Goal: Task Accomplishment & Management: Complete application form

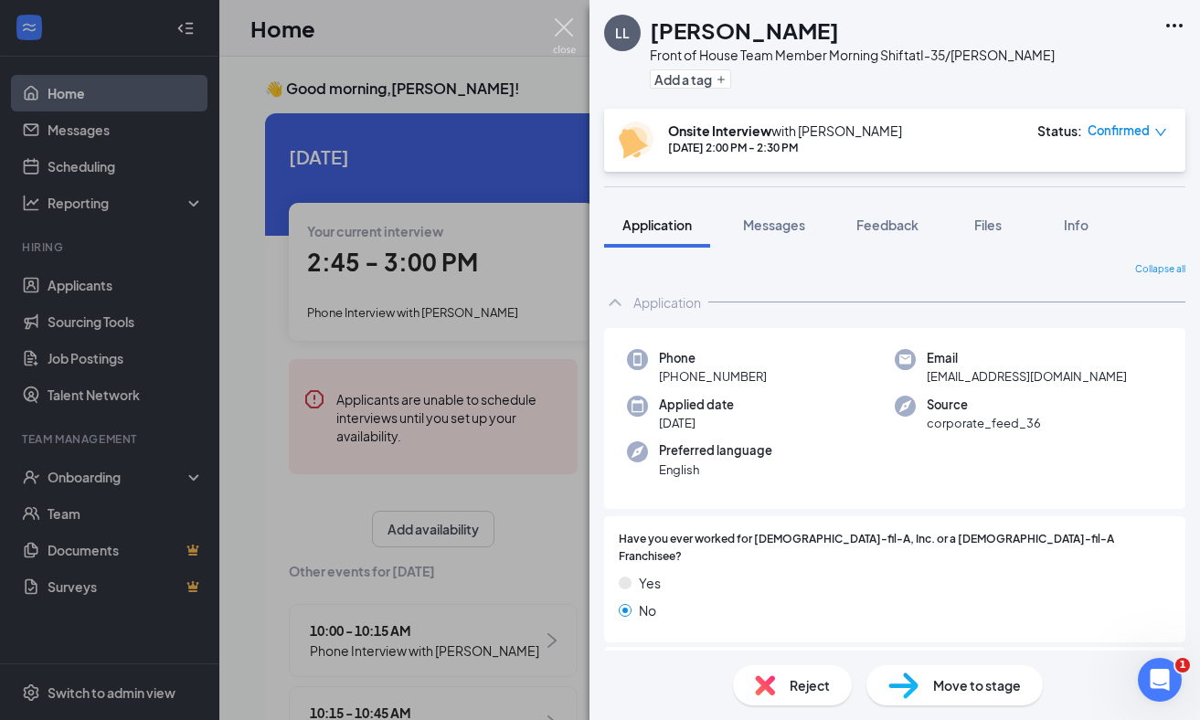
click at [559, 18] on img at bounding box center [564, 36] width 23 height 36
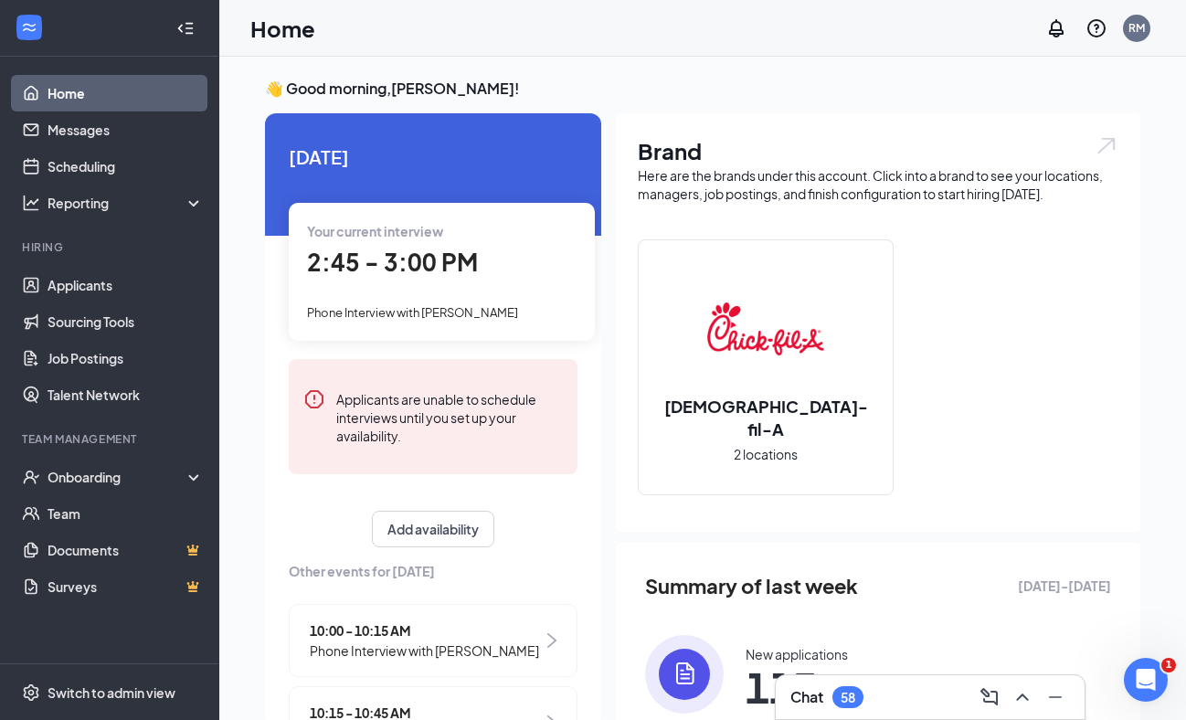
click at [344, 250] on span "2:45 - 3:00 PM" at bounding box center [392, 262] width 171 height 30
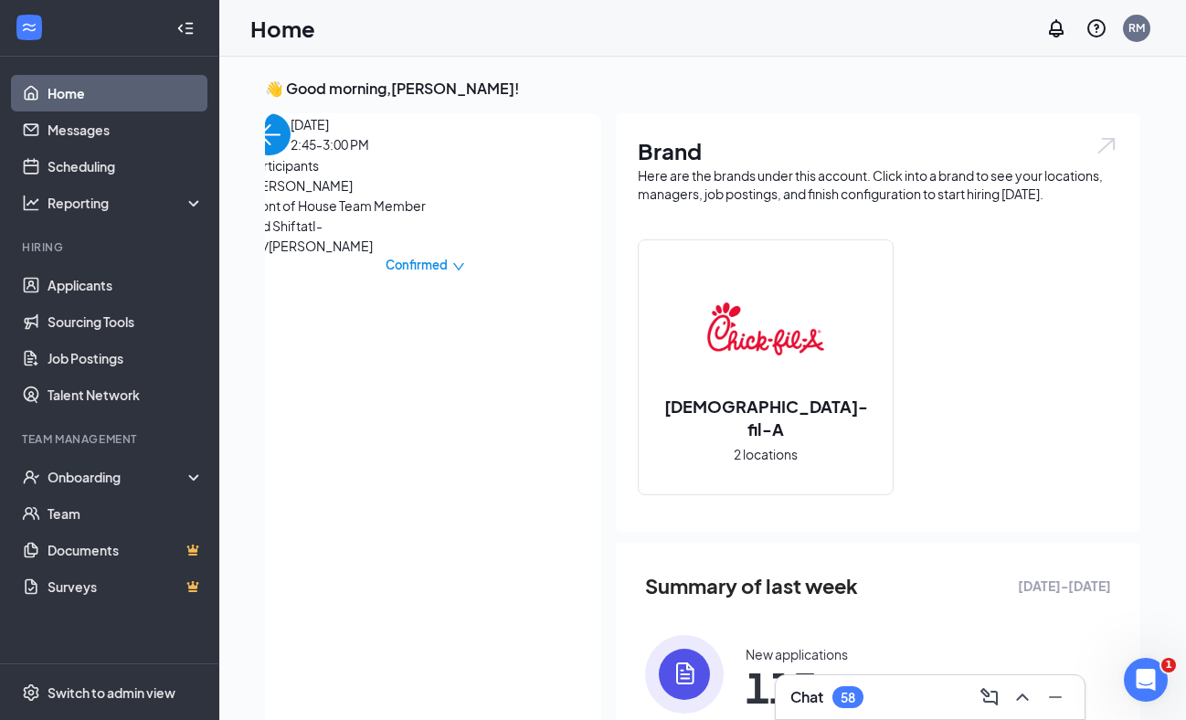
scroll to position [7, 0]
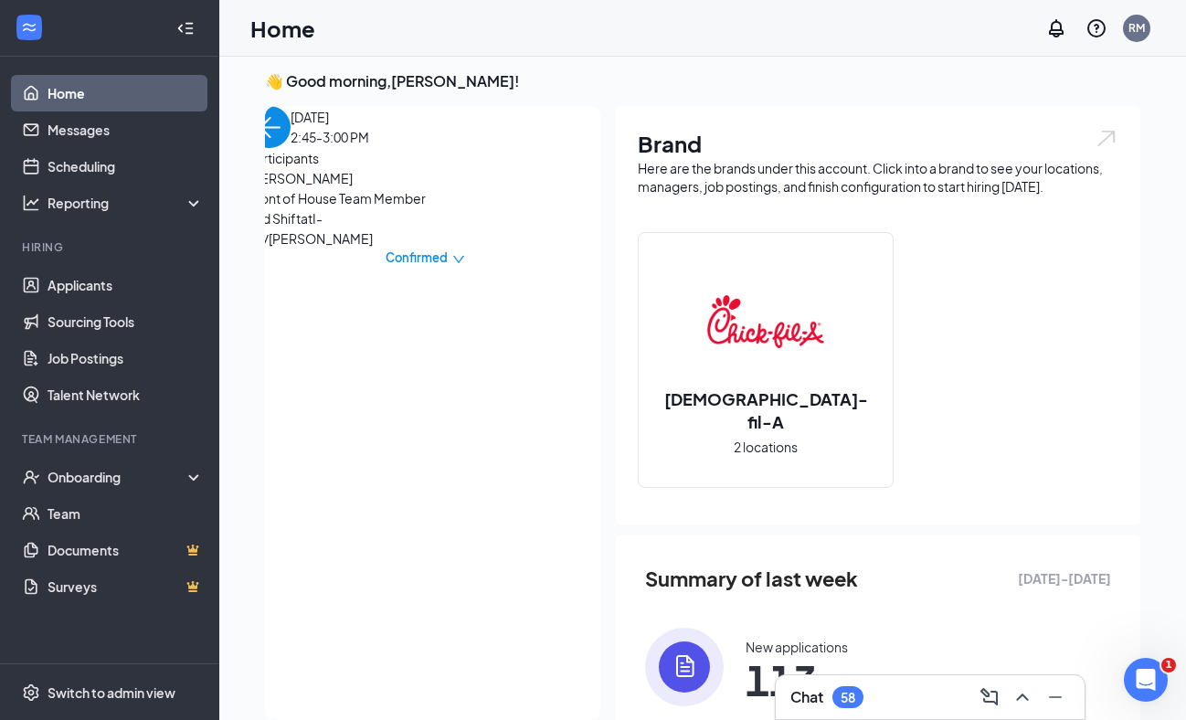
click at [335, 188] on span "[PERSON_NAME]" at bounding box center [345, 178] width 192 height 20
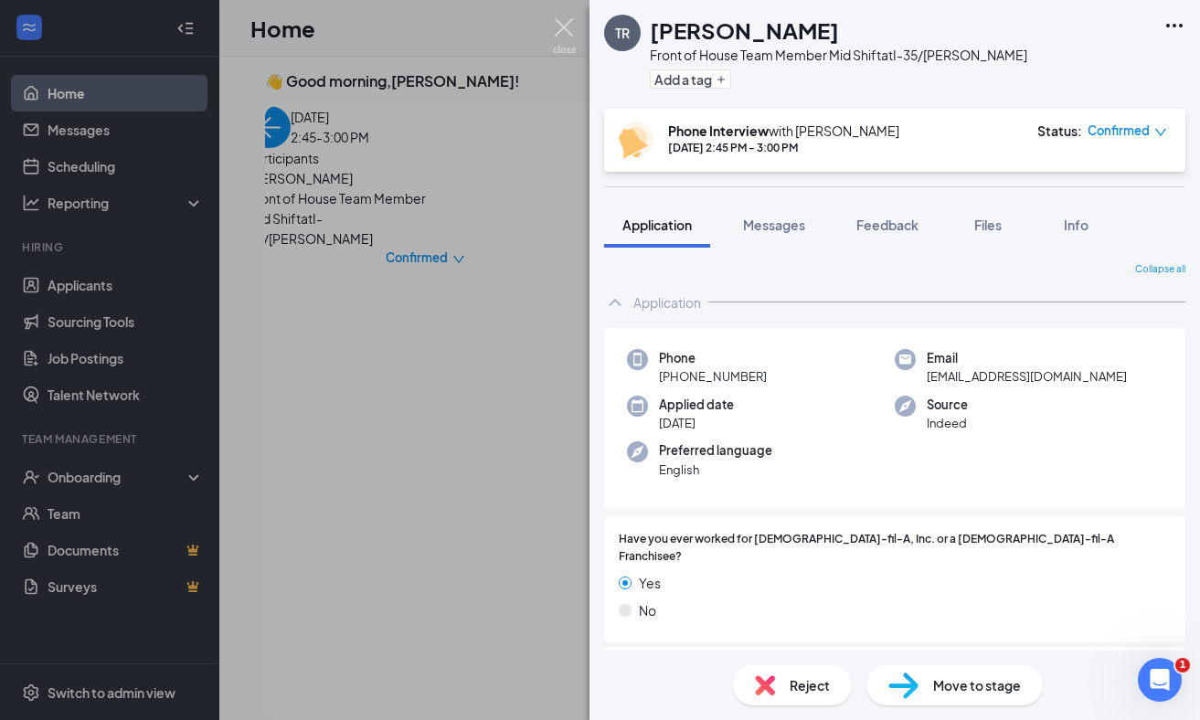
click at [562, 30] on img at bounding box center [564, 36] width 23 height 36
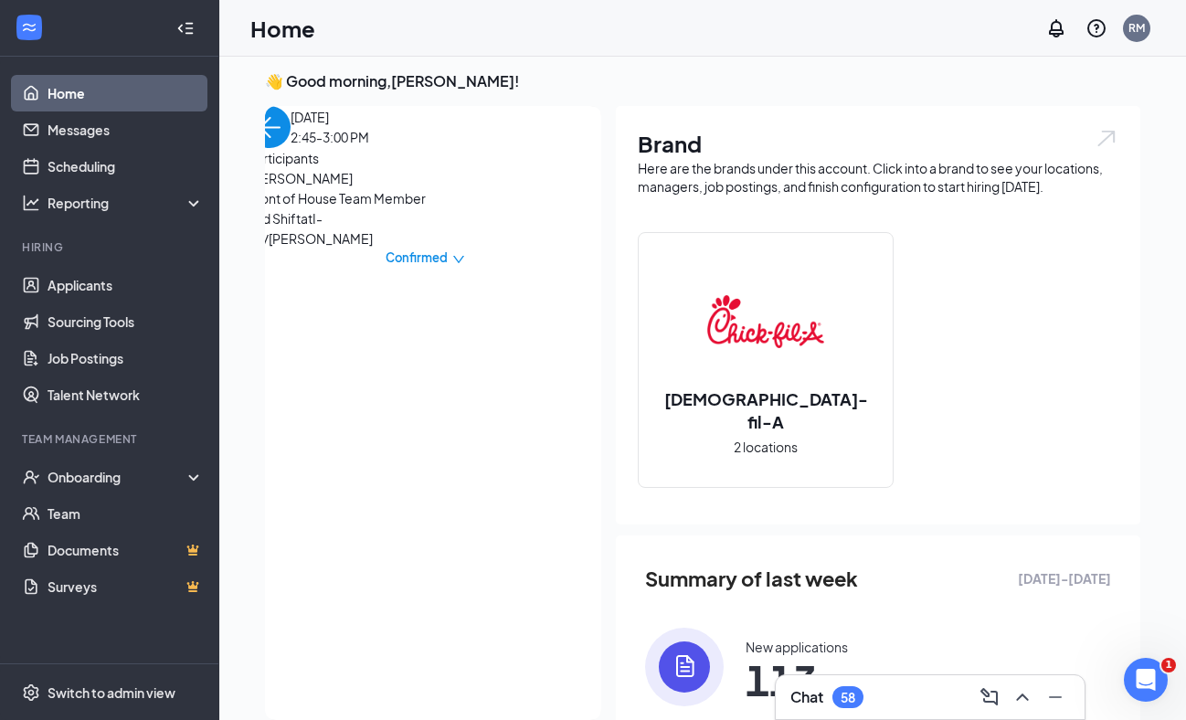
click at [903, 685] on div "Chat 58" at bounding box center [931, 697] width 280 height 29
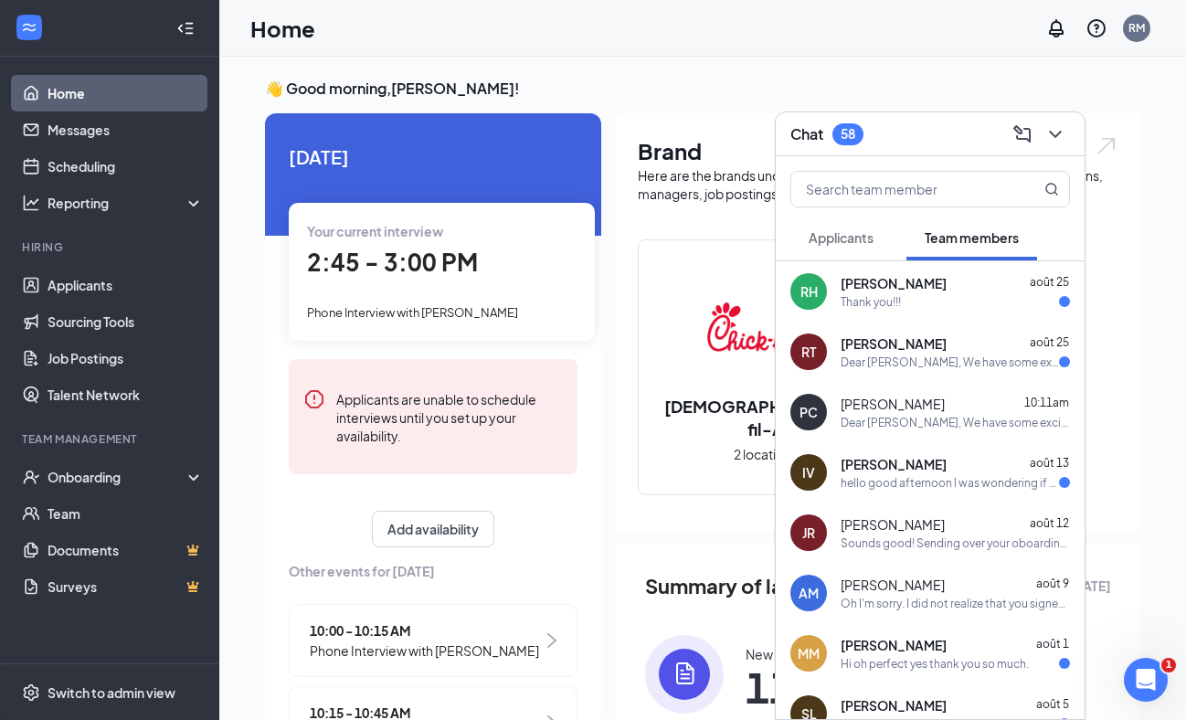
click at [873, 249] on button "Applicants" at bounding box center [841, 238] width 101 height 46
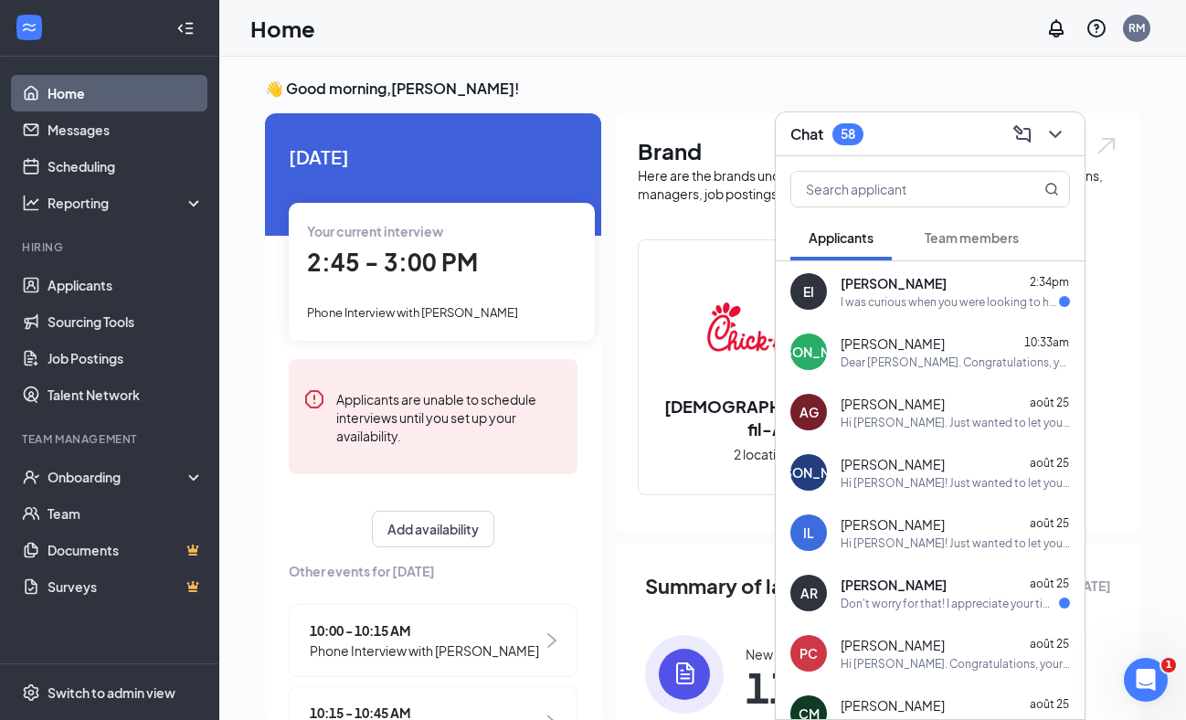
click at [875, 277] on span "[PERSON_NAME]" at bounding box center [894, 283] width 106 height 18
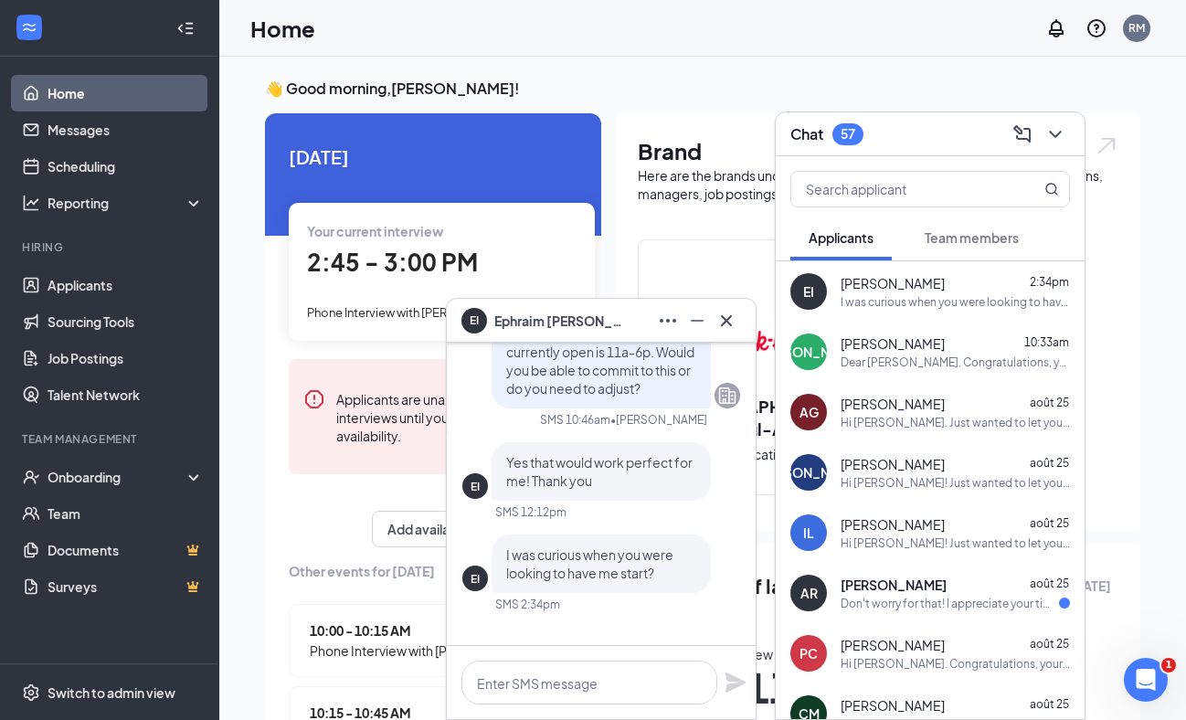
scroll to position [-374, 0]
click at [571, 684] on textarea at bounding box center [590, 683] width 256 height 44
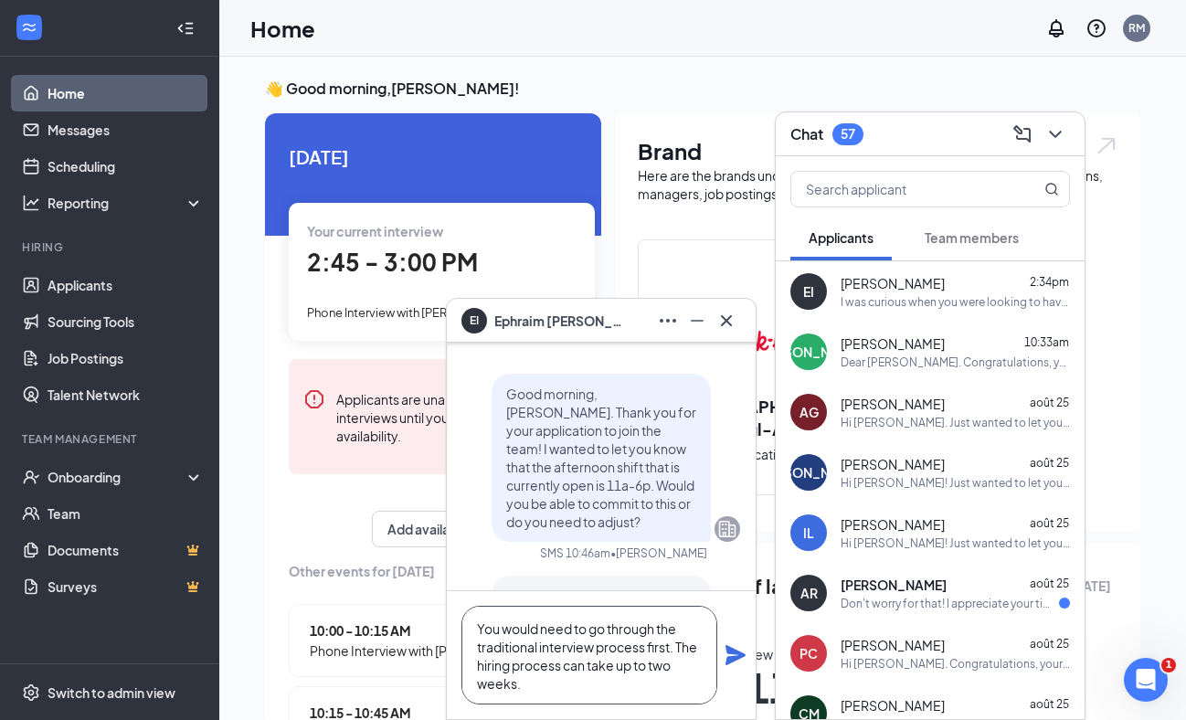
scroll to position [-561, 0]
click at [475, 627] on textarea "You would need to go through the traditional interview process first. The hirin…" at bounding box center [590, 655] width 256 height 99
click at [621, 686] on textarea "Sounds great! You would need to go through the traditional interview process fi…" at bounding box center [590, 655] width 256 height 99
drag, startPoint x: 694, startPoint y: 685, endPoint x: 567, endPoint y: 621, distance: 142.2
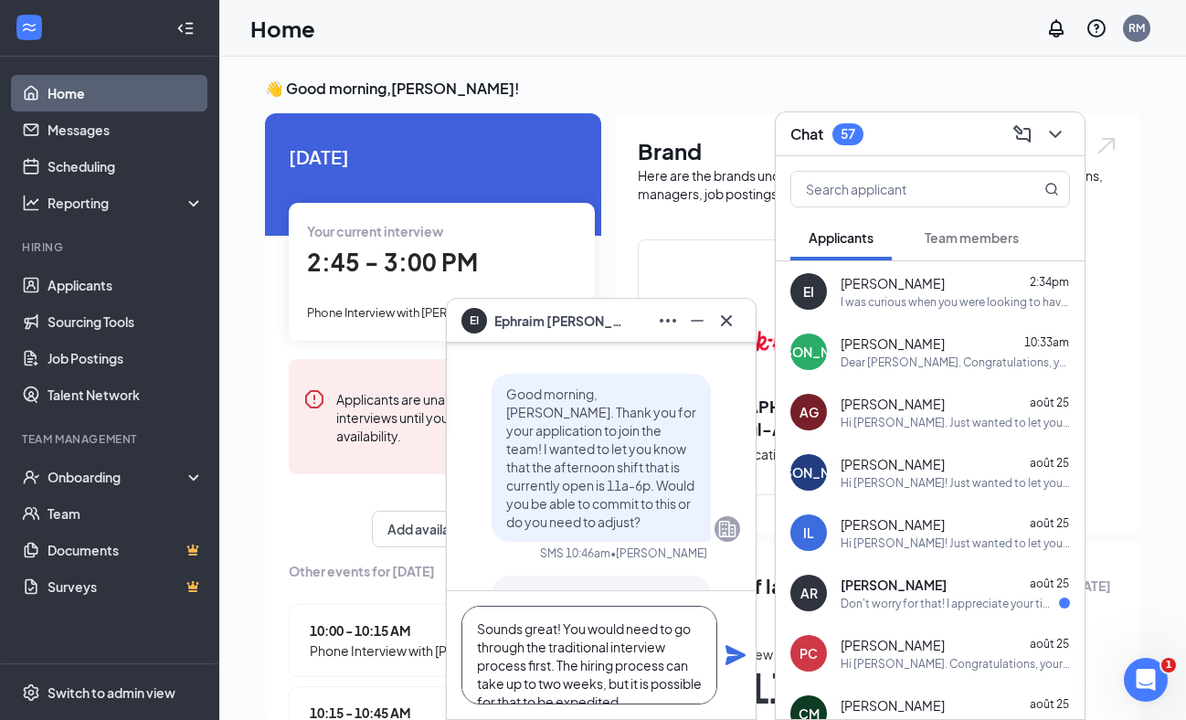
click at [567, 621] on textarea "Sounds great! You would need to go through the traditional interview process fi…" at bounding box center [590, 655] width 256 height 99
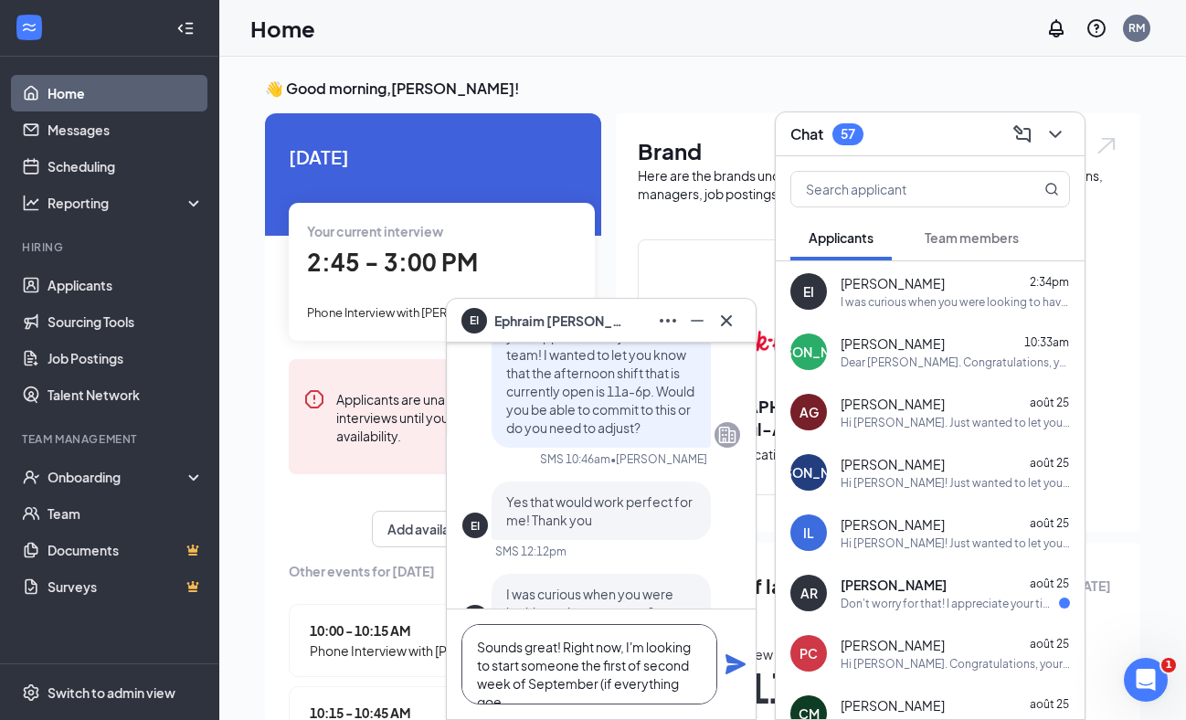
scroll to position [-467, 0]
type textarea "Sounds great! Right now, I'm looking to start someone the first of second week …"
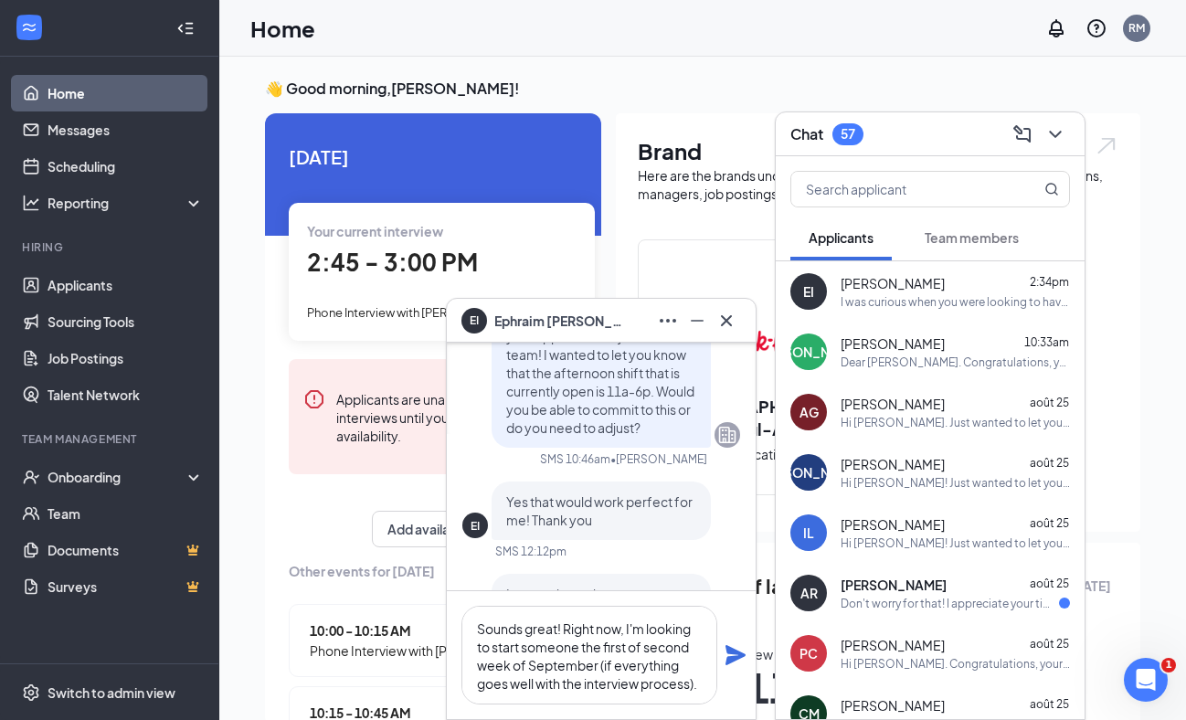
click at [730, 664] on icon "Plane" at bounding box center [736, 655] width 20 height 20
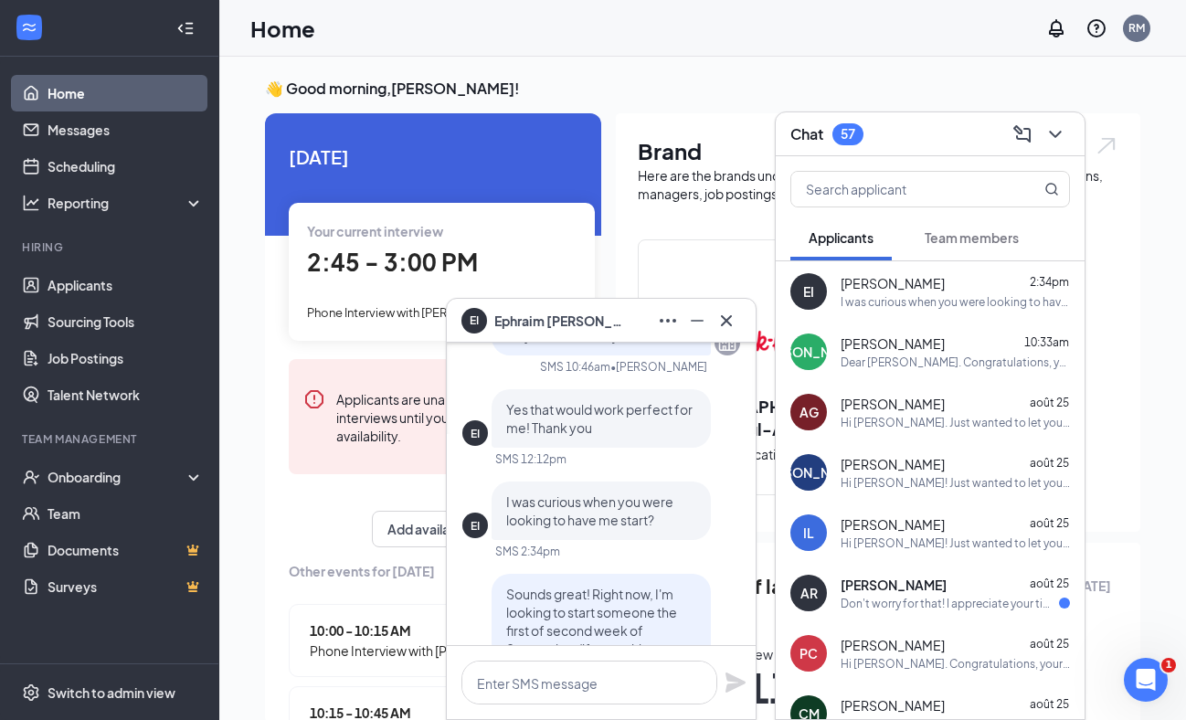
scroll to position [0, 0]
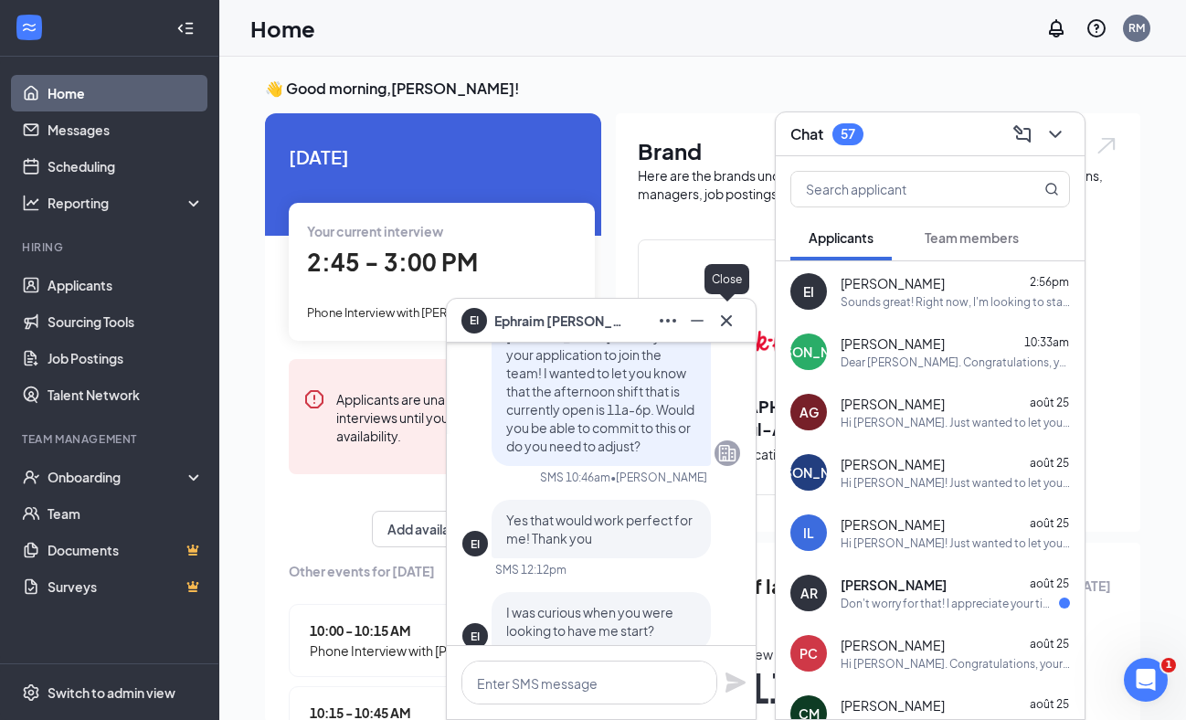
click at [721, 308] on button at bounding box center [726, 320] width 29 height 29
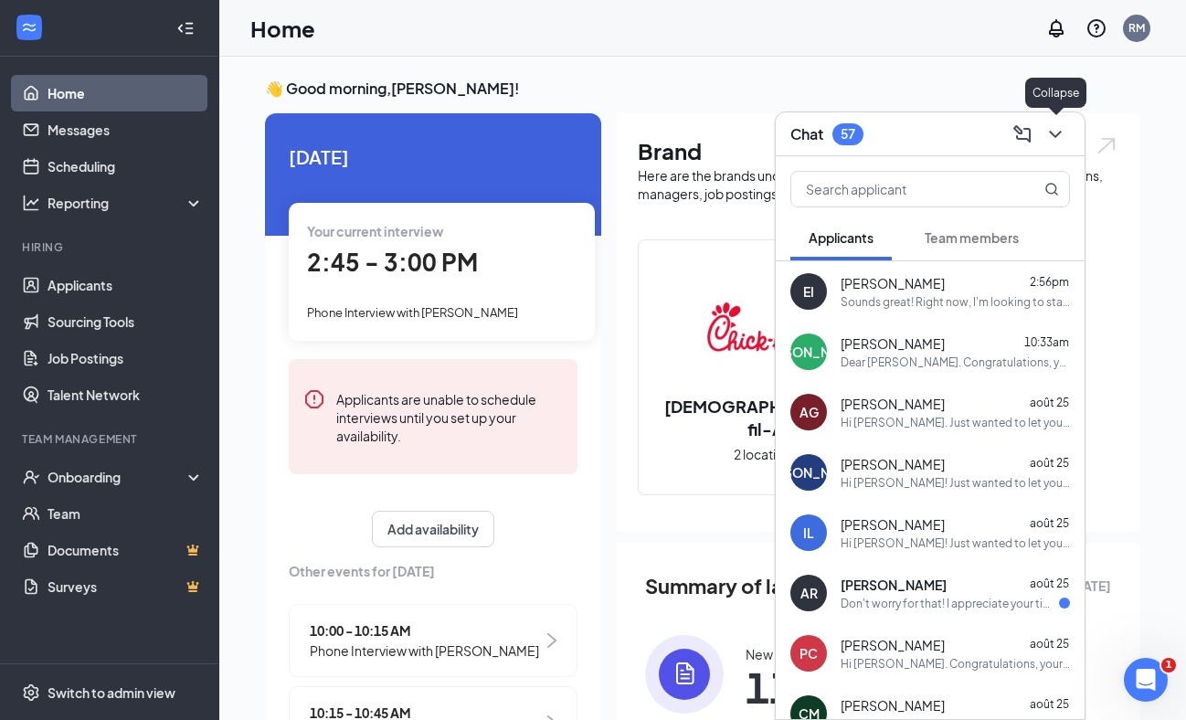
click at [1060, 127] on icon "ChevronDown" at bounding box center [1056, 134] width 22 height 22
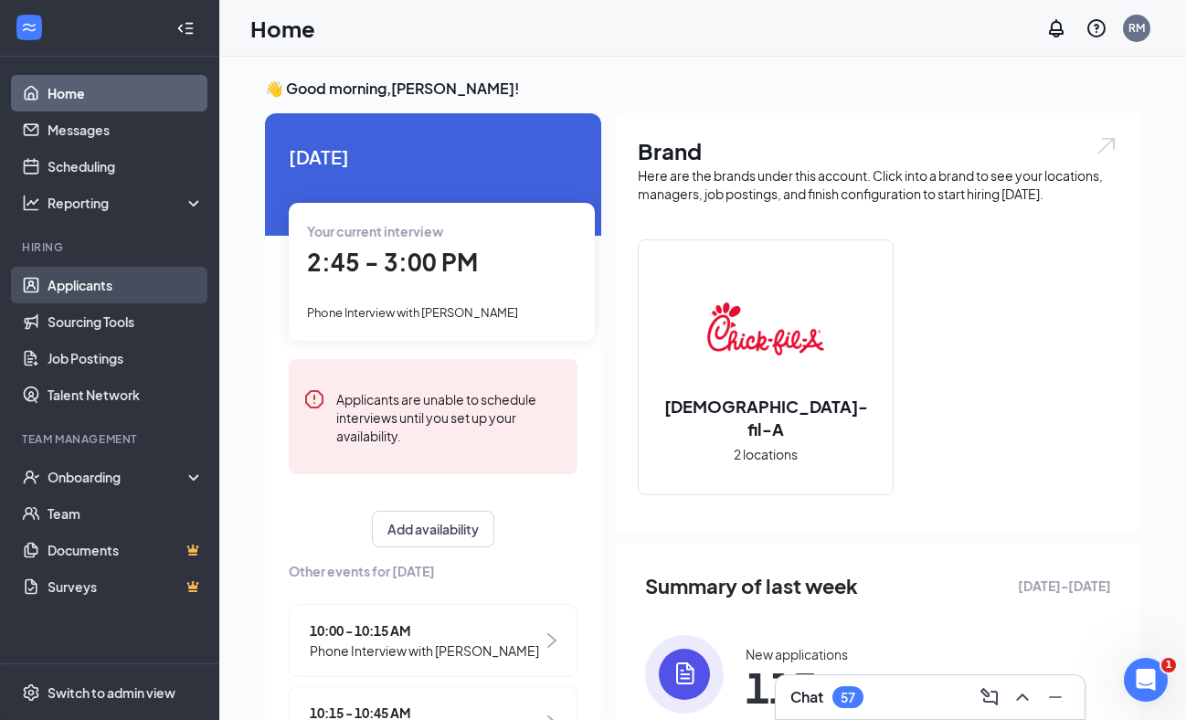
click at [105, 281] on link "Applicants" at bounding box center [126, 285] width 156 height 37
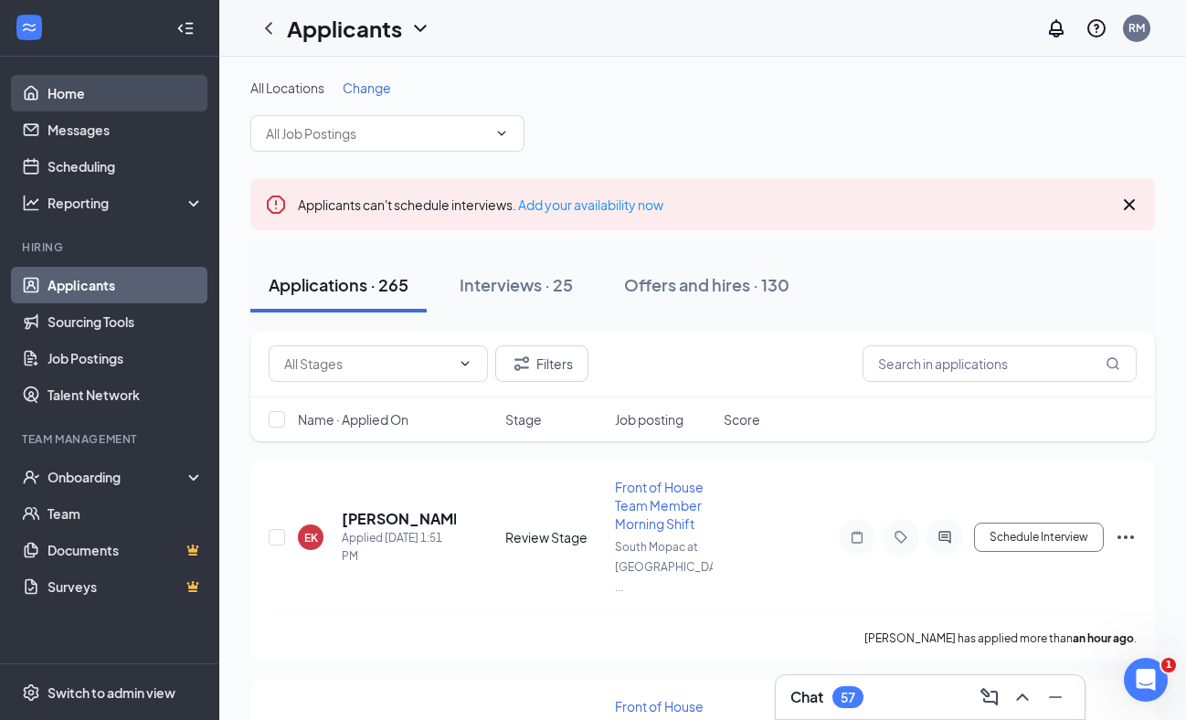
click at [147, 101] on link "Home" at bounding box center [126, 93] width 156 height 37
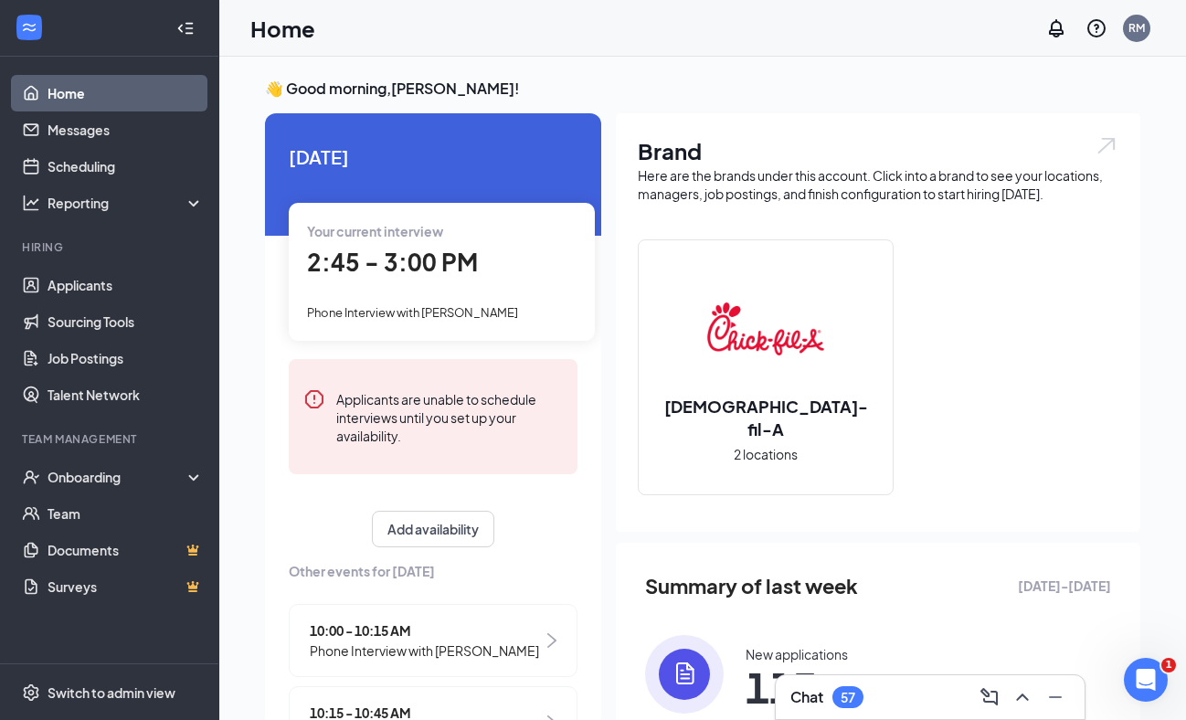
click at [337, 252] on span "2:45 - 3:00 PM" at bounding box center [392, 262] width 171 height 30
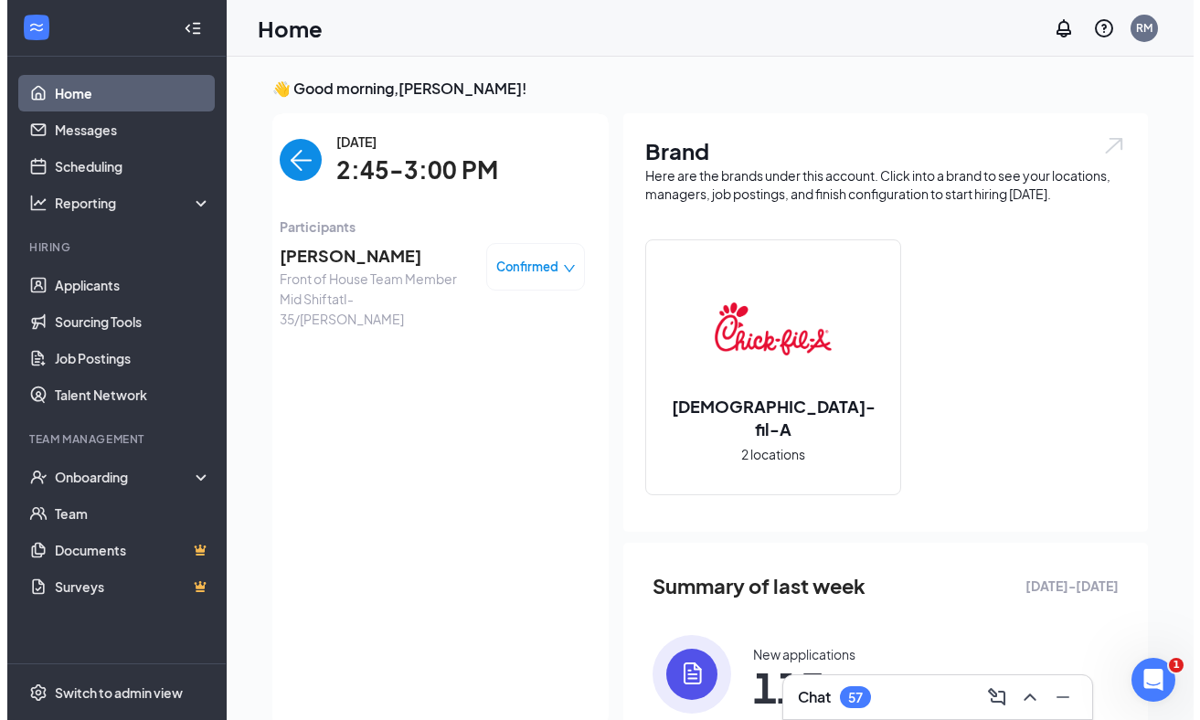
scroll to position [7, 0]
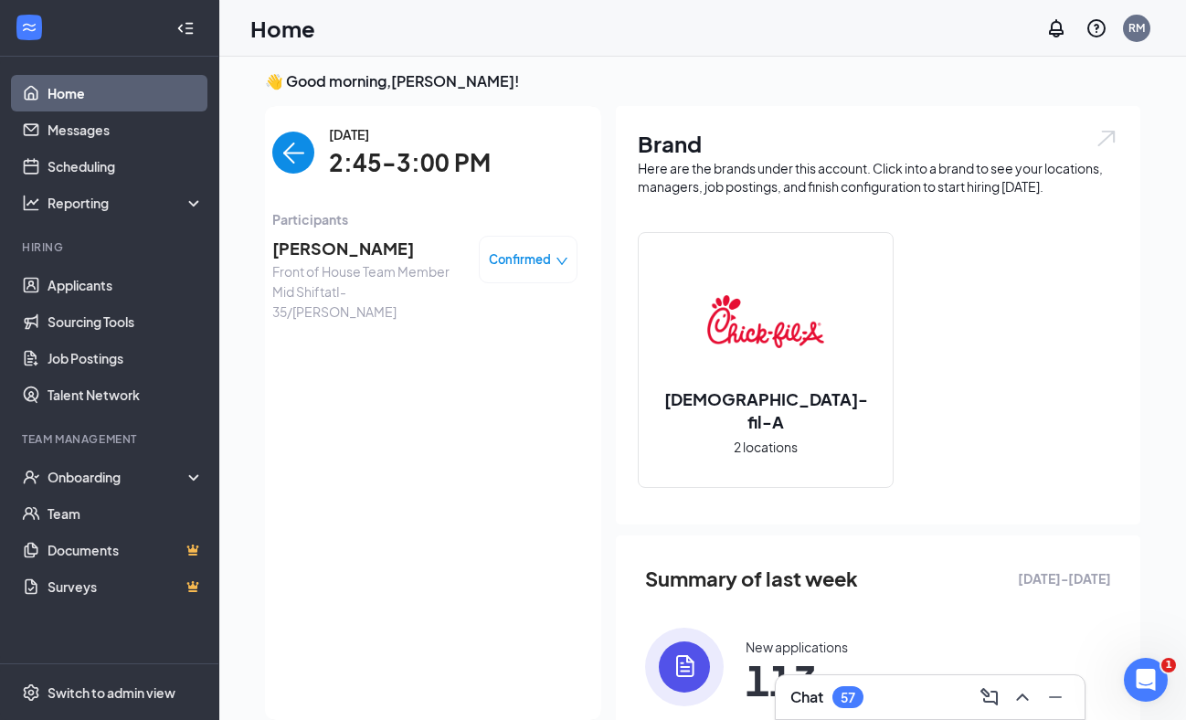
click at [337, 252] on span "[PERSON_NAME]" at bounding box center [368, 249] width 192 height 26
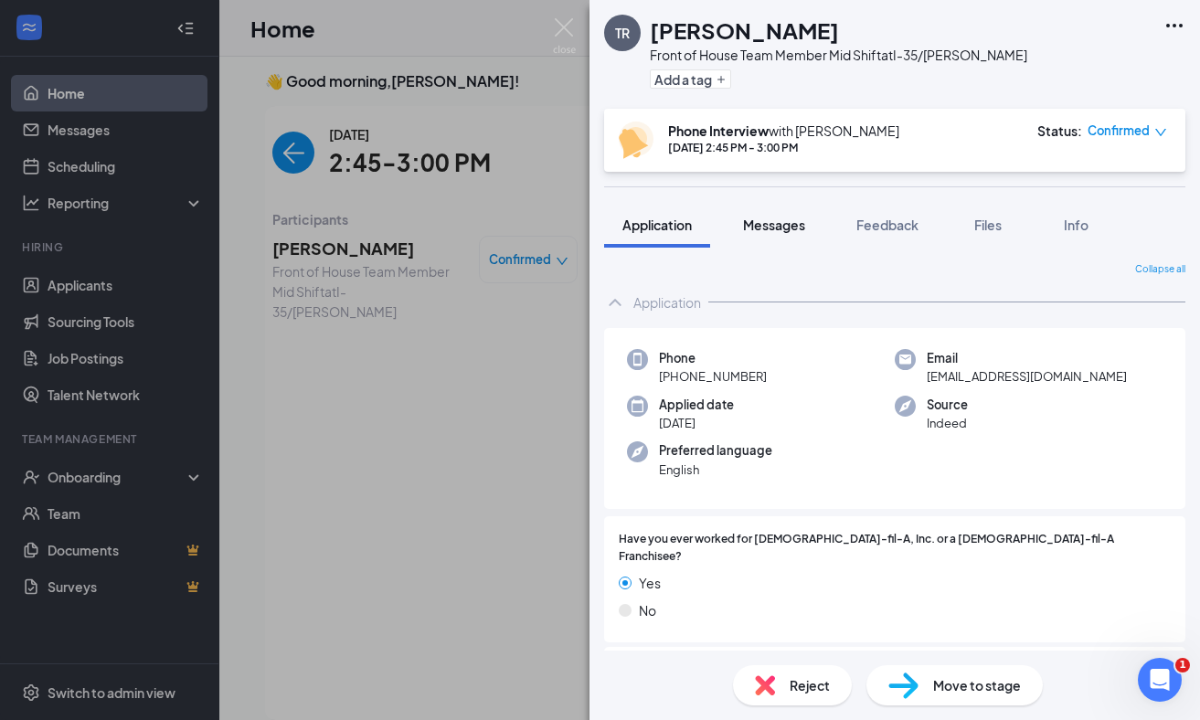
click at [773, 222] on span "Messages" at bounding box center [774, 225] width 62 height 16
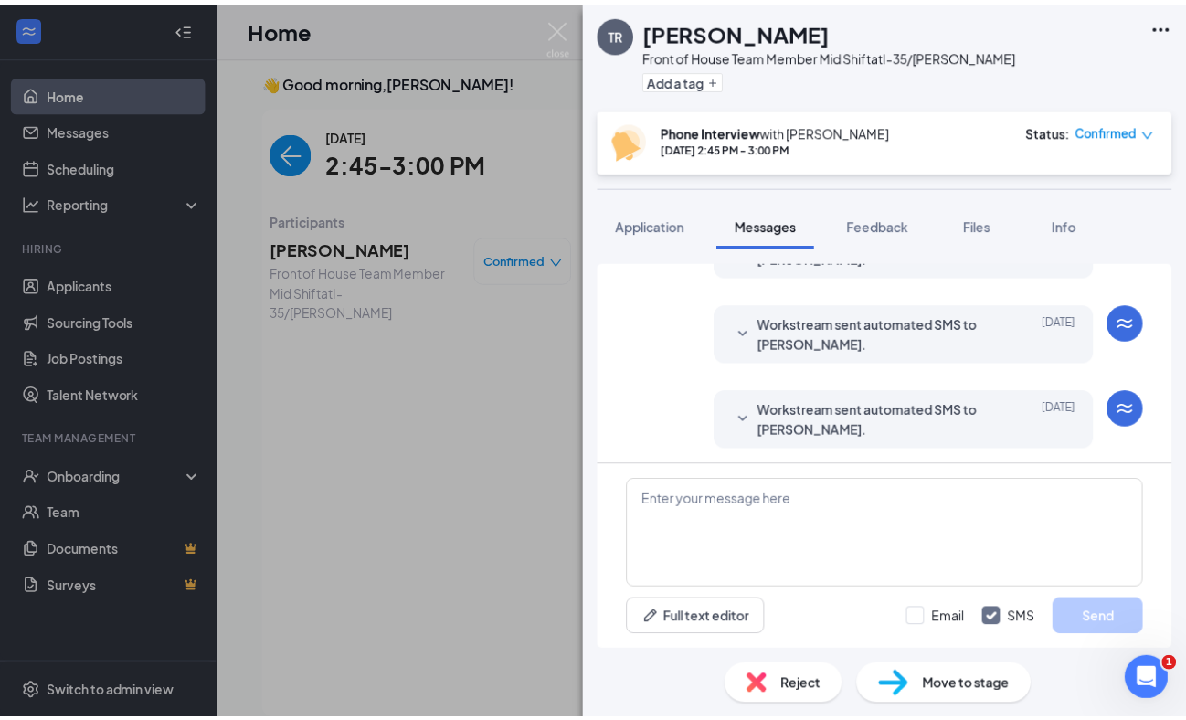
scroll to position [903, 0]
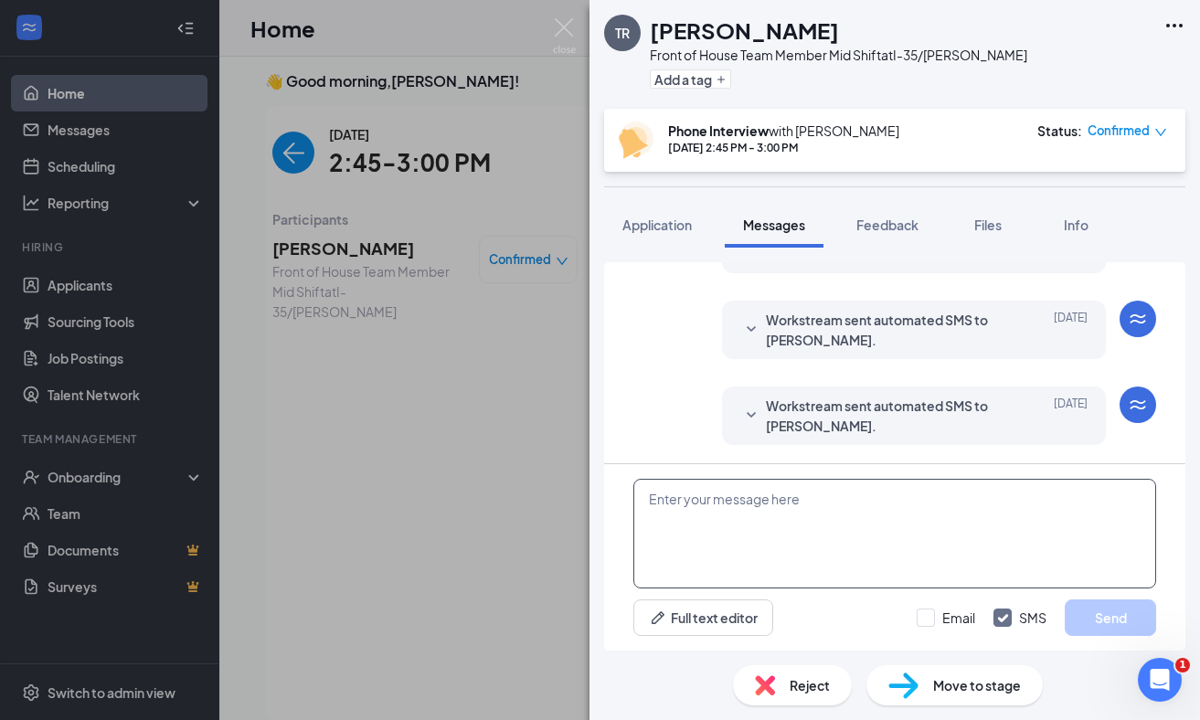
click at [806, 515] on textarea at bounding box center [894, 534] width 523 height 110
type textarea "Hi Tazjhane. Gave you a call and left a voicemail."
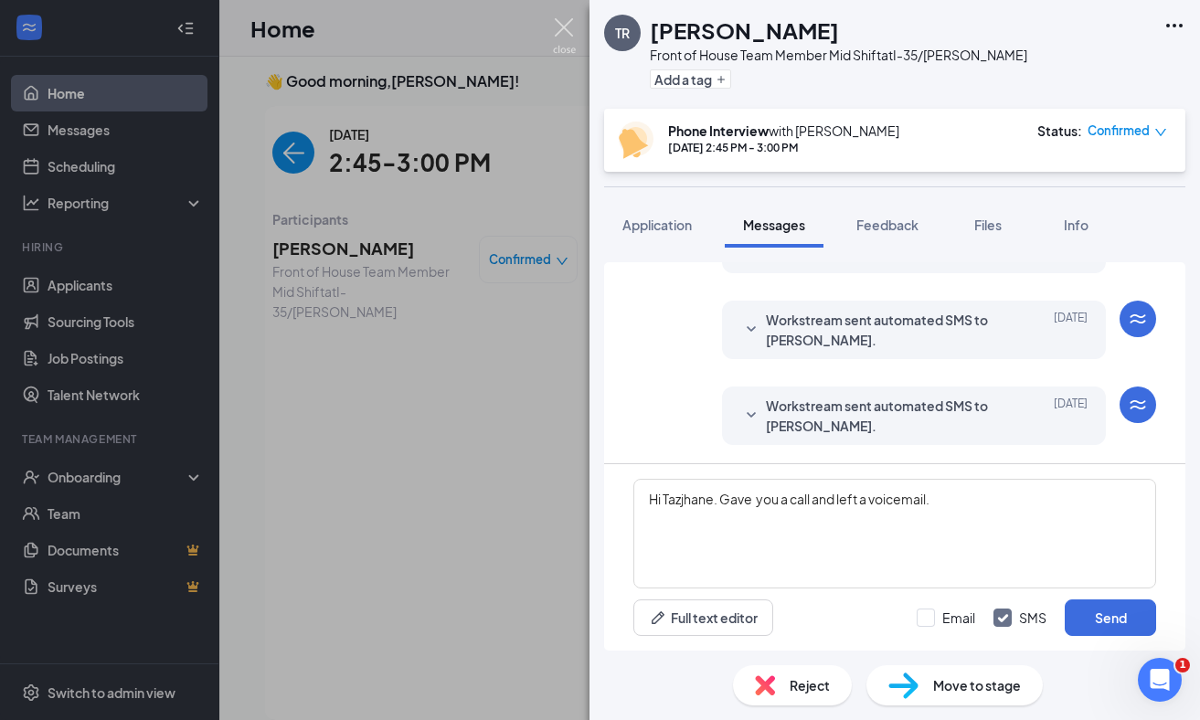
click at [570, 35] on img at bounding box center [564, 36] width 23 height 36
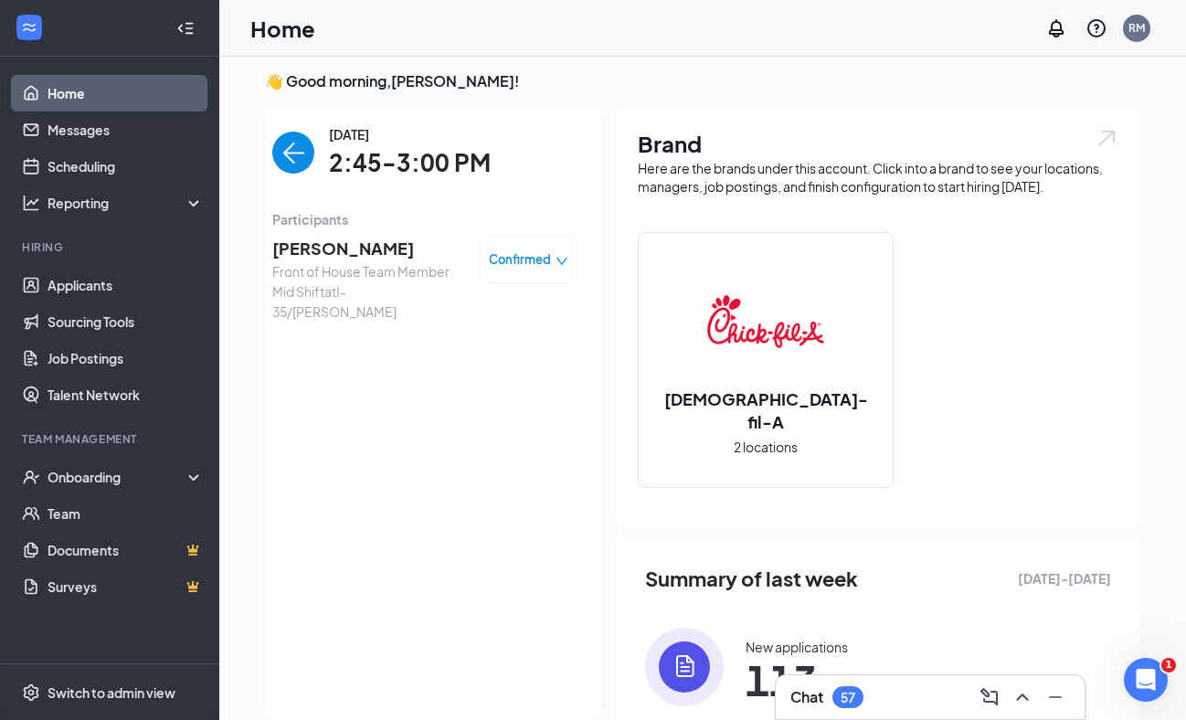
click at [272, 154] on img "back-button" at bounding box center [293, 153] width 42 height 42
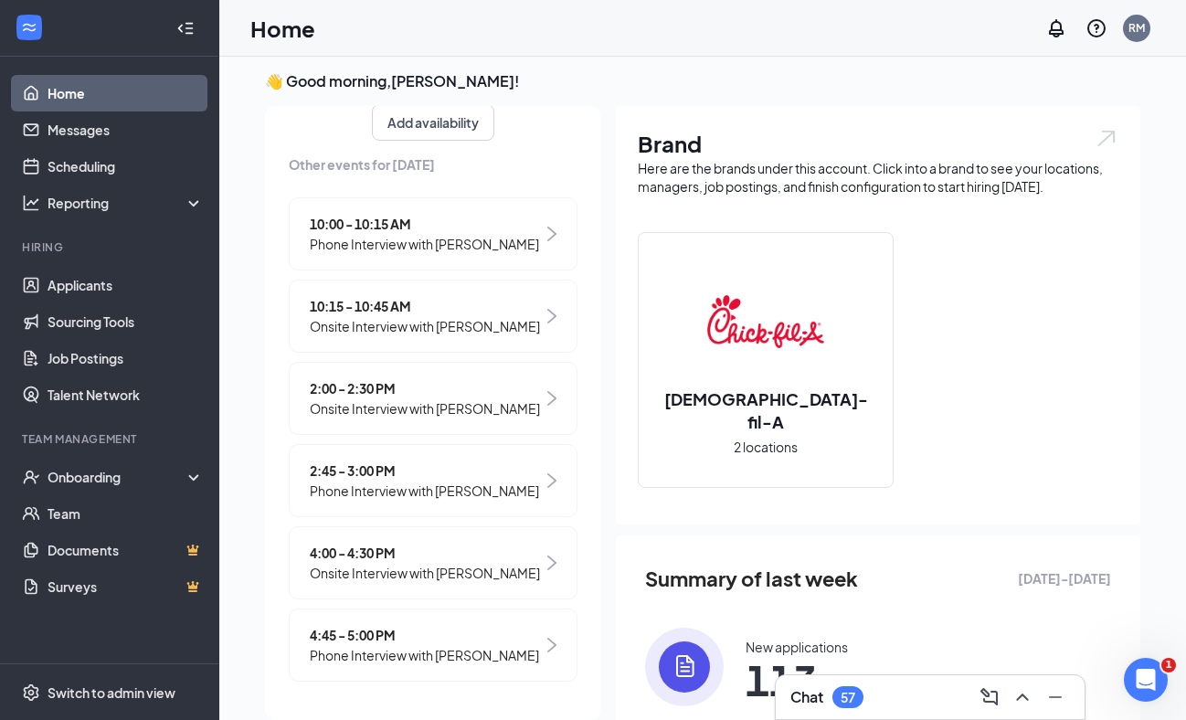
scroll to position [479, 0]
click at [144, 282] on link "Applicants" at bounding box center [126, 285] width 156 height 37
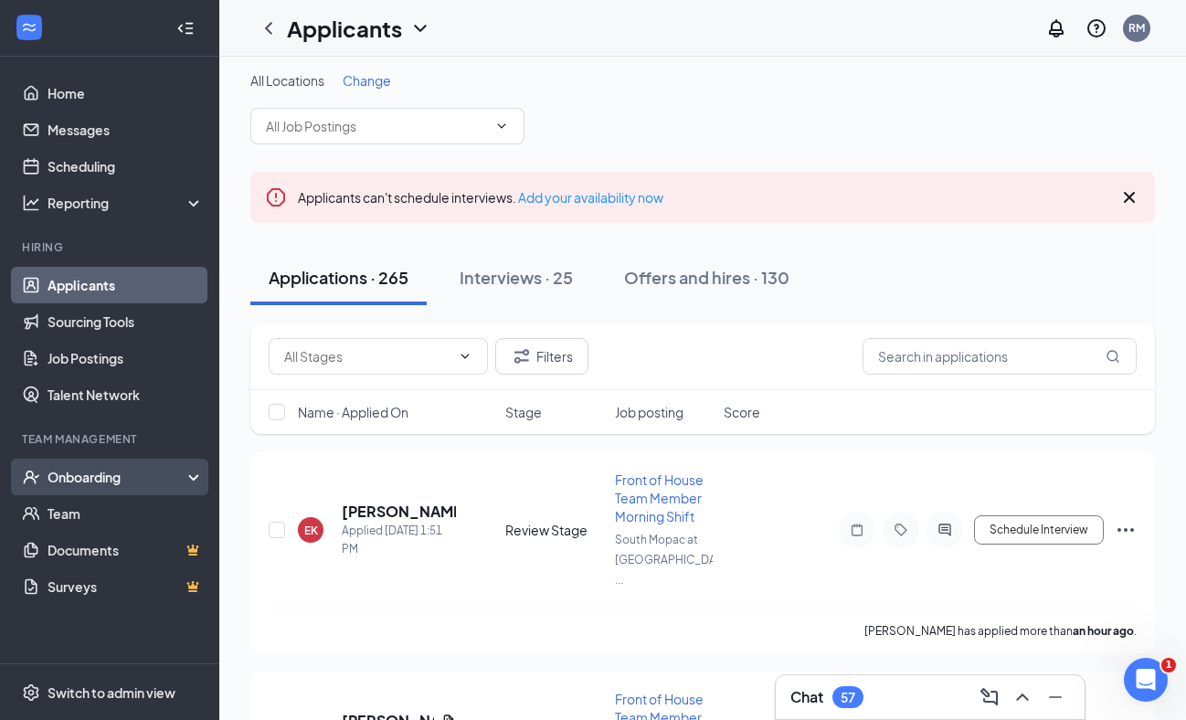
click at [143, 474] on div "Onboarding" at bounding box center [118, 477] width 141 height 18
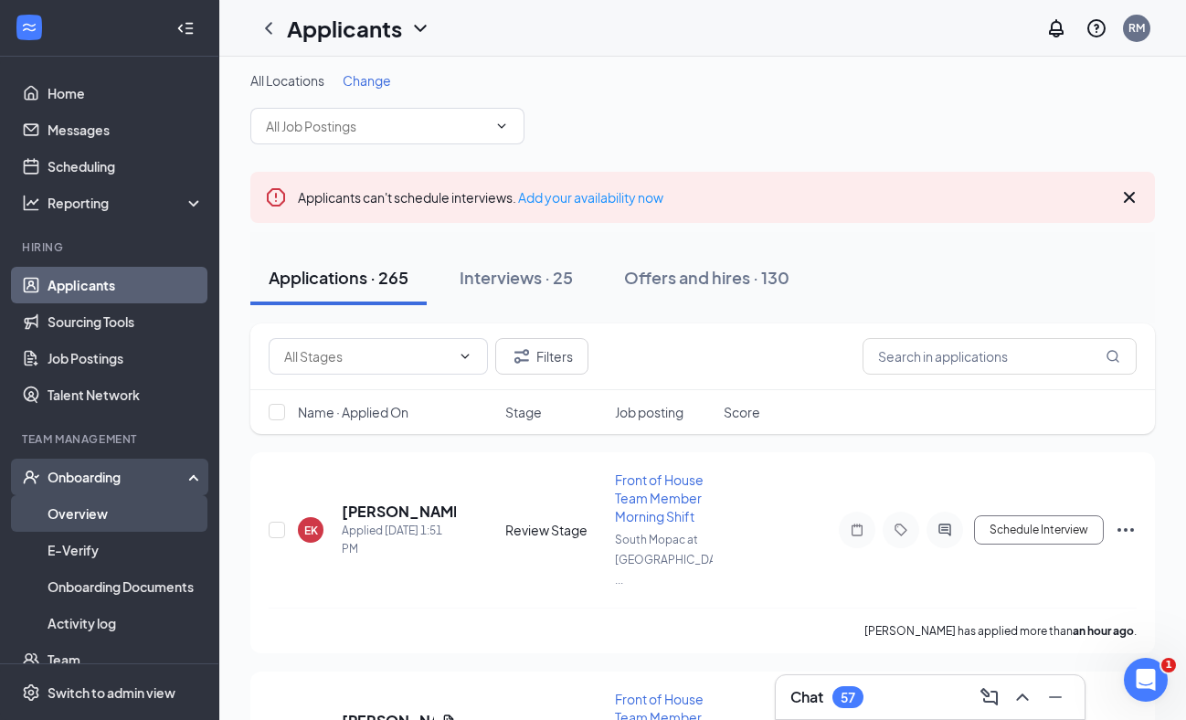
click at [131, 499] on link "Overview" at bounding box center [126, 513] width 156 height 37
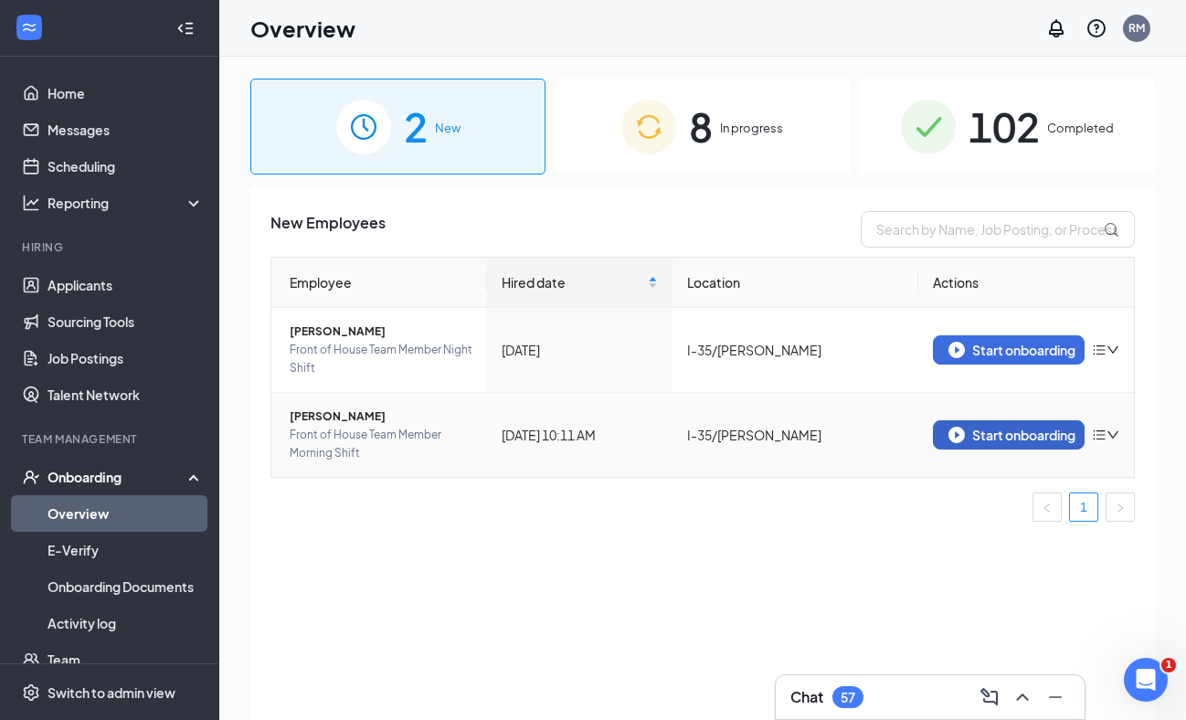
click at [950, 427] on img "button" at bounding box center [957, 435] width 16 height 16
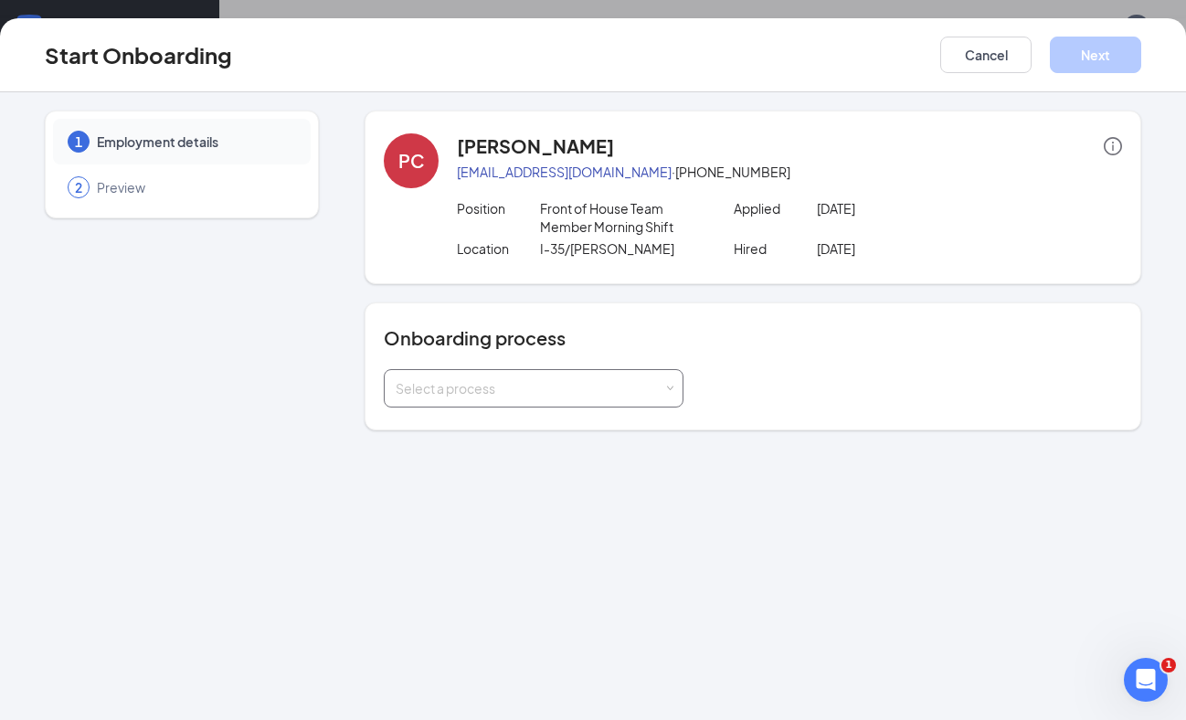
click at [588, 383] on div "Select a process" at bounding box center [530, 388] width 268 height 18
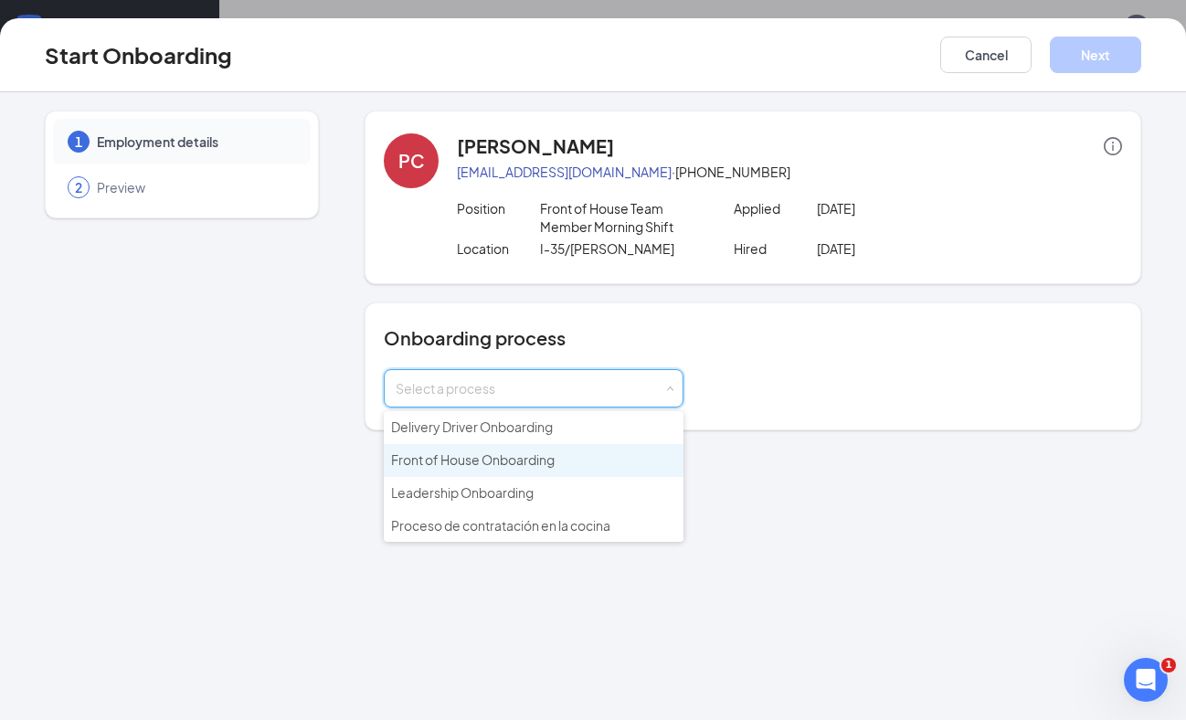
click at [479, 460] on span "Front of House Onboarding" at bounding box center [473, 459] width 164 height 16
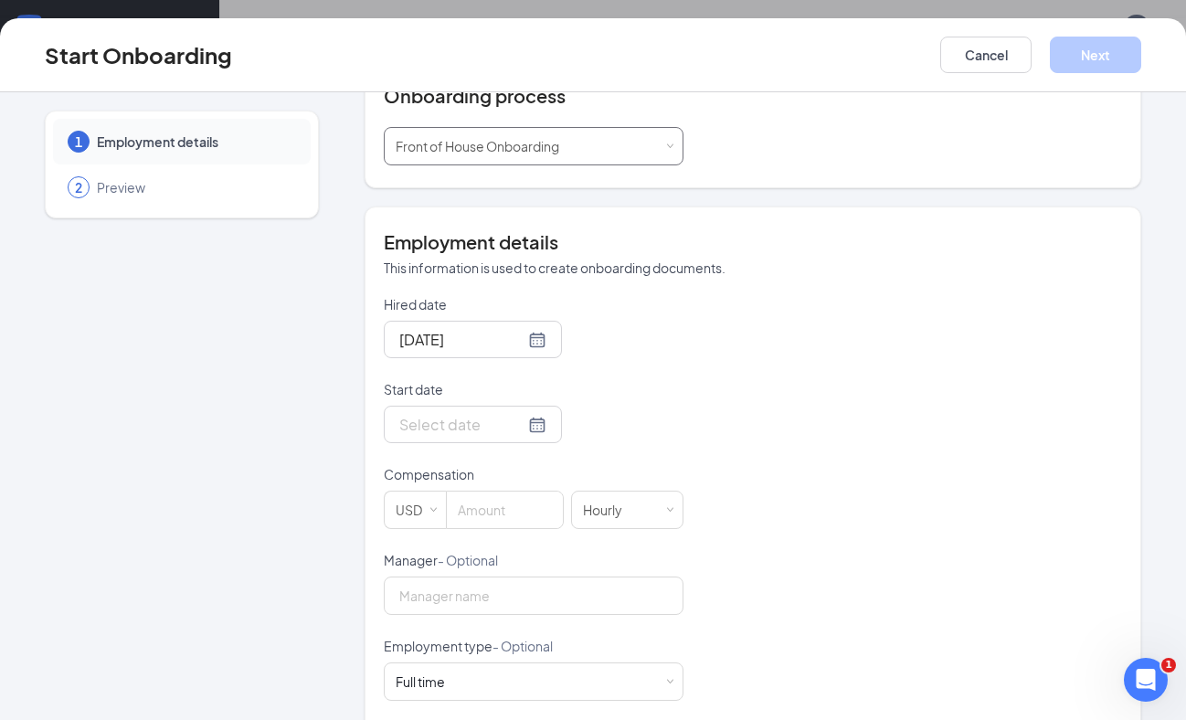
scroll to position [247, 0]
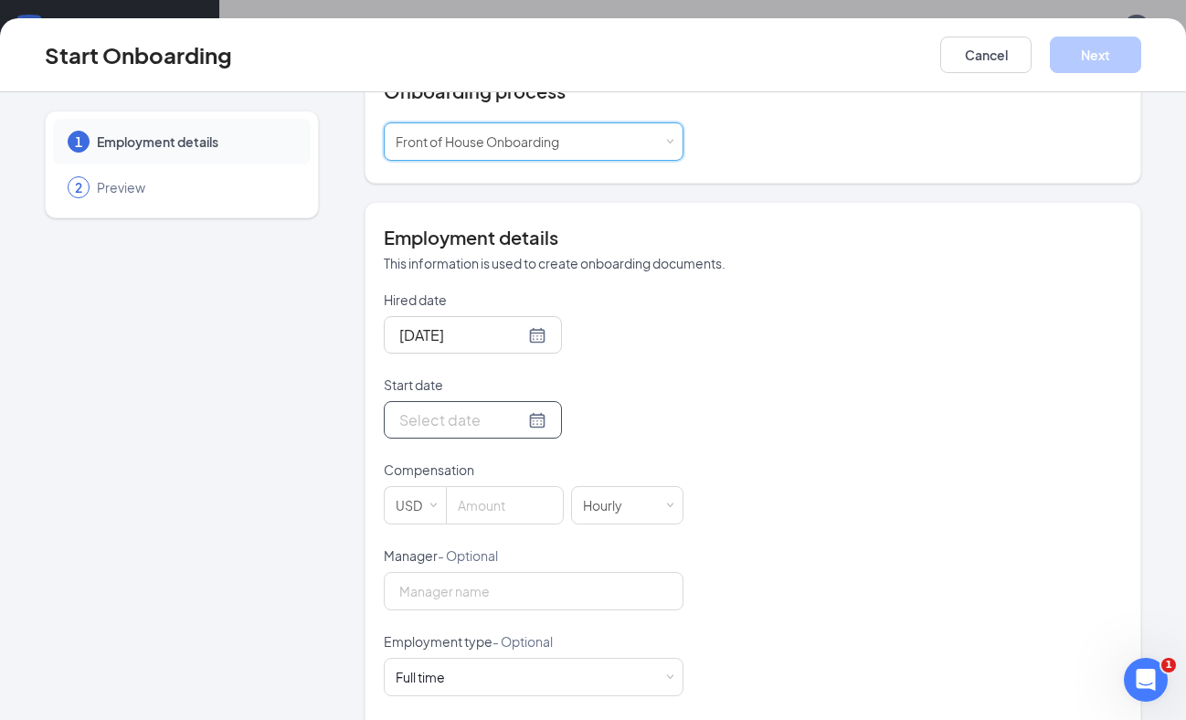
click at [436, 419] on input "Start date" at bounding box center [461, 420] width 125 height 23
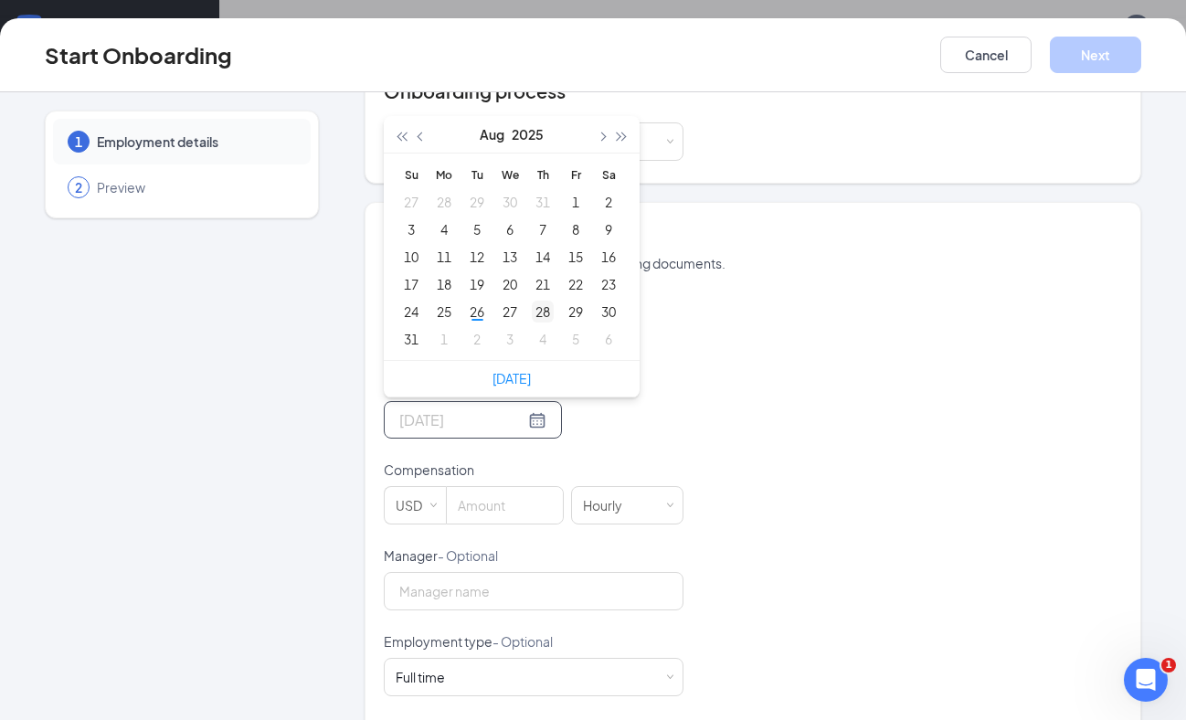
type input "[DATE]"
click at [538, 311] on div "28" at bounding box center [543, 312] width 22 height 22
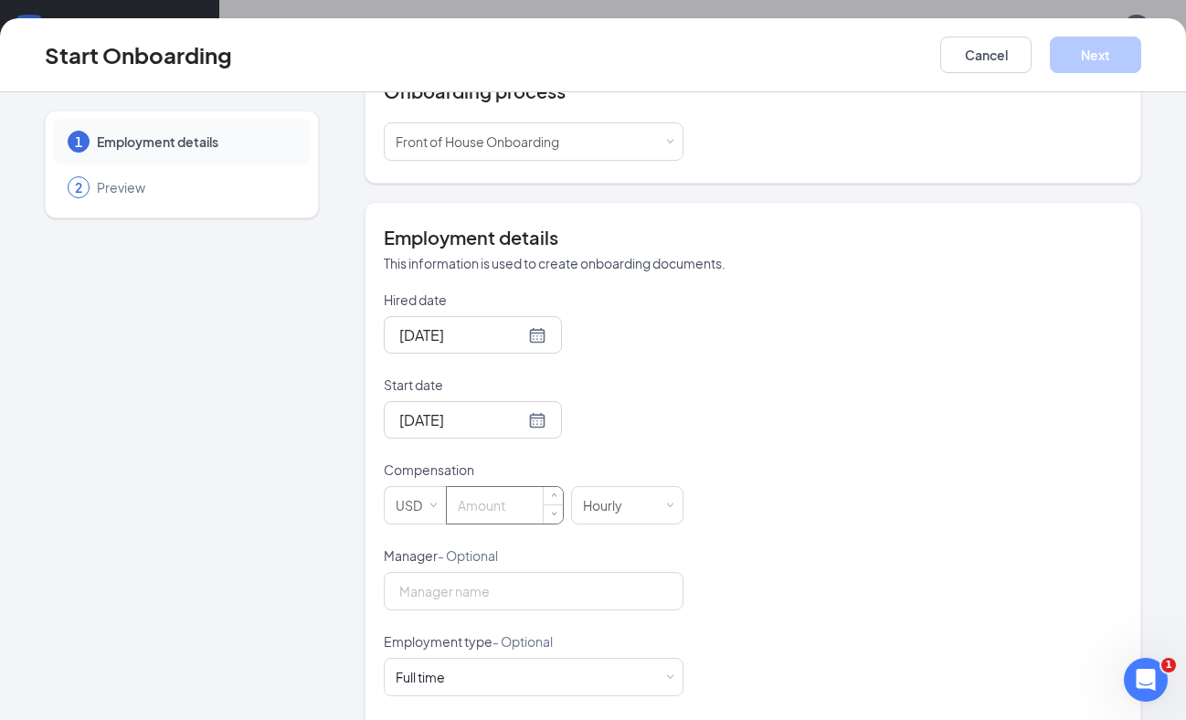
click at [504, 516] on input at bounding box center [505, 505] width 116 height 37
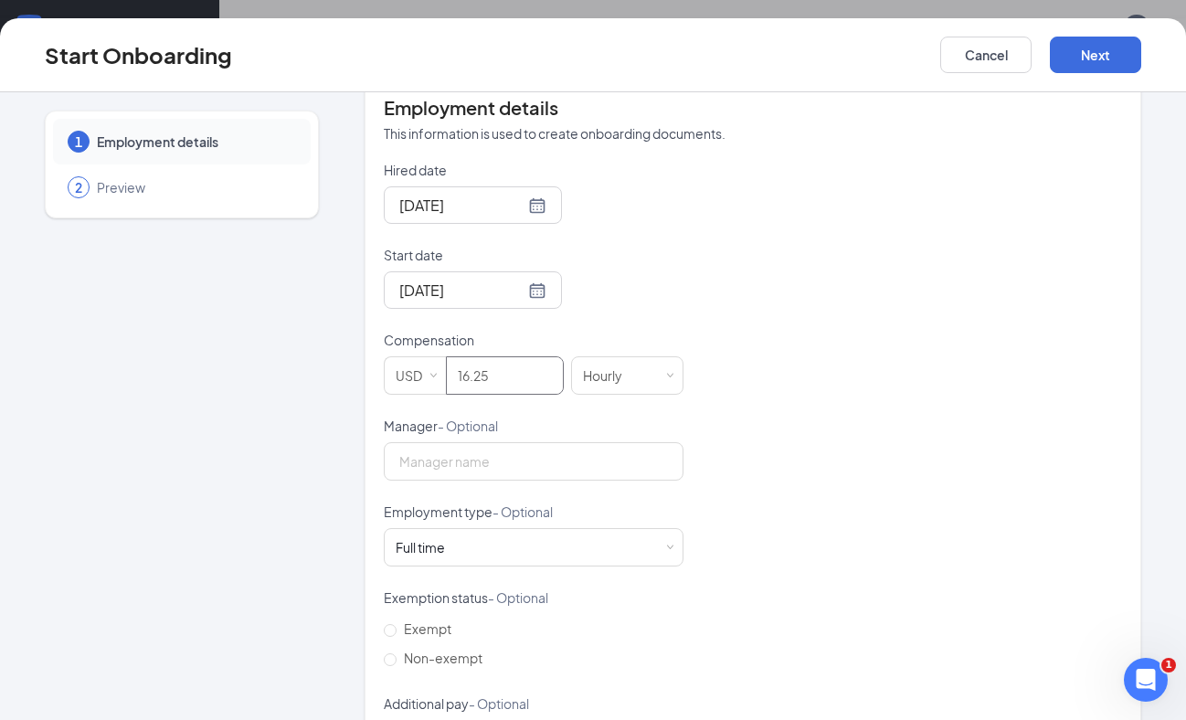
scroll to position [379, 0]
type input "16.25"
click at [437, 461] on input "Manager - Optional" at bounding box center [534, 459] width 300 height 38
type input "[PERSON_NAME]"
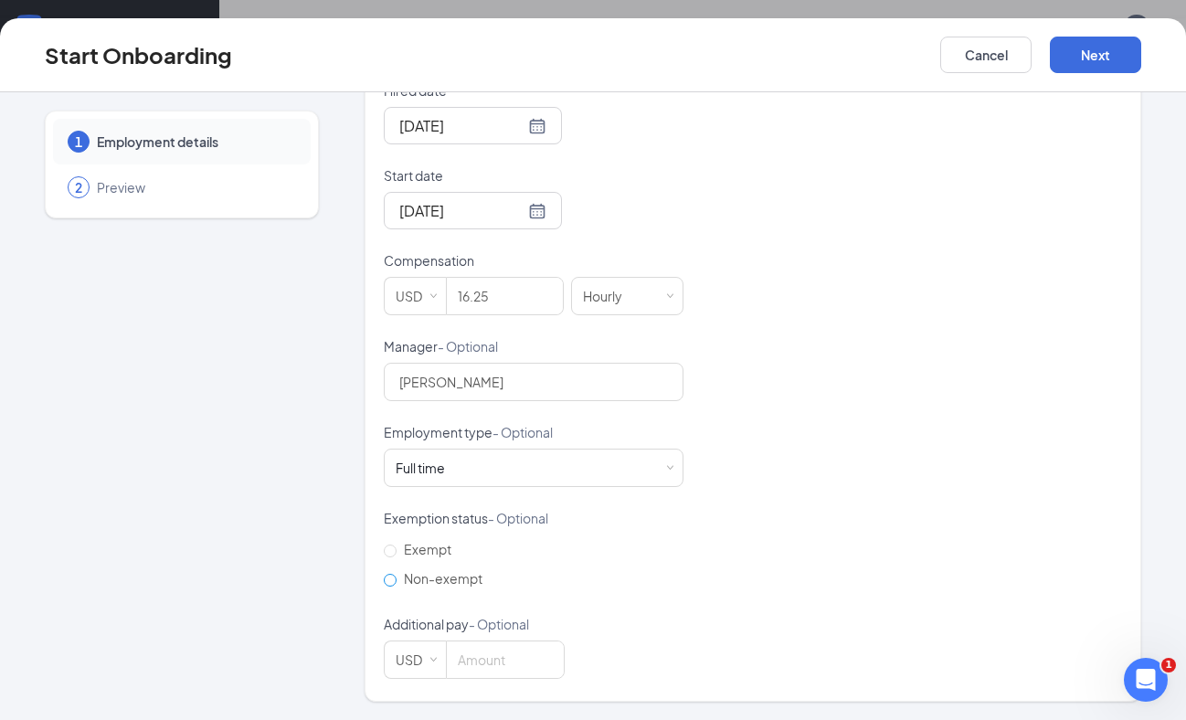
click at [384, 580] on input "Non-exempt" at bounding box center [390, 580] width 13 height 13
radio input "true"
click at [1093, 60] on button "Next" at bounding box center [1095, 55] width 91 height 37
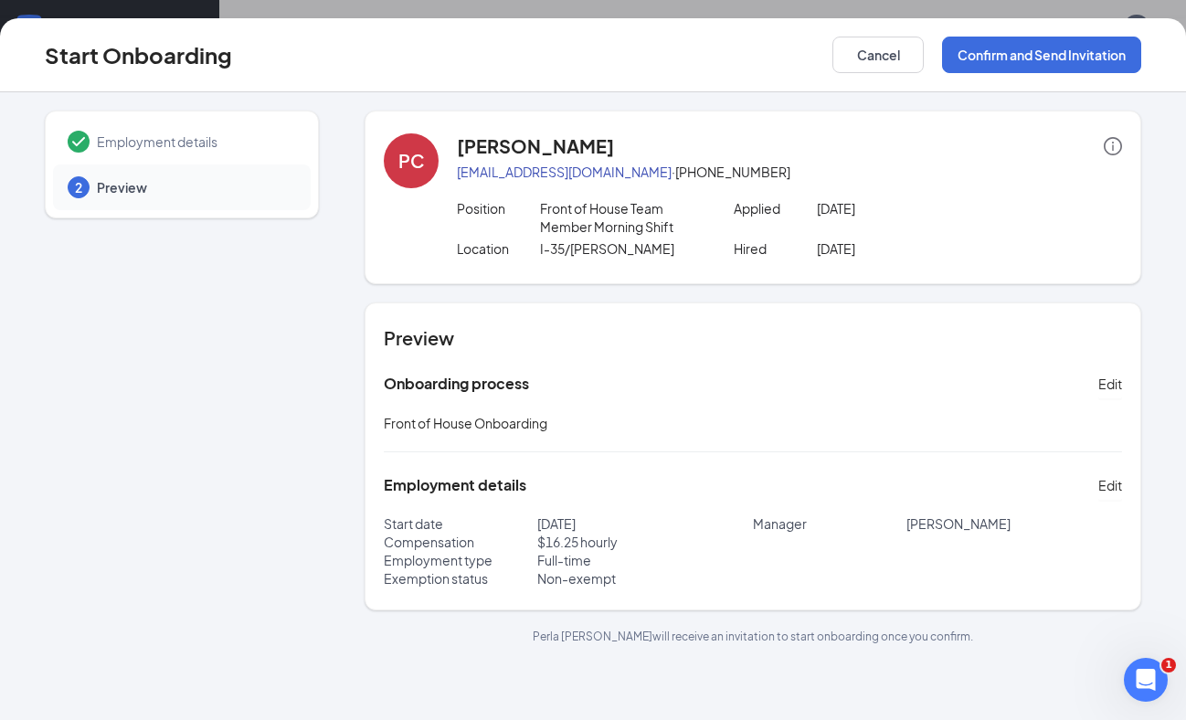
scroll to position [0, 0]
click at [994, 69] on button "Confirm and Send Invitation" at bounding box center [1041, 55] width 199 height 37
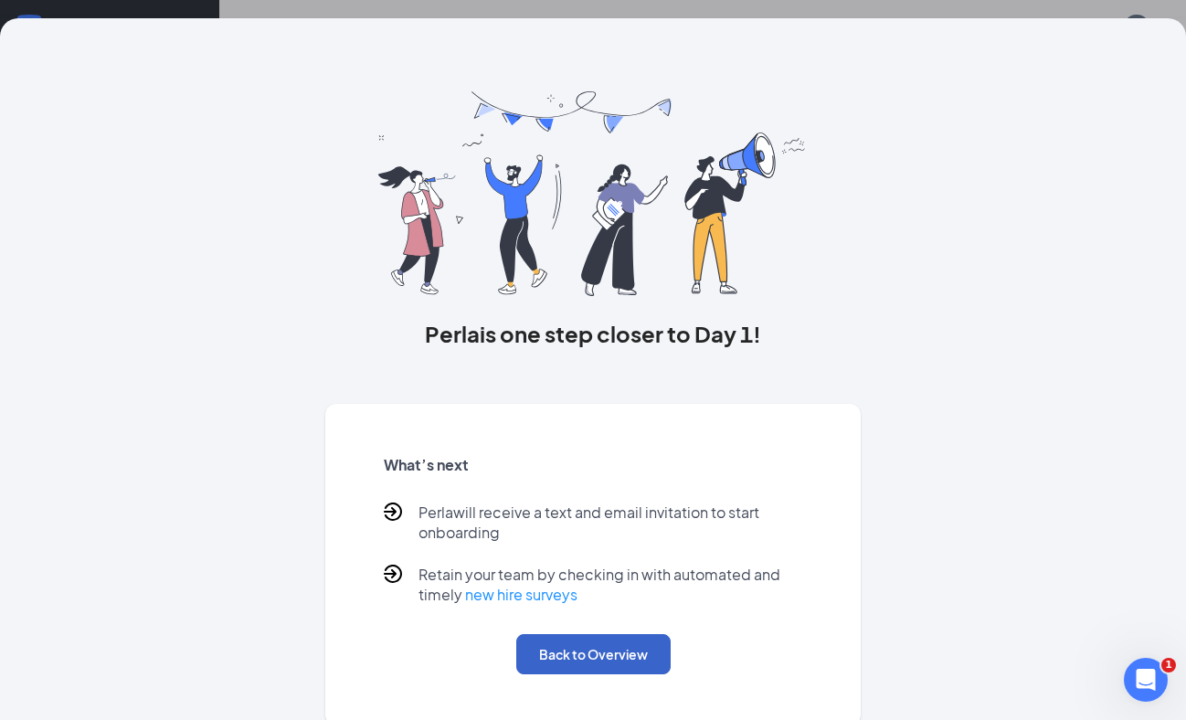
click at [611, 640] on button "Back to Overview" at bounding box center [593, 654] width 154 height 40
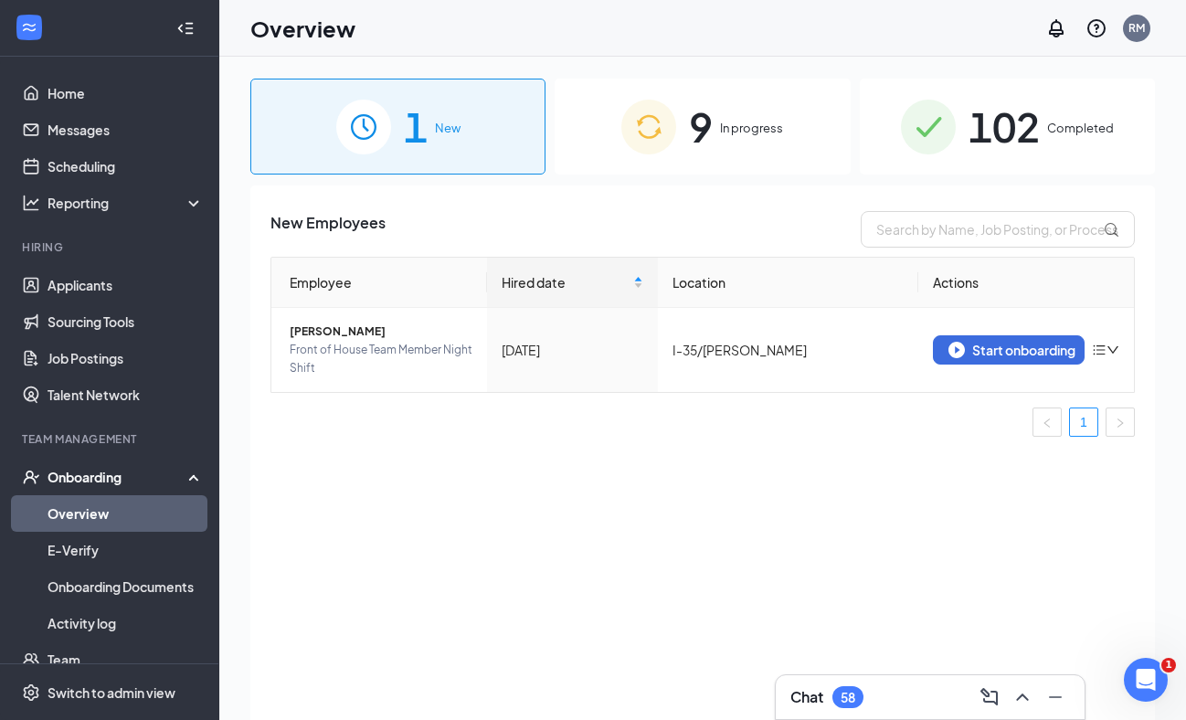
click at [862, 691] on div "58" at bounding box center [848, 697] width 31 height 22
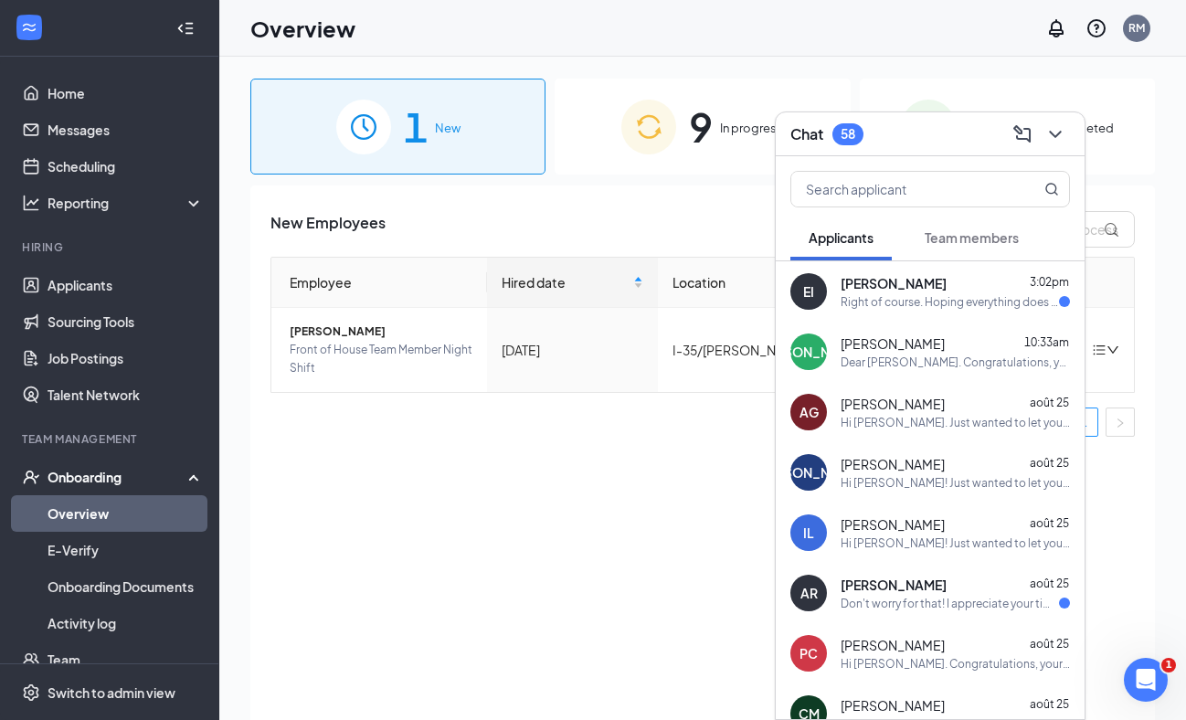
click at [947, 299] on div "Right of course. Hoping everything does work out, that works for me. And just t…" at bounding box center [950, 302] width 218 height 16
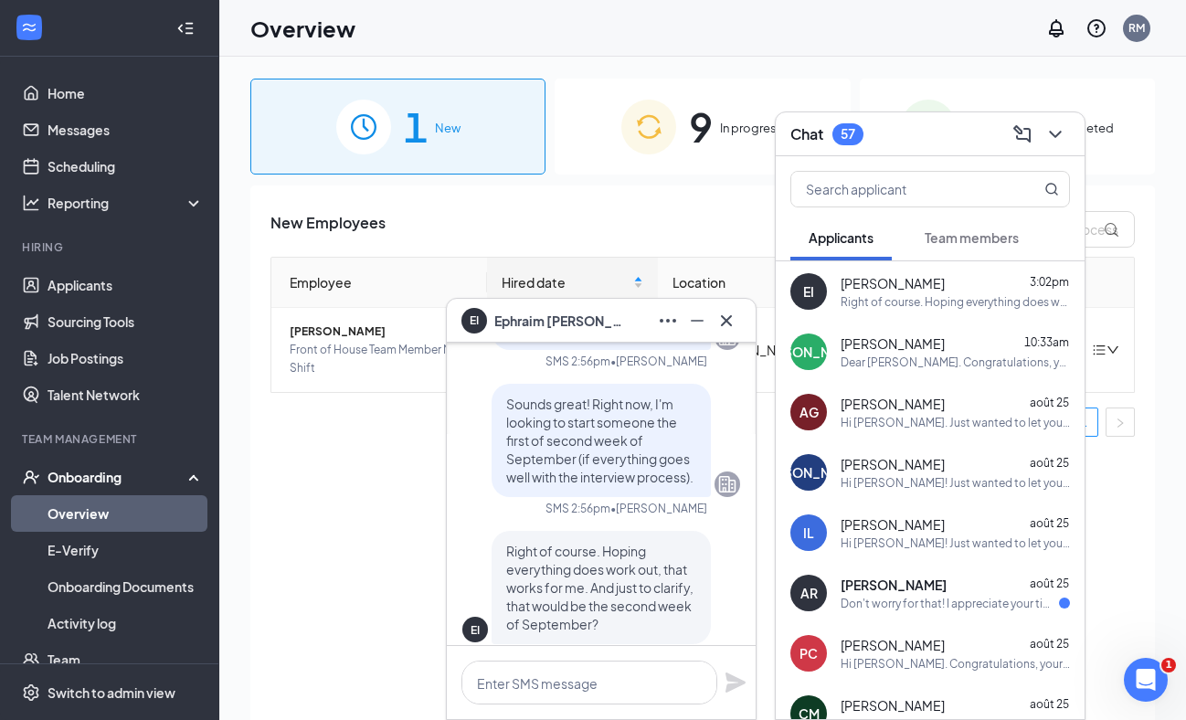
scroll to position [-401, 0]
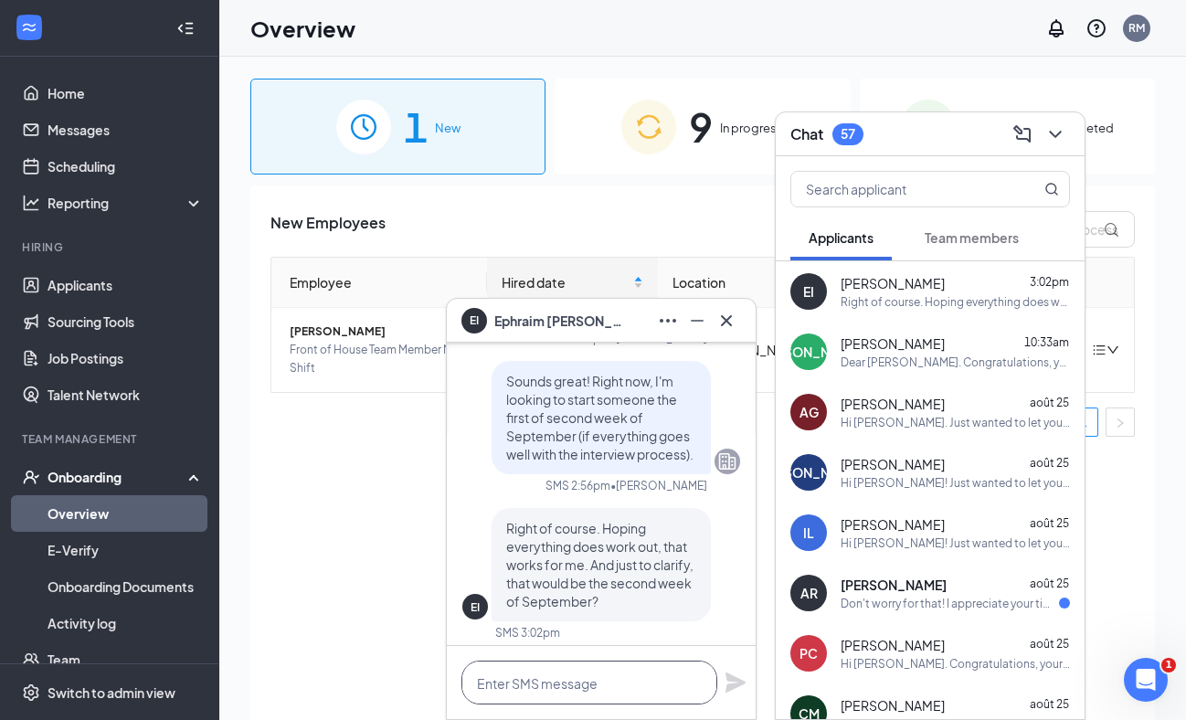
click at [598, 664] on textarea at bounding box center [590, 683] width 256 height 44
type textarea "Yes that is correct"
click at [730, 690] on icon "Plane" at bounding box center [736, 683] width 20 height 20
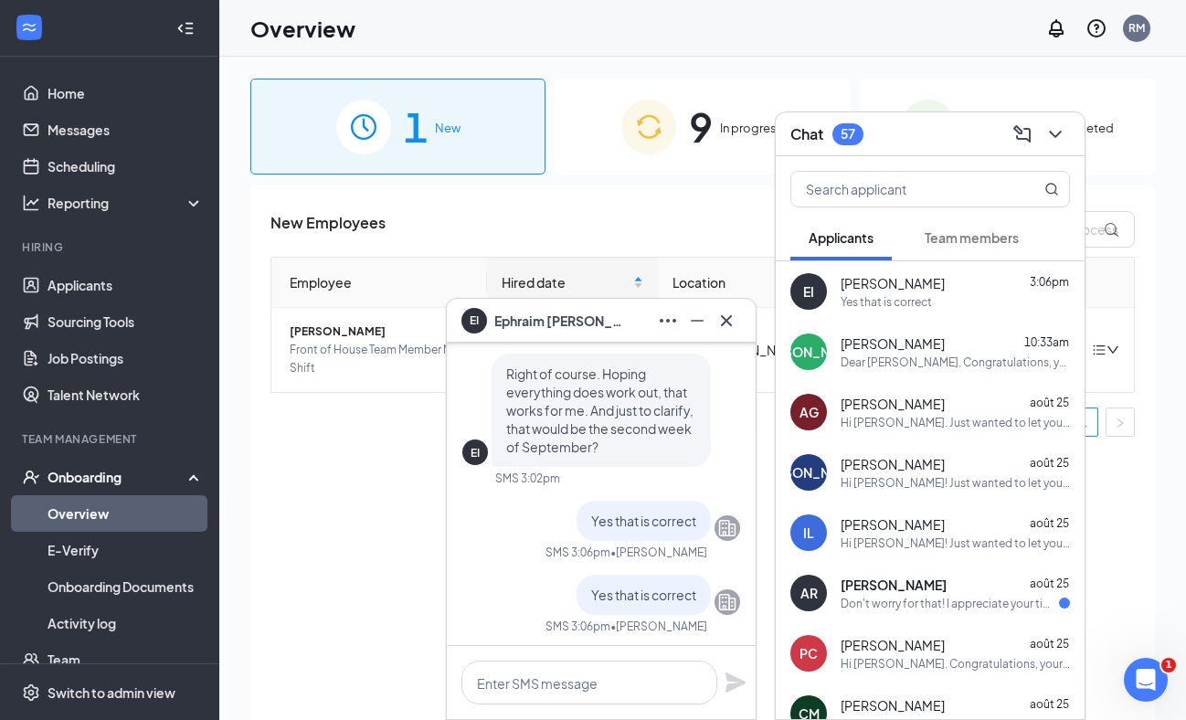
scroll to position [-396, 0]
click at [728, 320] on icon "Cross" at bounding box center [727, 321] width 22 height 22
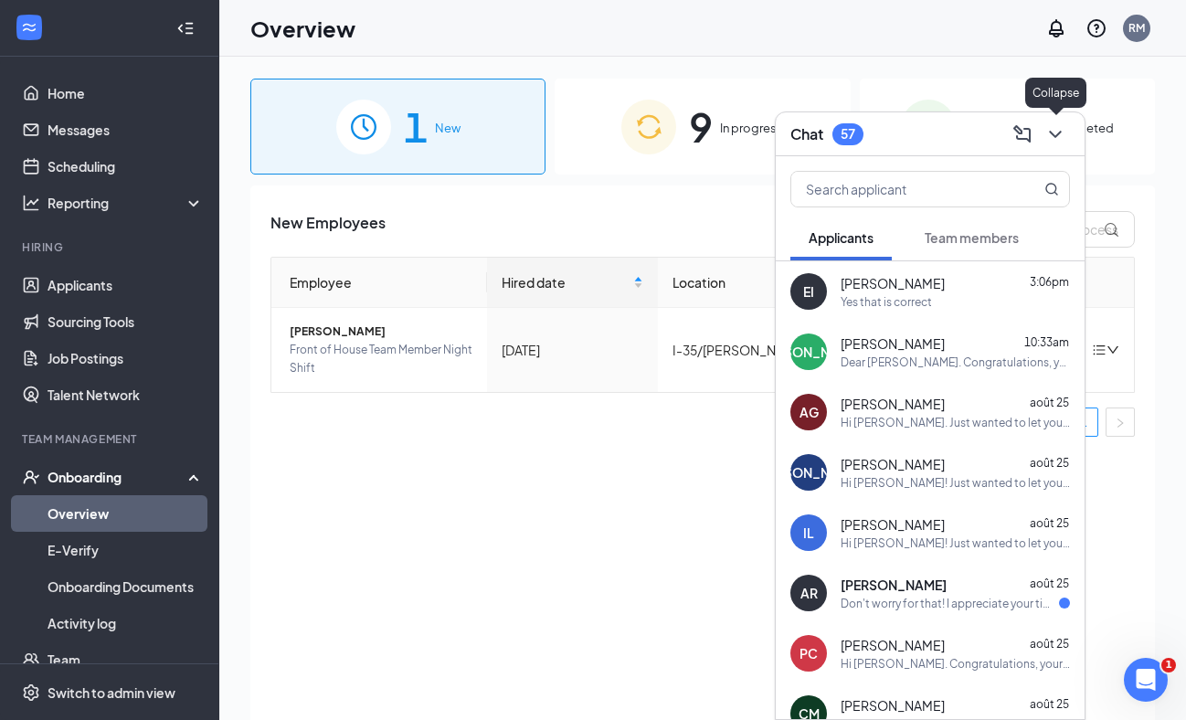
click at [1057, 136] on icon "ChevronDown" at bounding box center [1056, 134] width 22 height 22
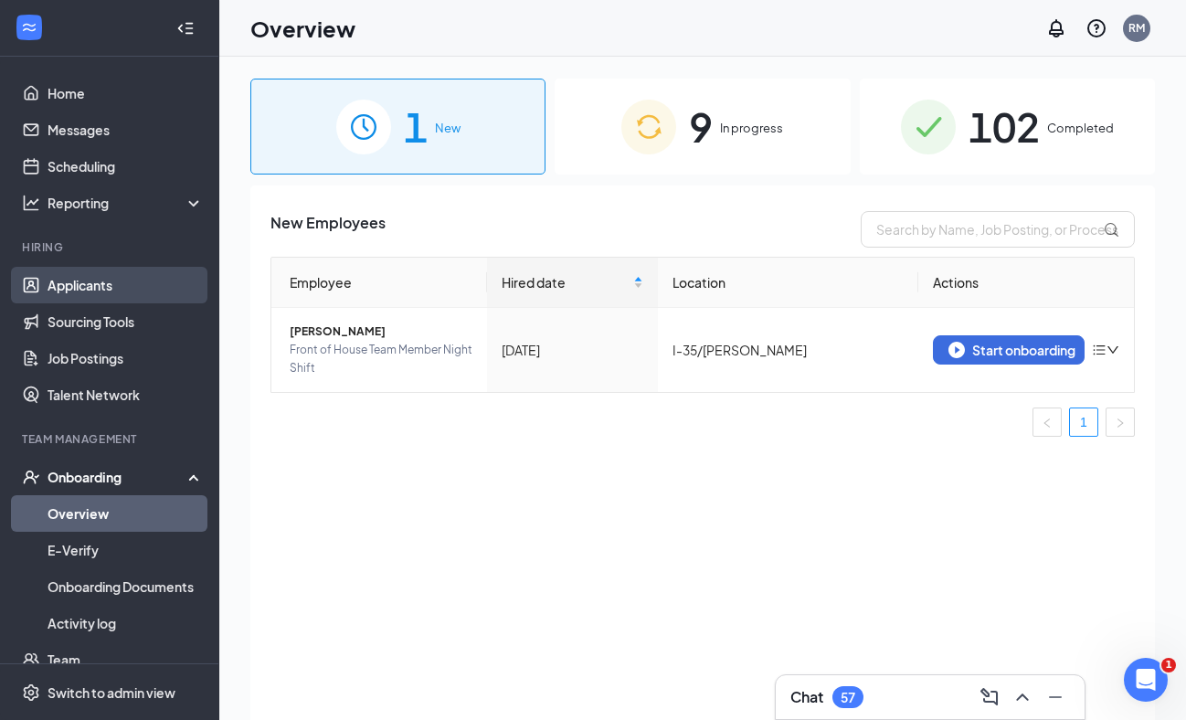
click at [129, 287] on link "Applicants" at bounding box center [126, 285] width 156 height 37
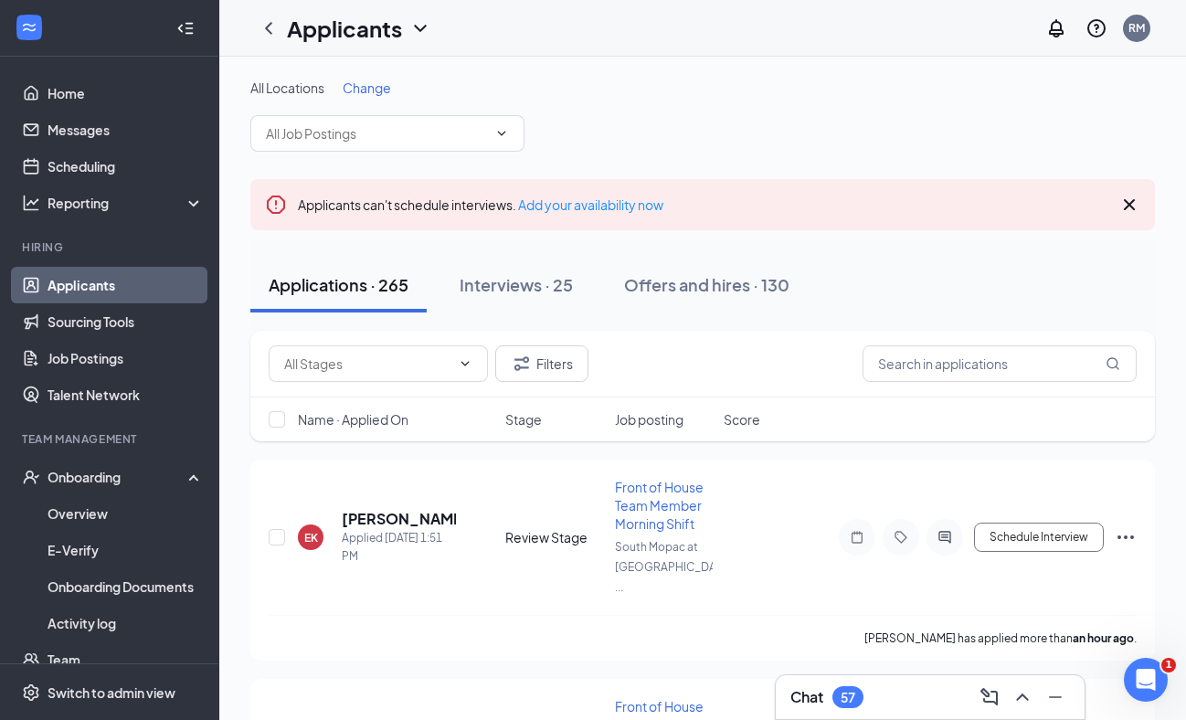
click at [872, 706] on div "Chat 57" at bounding box center [931, 697] width 280 height 29
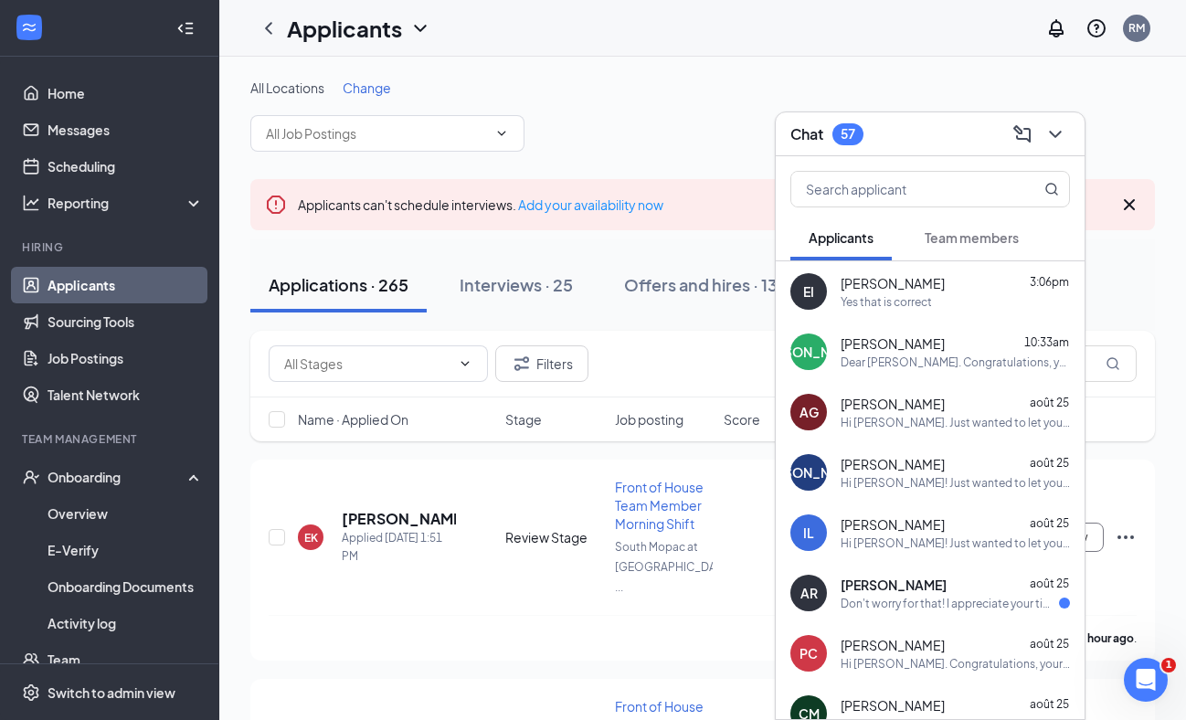
click at [918, 290] on span "[PERSON_NAME]" at bounding box center [893, 283] width 104 height 18
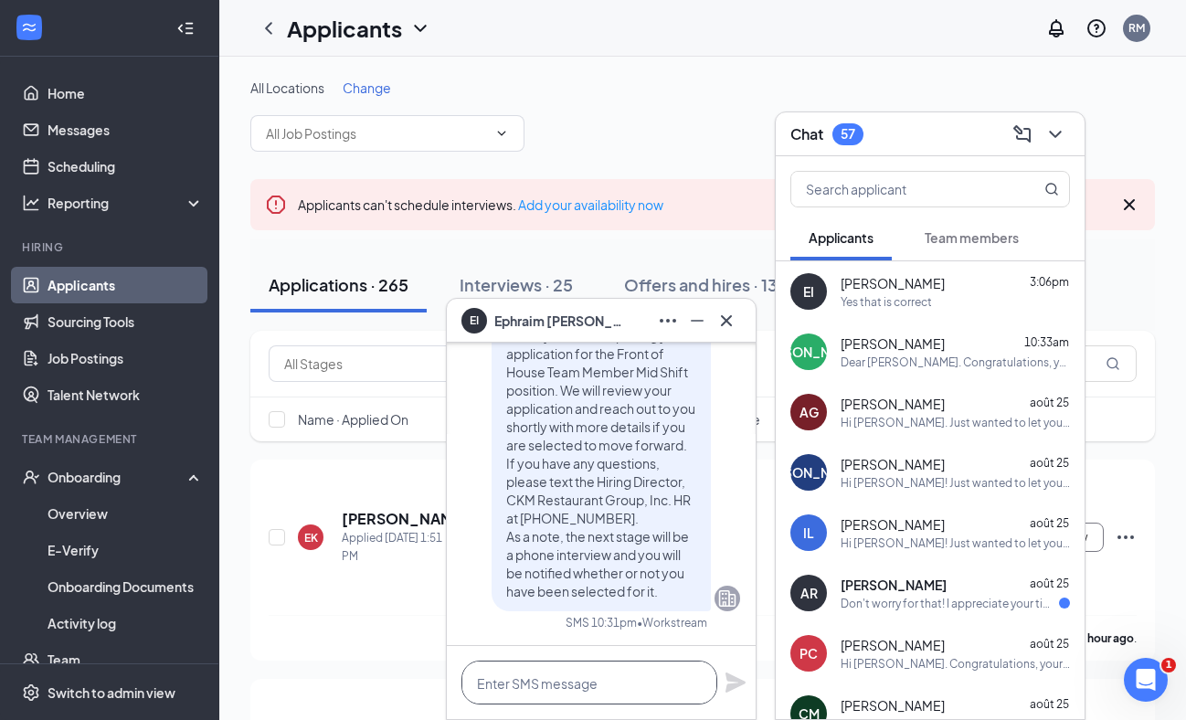
click at [593, 679] on textarea at bounding box center [590, 683] width 256 height 44
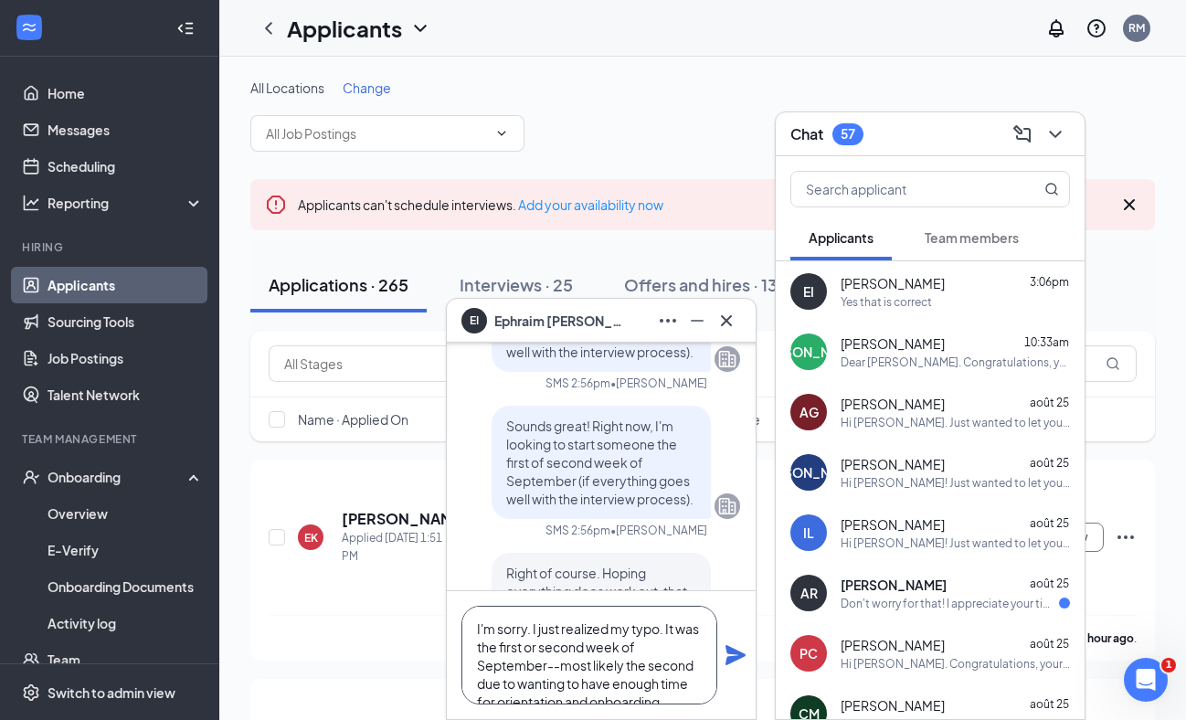
click at [536, 649] on textarea "I'm sorry. I just realized my typo. It was the first or second week of Septembe…" at bounding box center [590, 655] width 256 height 99
click at [606, 668] on textarea "I'm sorry. I just realized my typo. It was the first OR second week of Septembe…" at bounding box center [590, 655] width 256 height 99
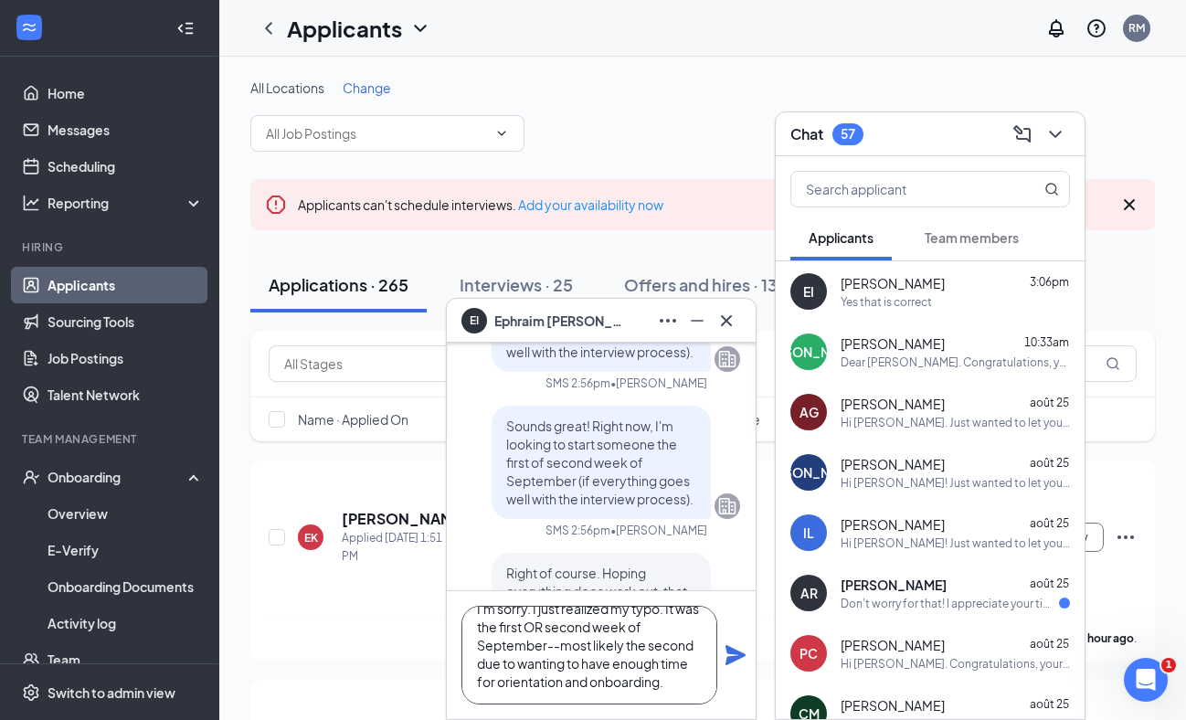
type textarea "I'm sorry. I just realized my typo. It was the first OR second week of Septembe…"
click at [732, 660] on icon "Plane" at bounding box center [736, 655] width 20 height 20
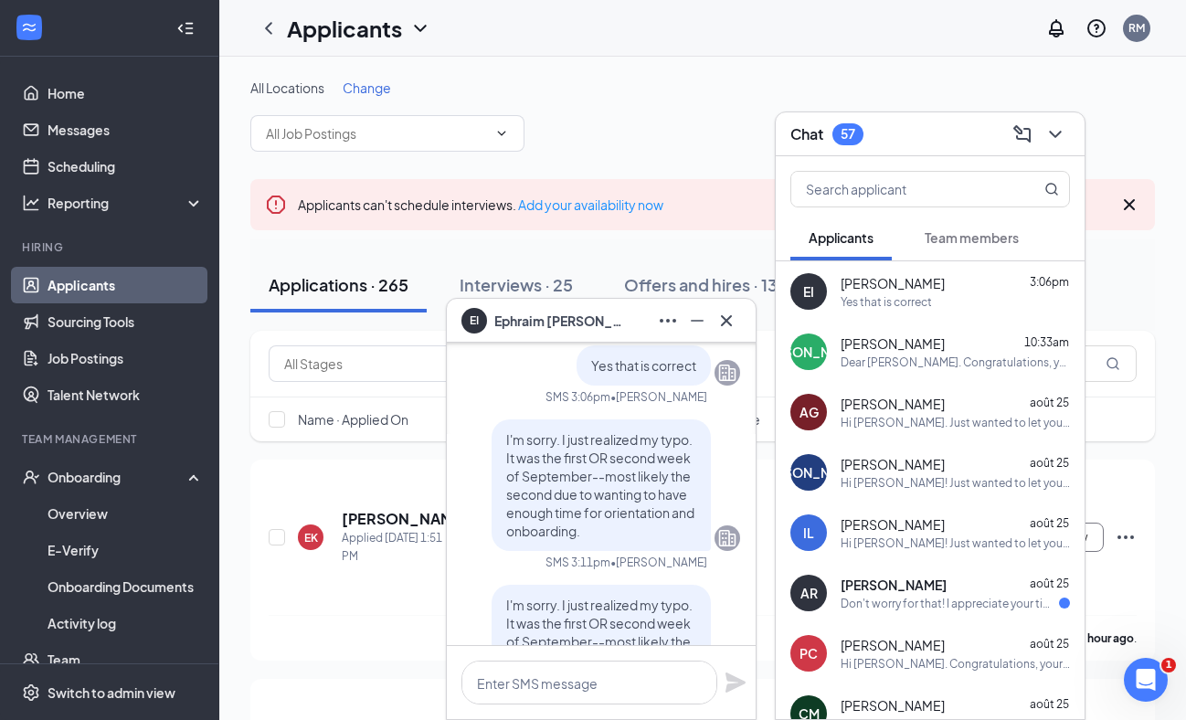
scroll to position [0, 0]
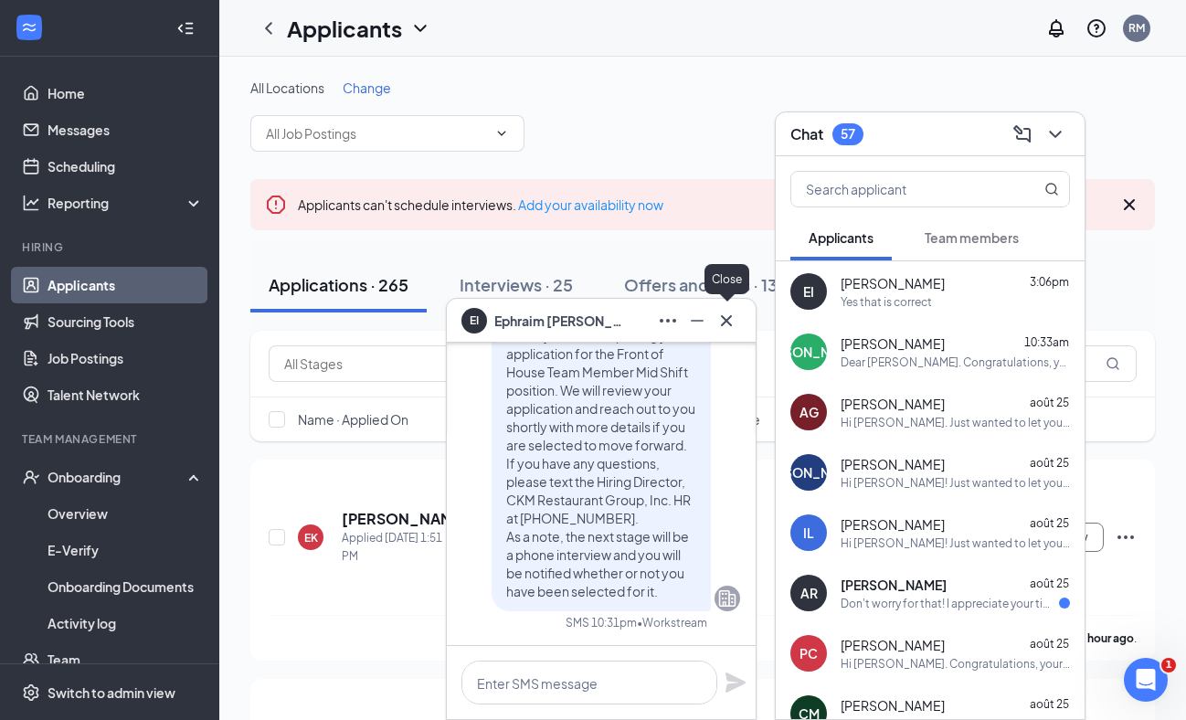
click at [726, 322] on icon "Cross" at bounding box center [726, 319] width 11 height 11
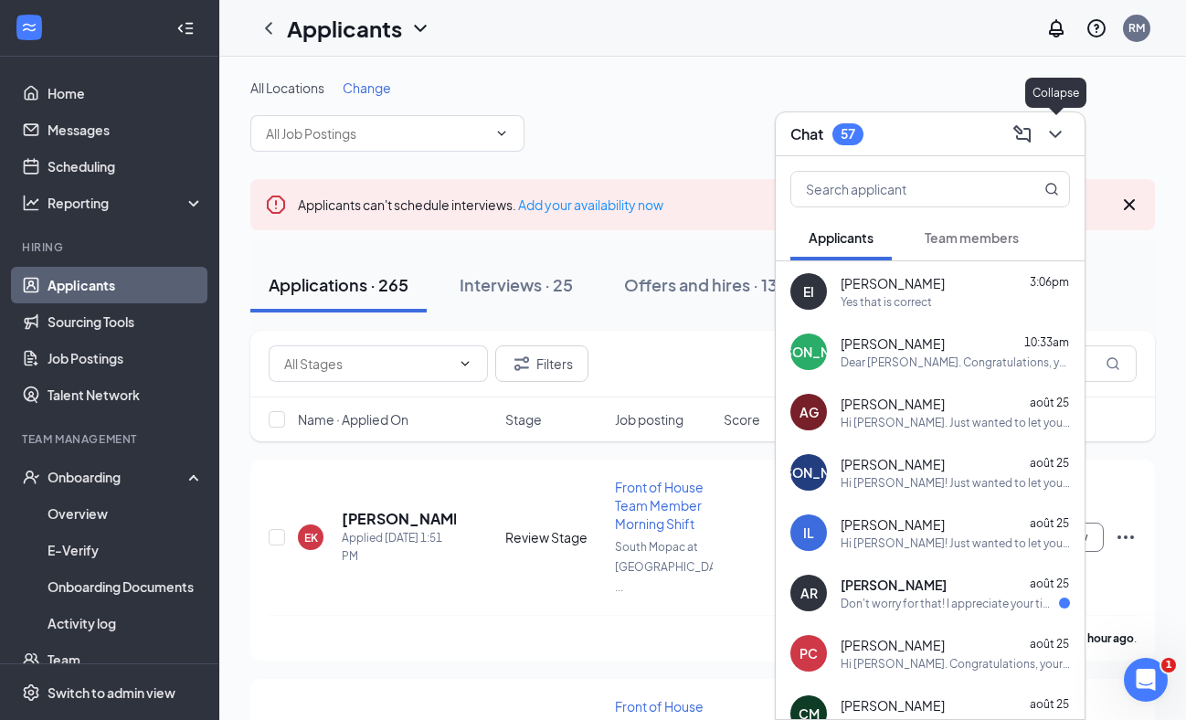
click at [1059, 138] on icon "ChevronDown" at bounding box center [1056, 134] width 22 height 22
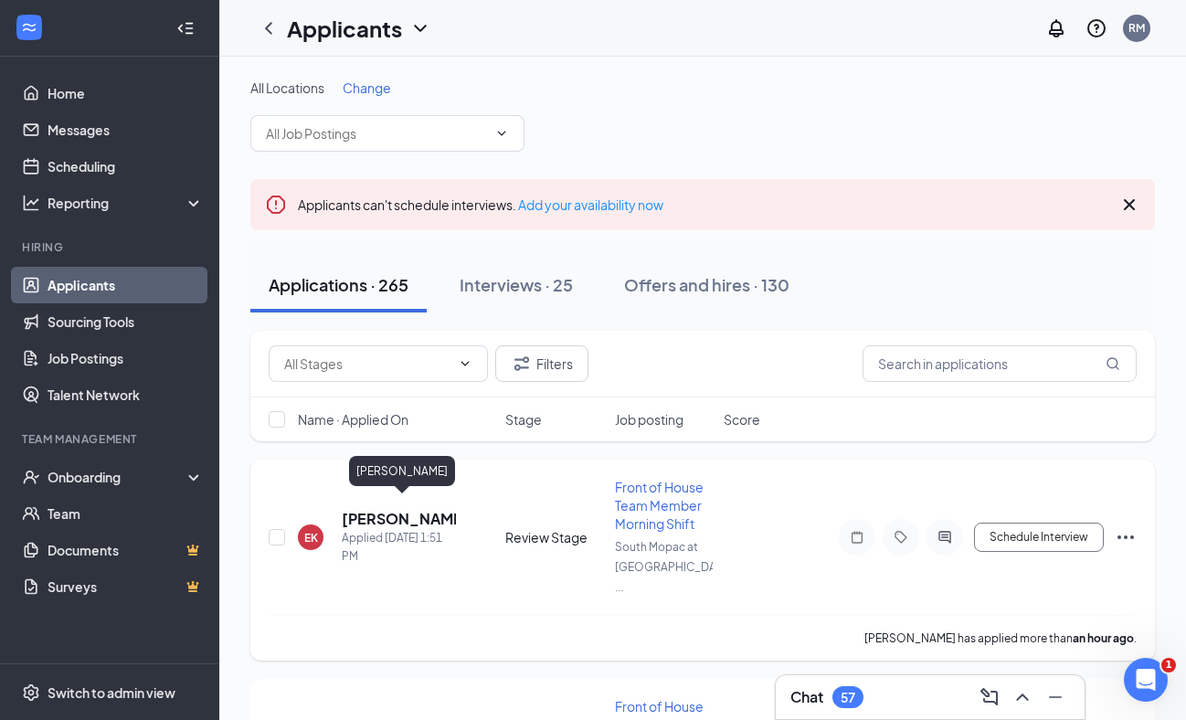
click at [422, 509] on h5 "[PERSON_NAME]" at bounding box center [399, 519] width 114 height 20
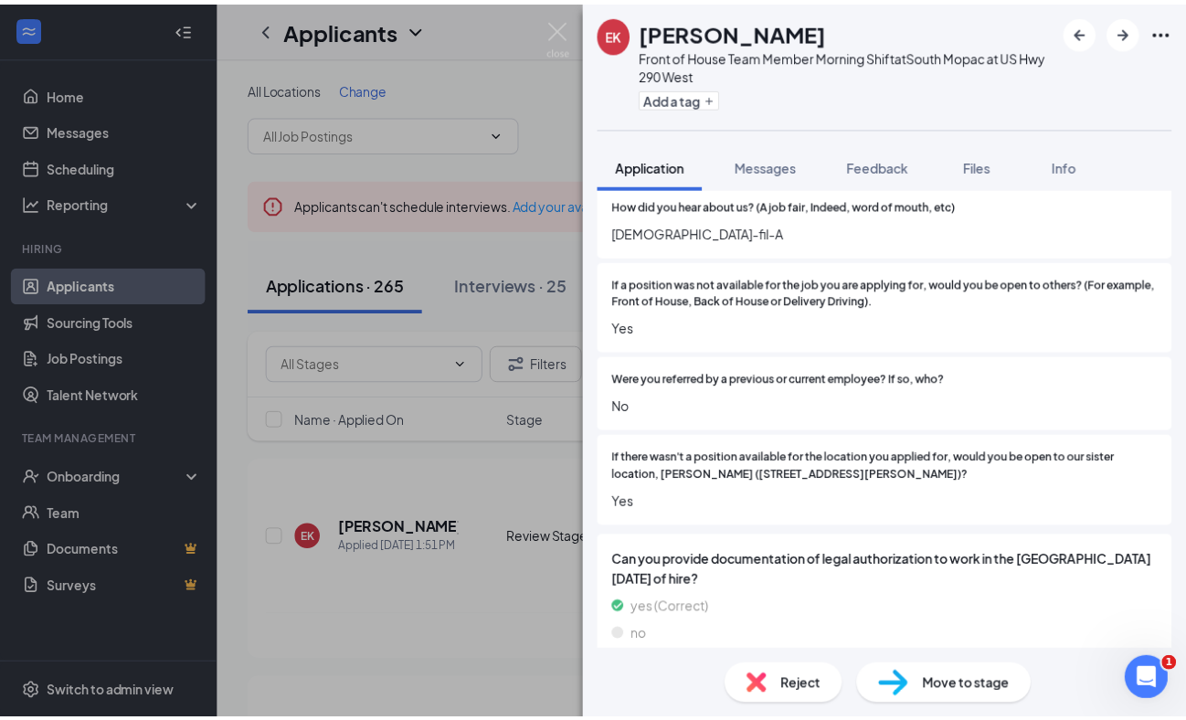
scroll to position [961, 0]
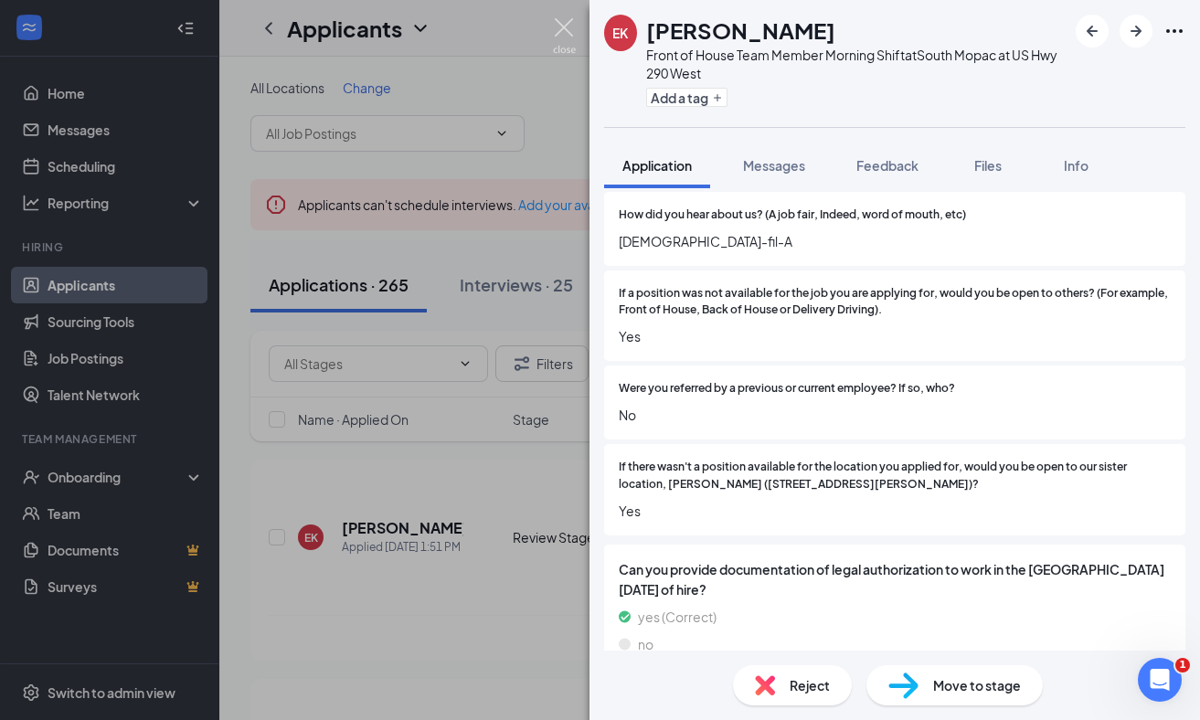
click at [569, 22] on img at bounding box center [564, 36] width 23 height 36
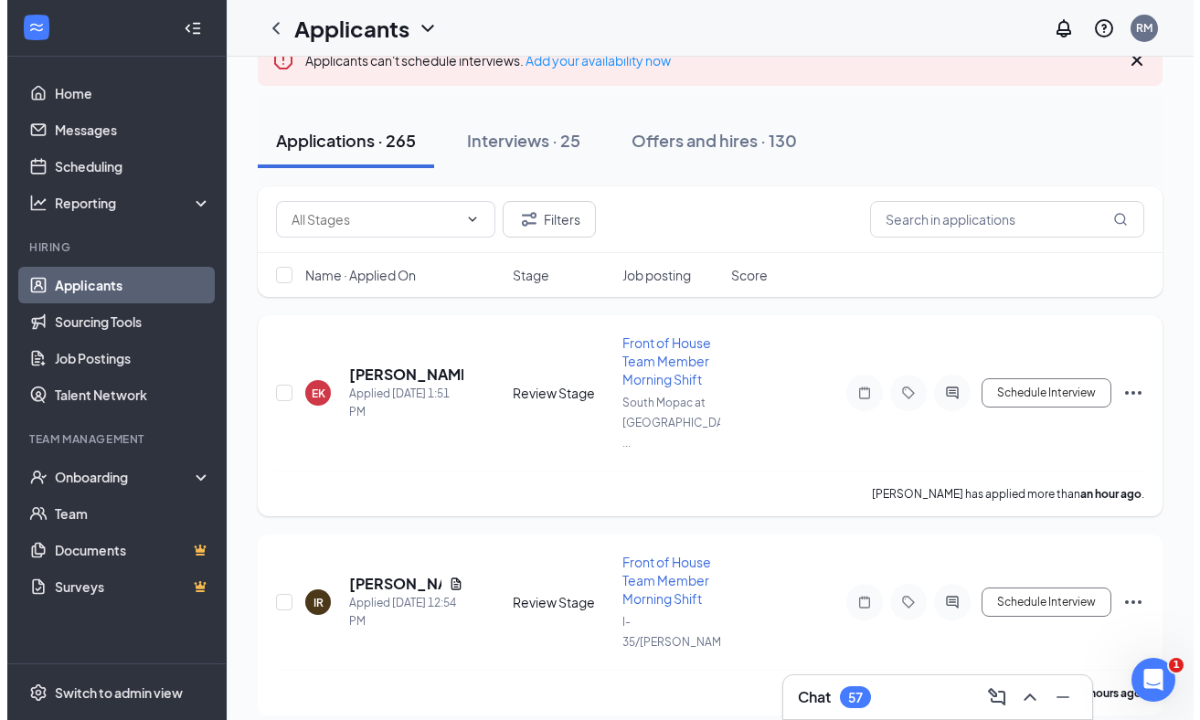
scroll to position [157, 0]
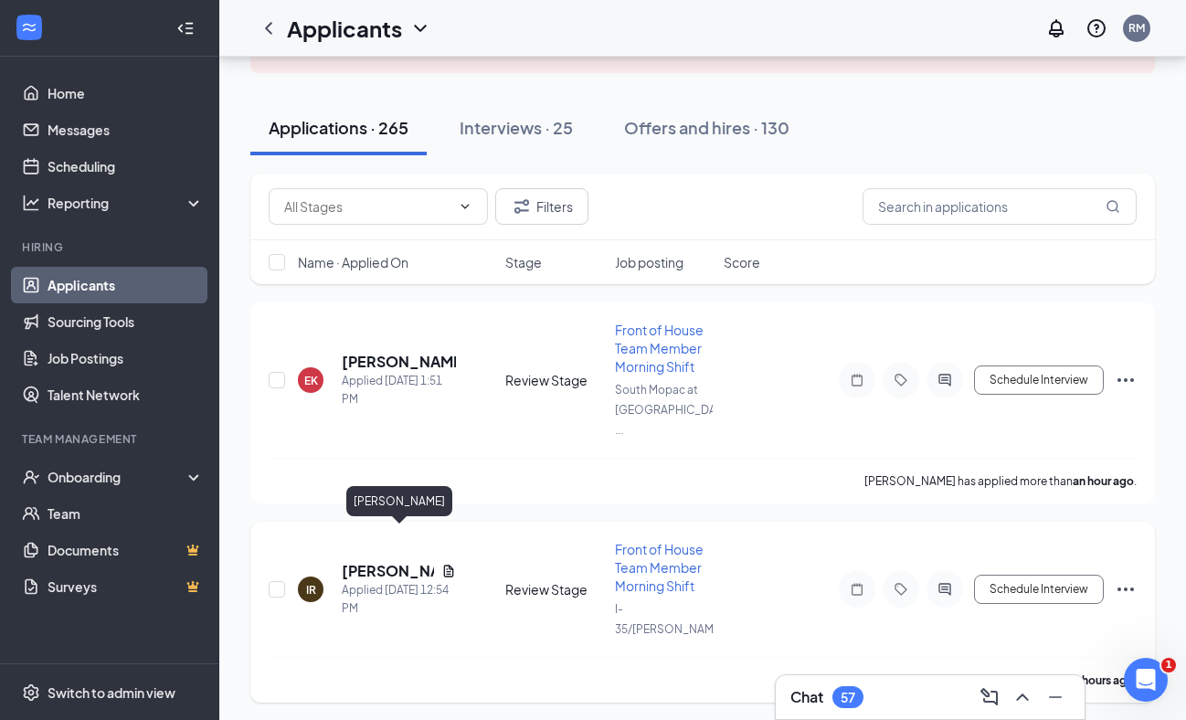
click at [401, 561] on h5 "[PERSON_NAME]" at bounding box center [388, 571] width 92 height 20
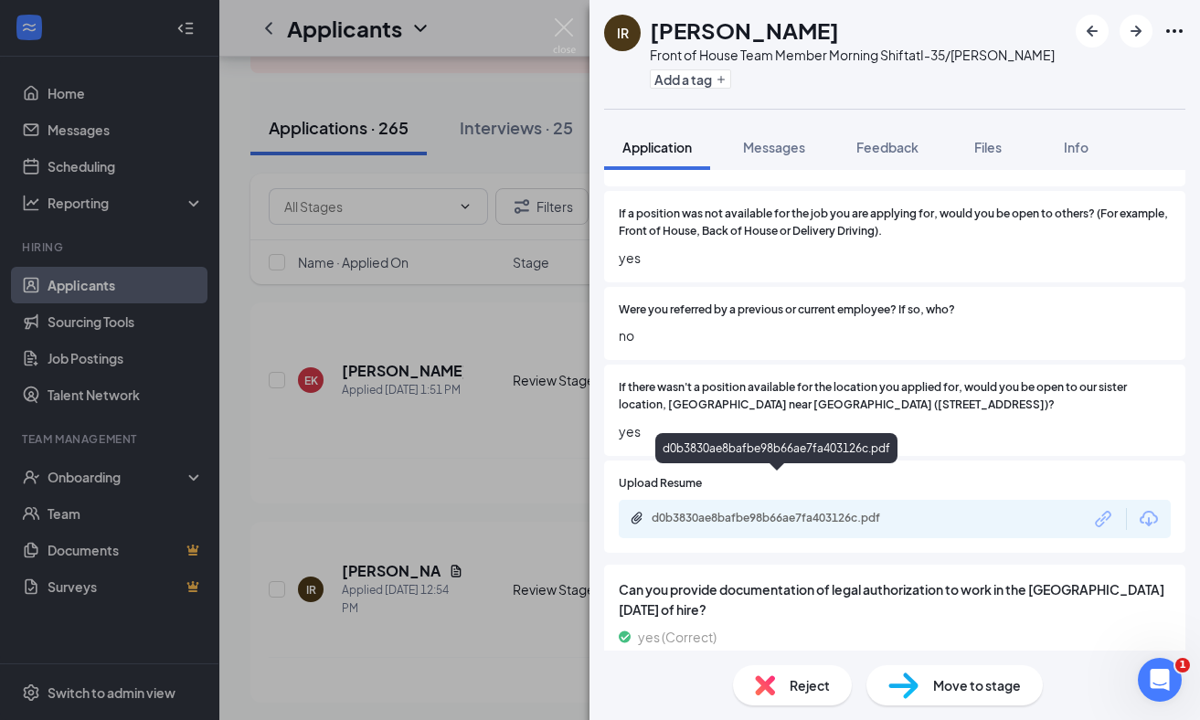
scroll to position [1141, 0]
click at [823, 512] on div "d0b3830ae8bafbe98b66ae7fa403126c.pdf" at bounding box center [780, 519] width 256 height 15
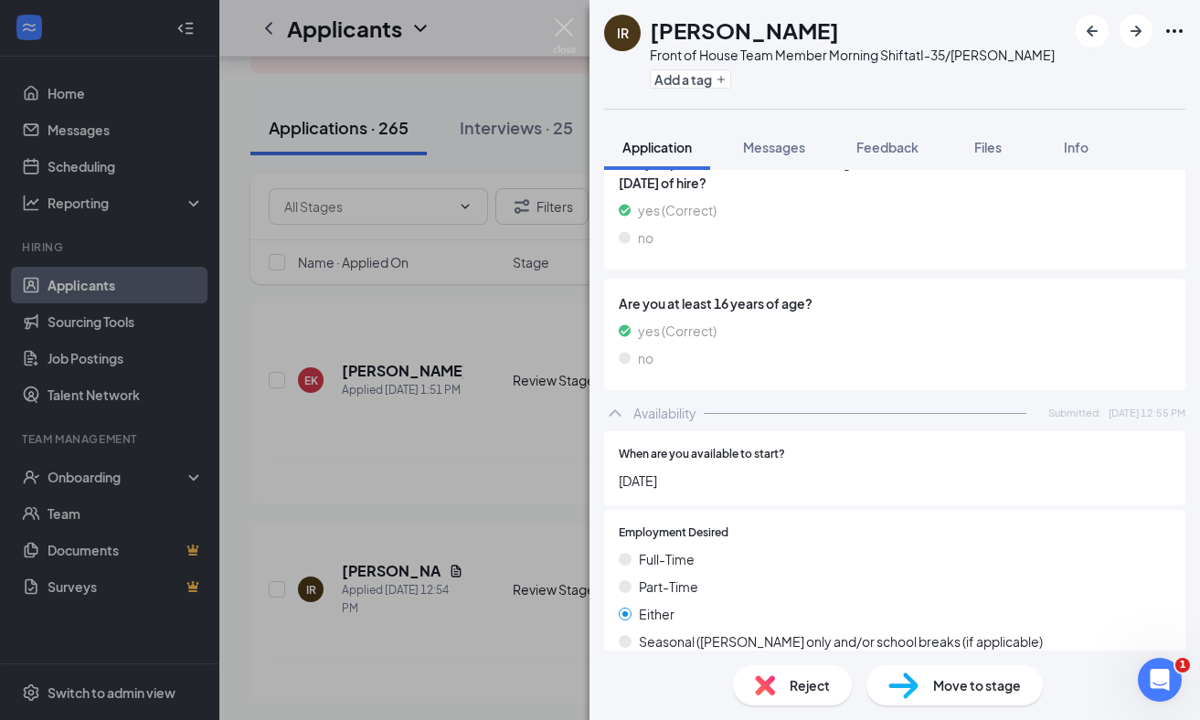
scroll to position [1911, 0]
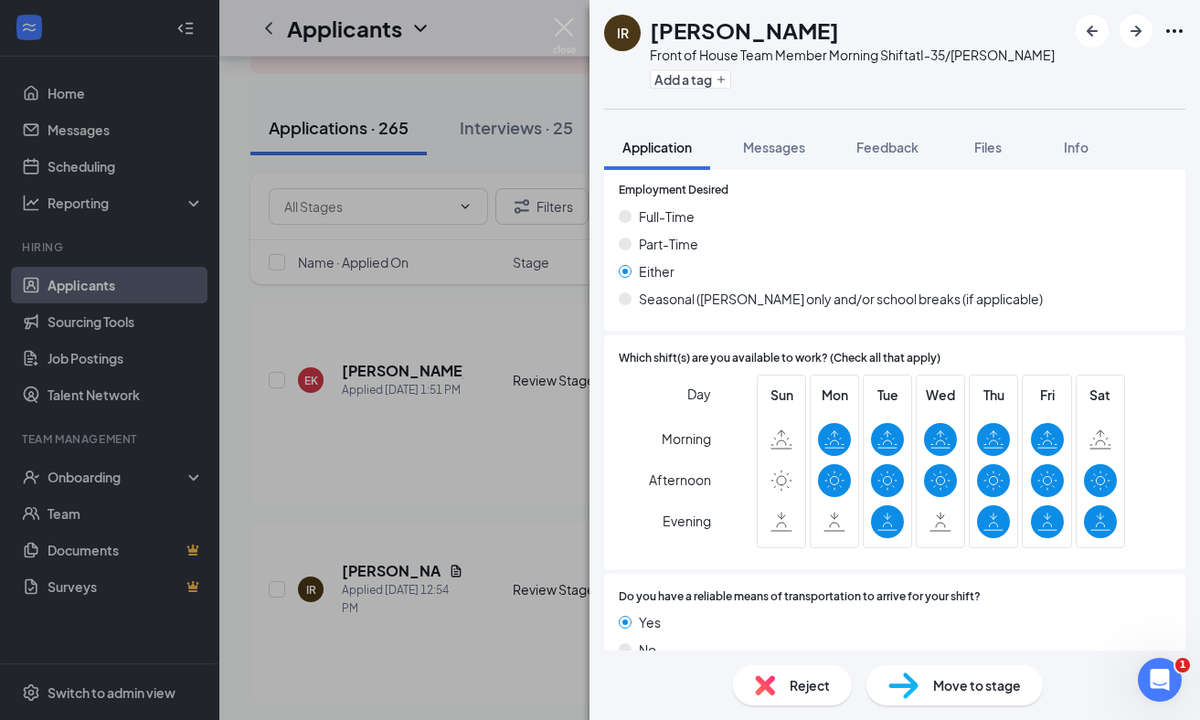
click at [922, 688] on div "Move to stage" at bounding box center [954, 685] width 176 height 40
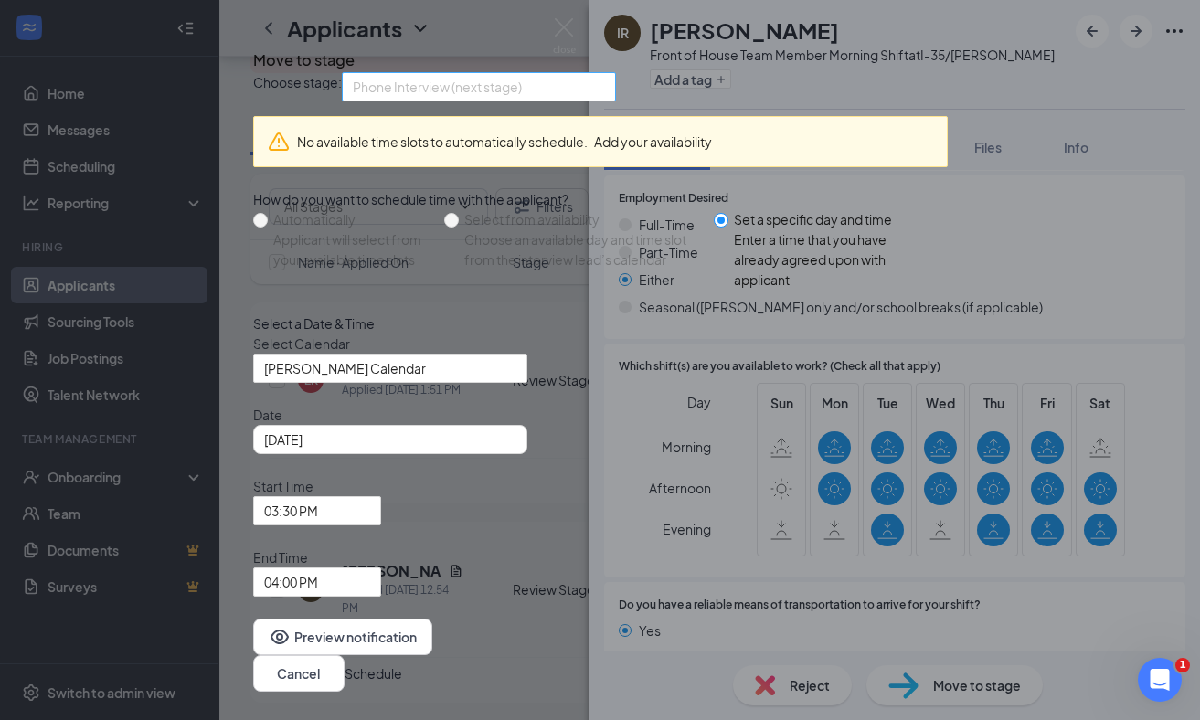
click at [576, 122] on span "Phone Interview (next stage)" at bounding box center [471, 97] width 236 height 49
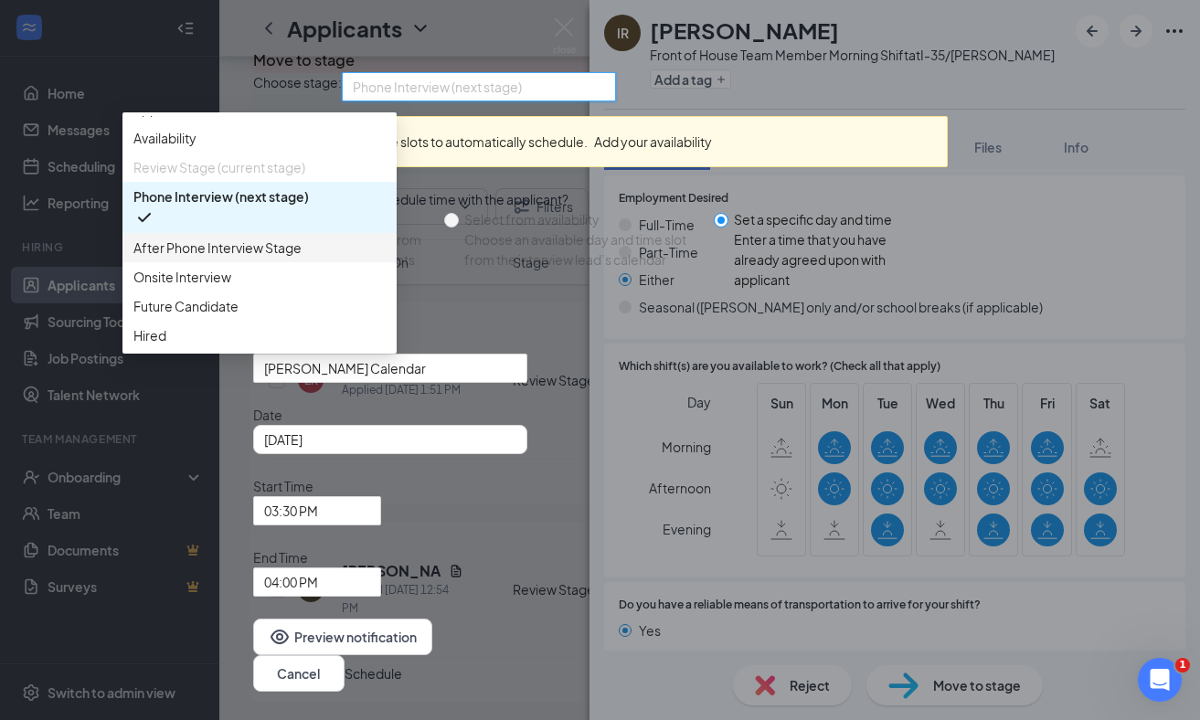
scroll to position [51, 0]
click at [386, 287] on span "Onsite Interview" at bounding box center [259, 277] width 252 height 20
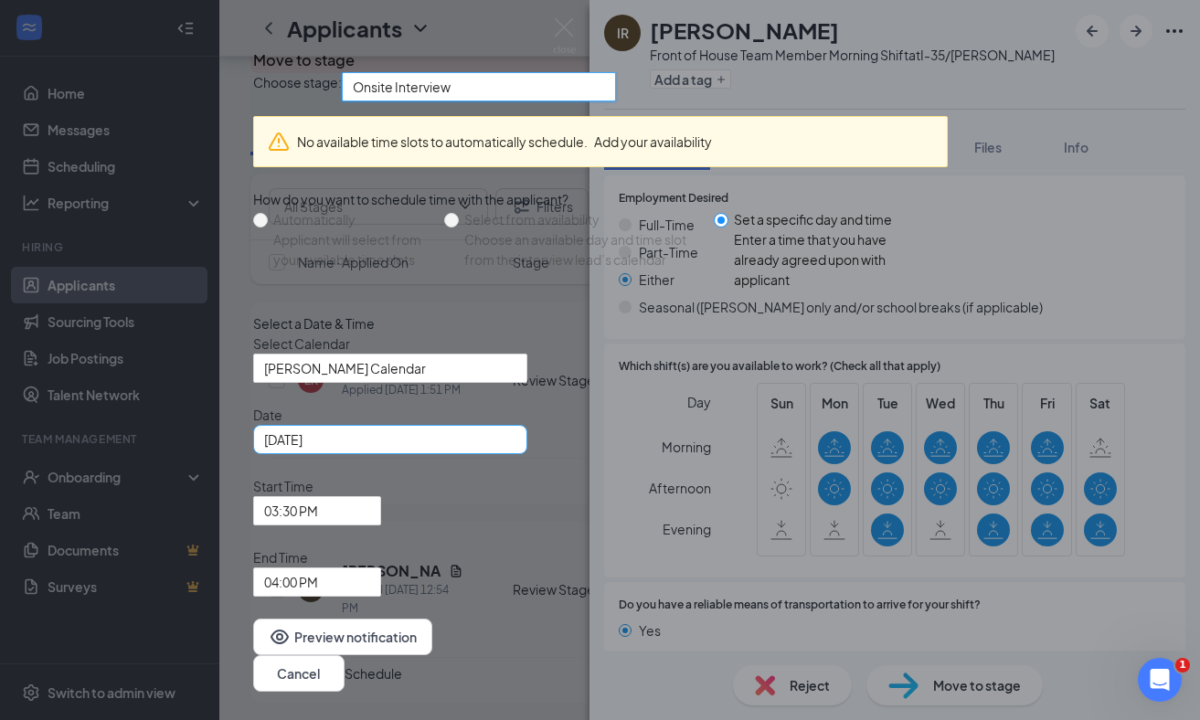
click at [516, 450] on div "[DATE]" at bounding box center [390, 440] width 252 height 20
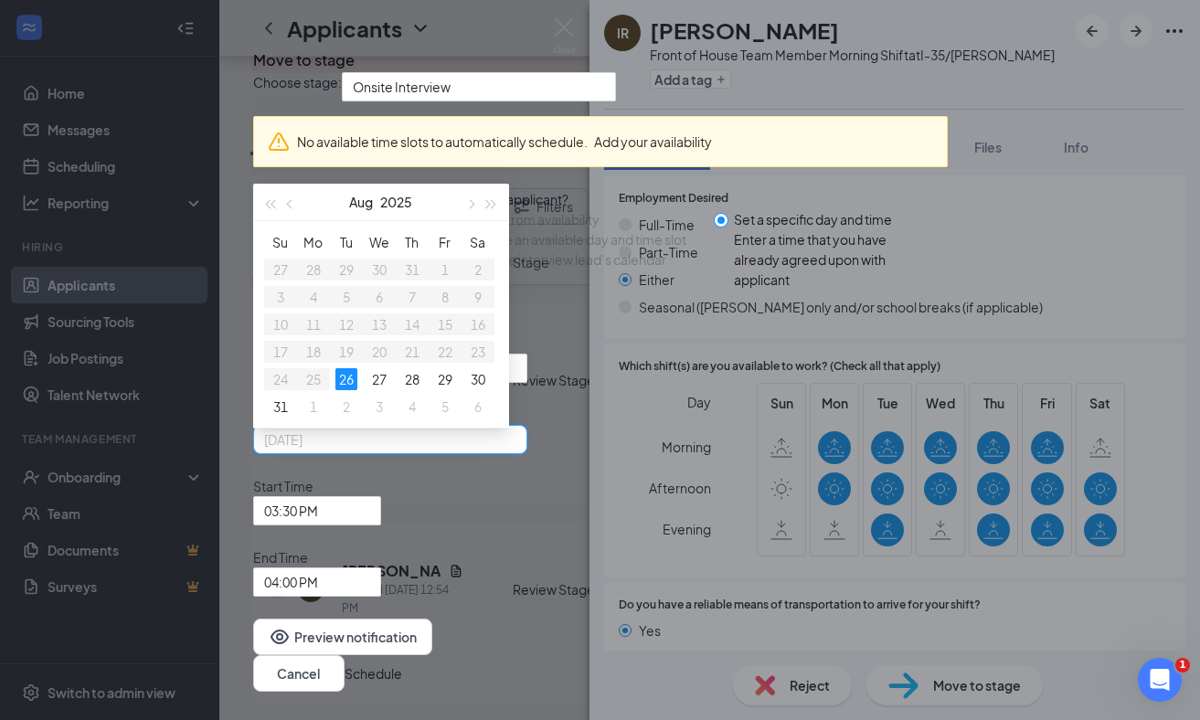
type input "[DATE]"
click at [586, 122] on span "Onsite Interview" at bounding box center [471, 97] width 236 height 49
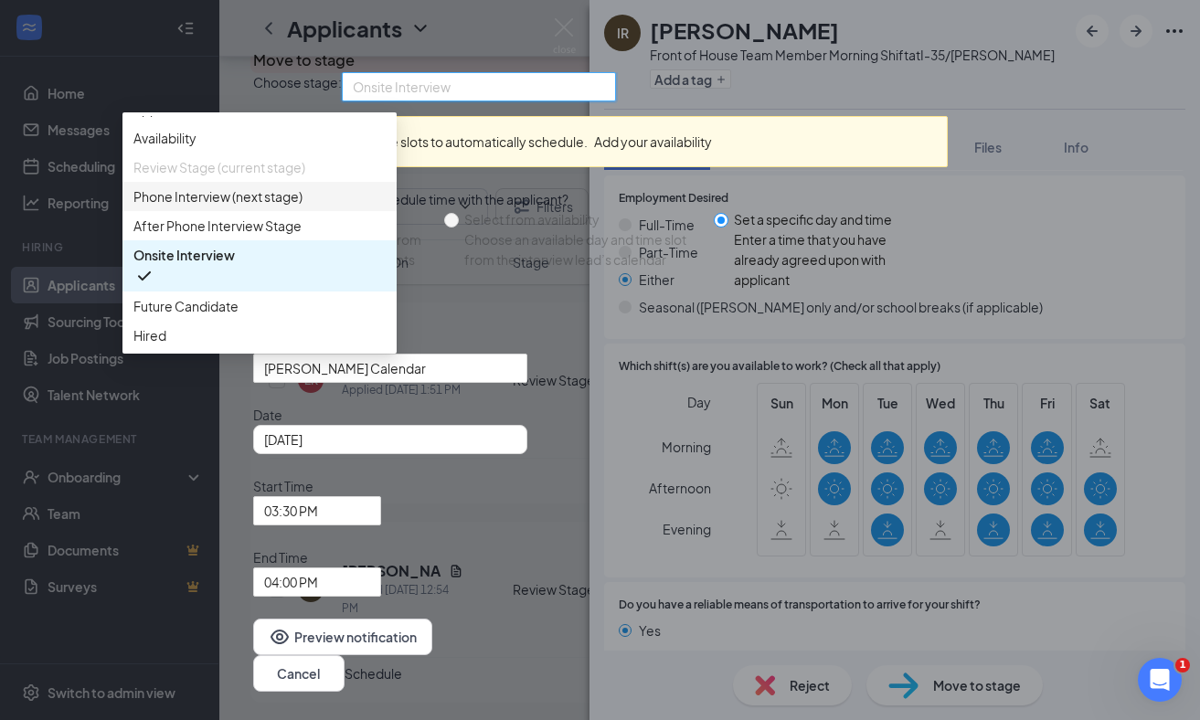
click at [303, 207] on span "Phone Interview (next stage)" at bounding box center [217, 196] width 169 height 20
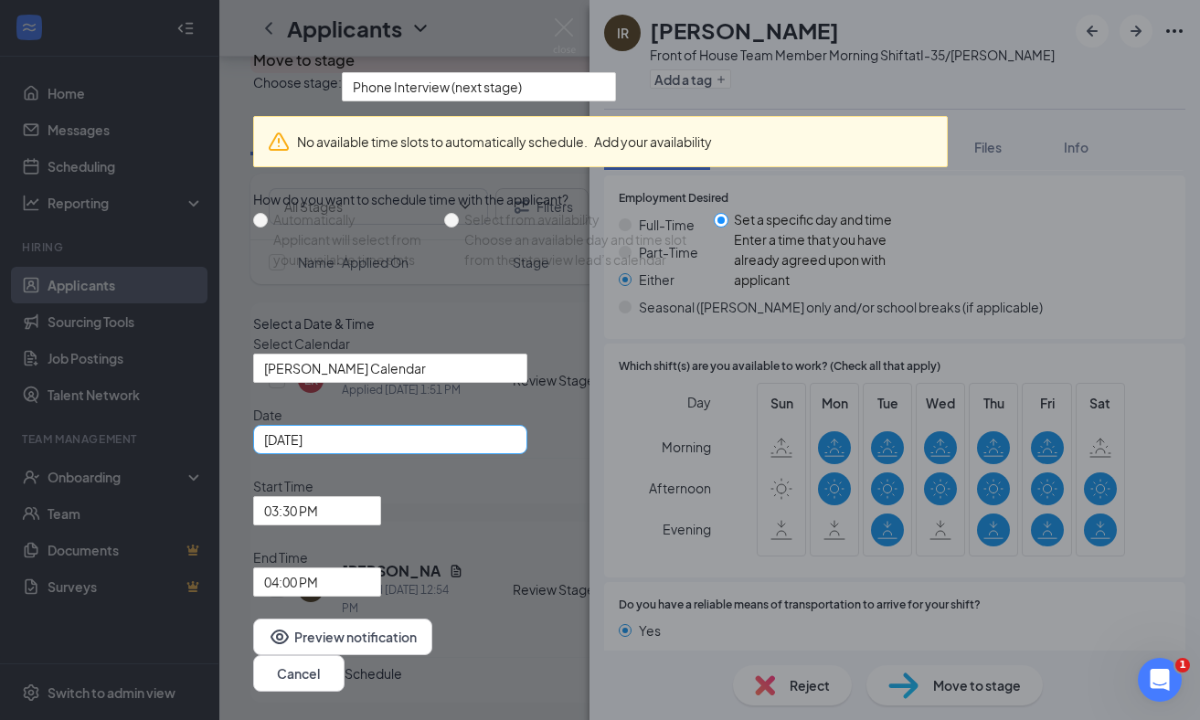
click at [516, 450] on div "[DATE]" at bounding box center [390, 440] width 252 height 20
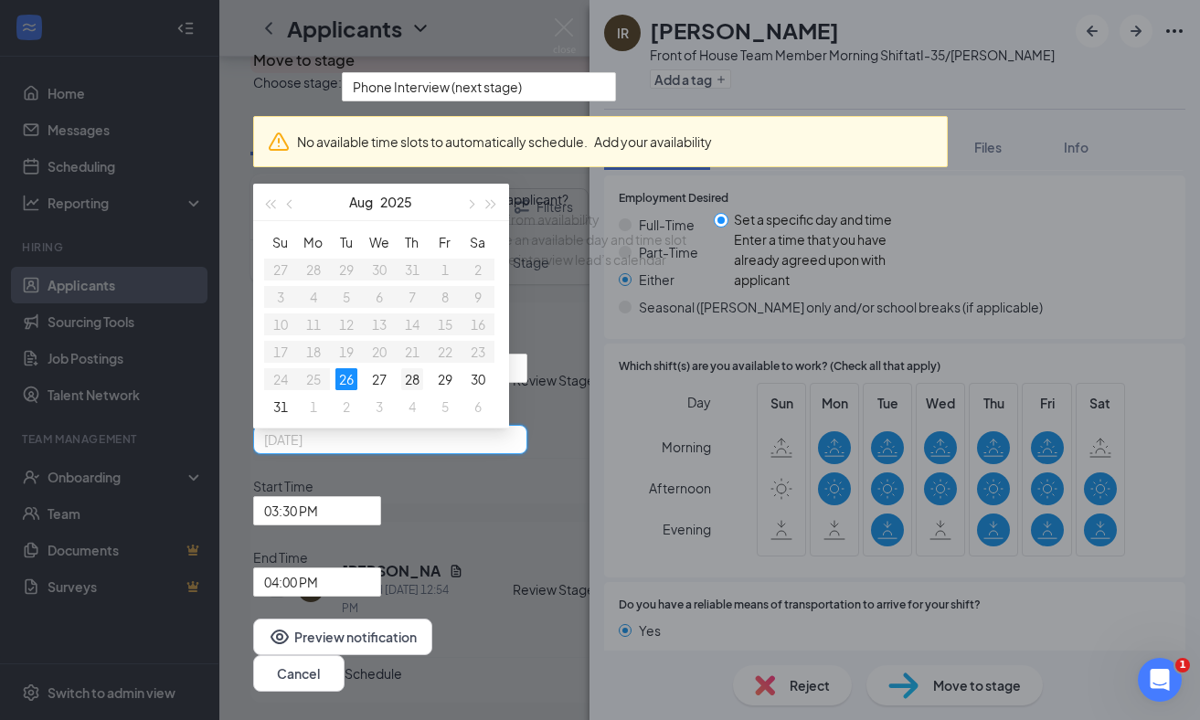
click at [423, 390] on div "28" at bounding box center [412, 379] width 22 height 22
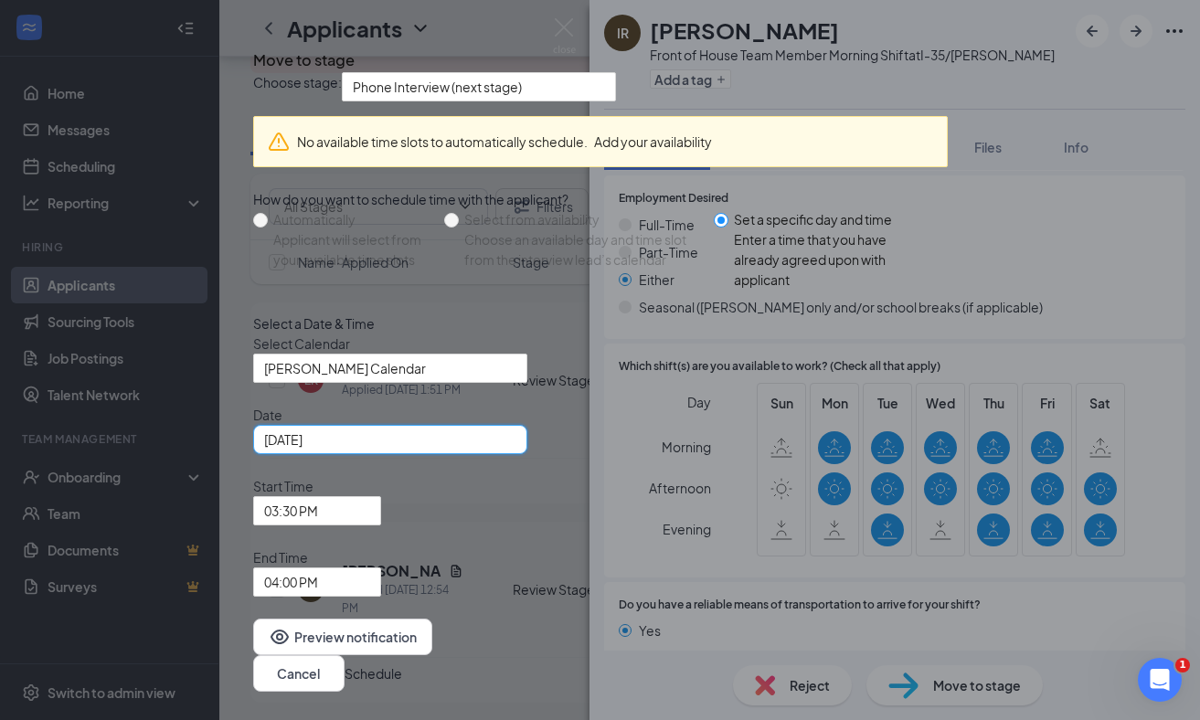
click at [516, 450] on div "[DATE]" at bounding box center [390, 440] width 252 height 20
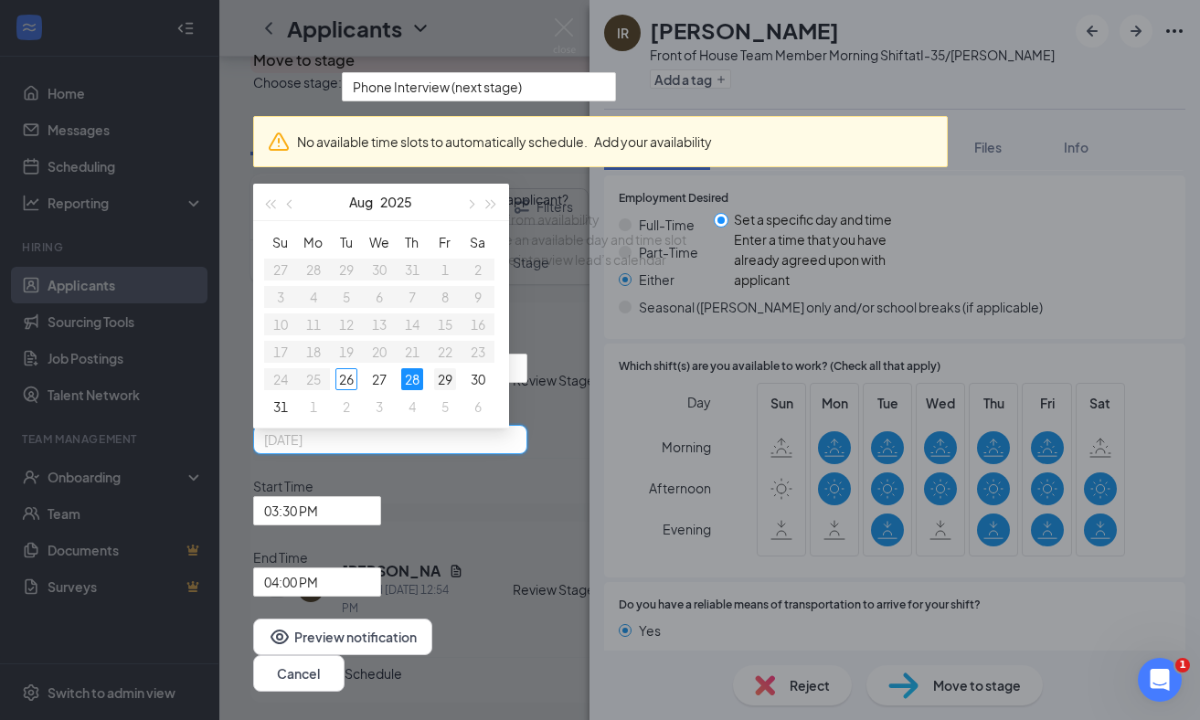
type input "Aug 29, 2025"
click at [456, 390] on div "29" at bounding box center [445, 379] width 22 height 22
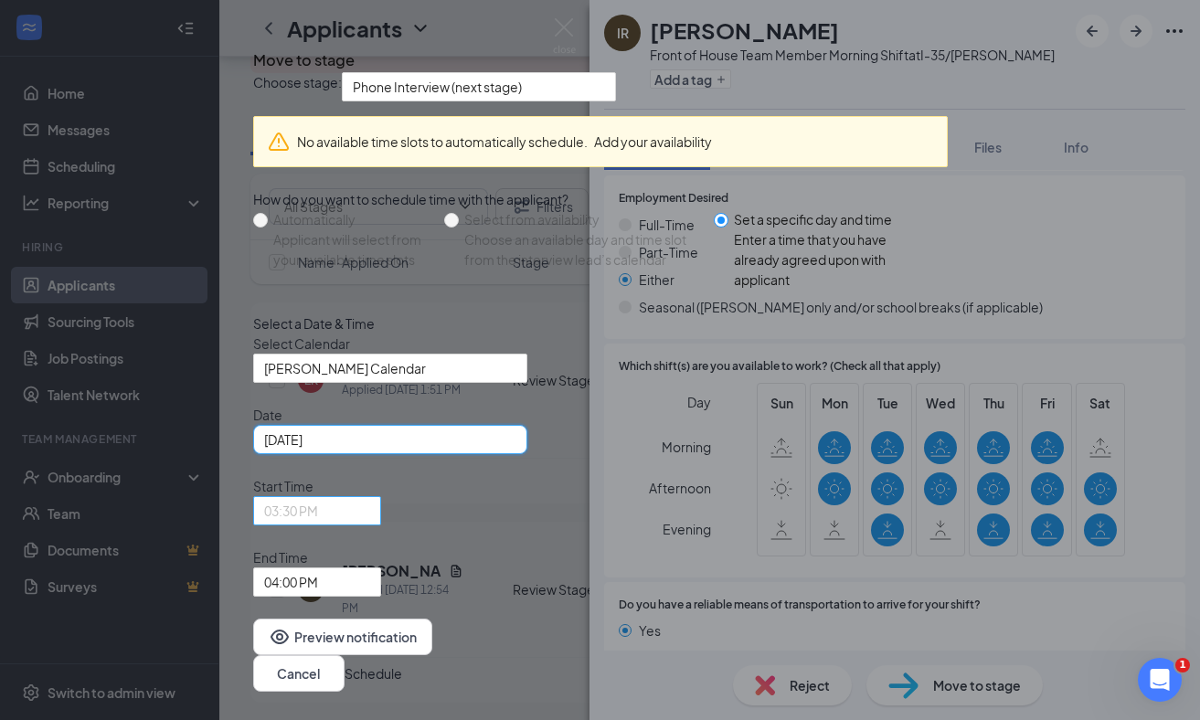
click at [318, 525] on span "03:30 PM" at bounding box center [291, 510] width 54 height 27
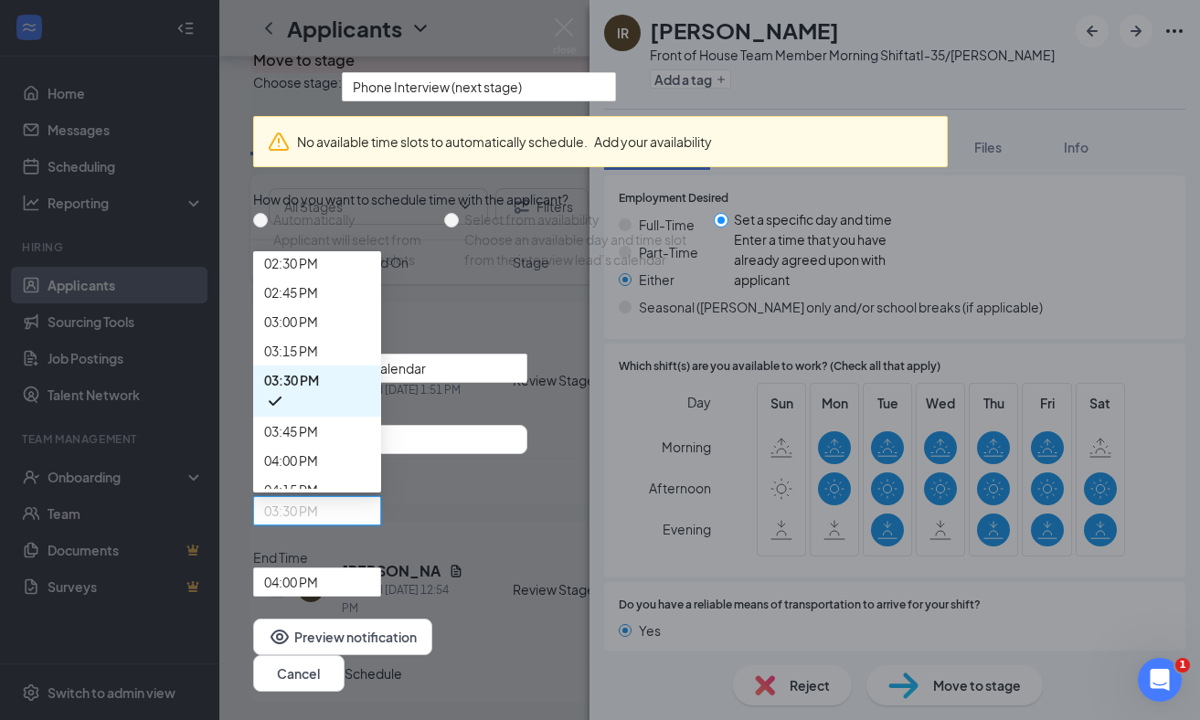
scroll to position [1702, 0]
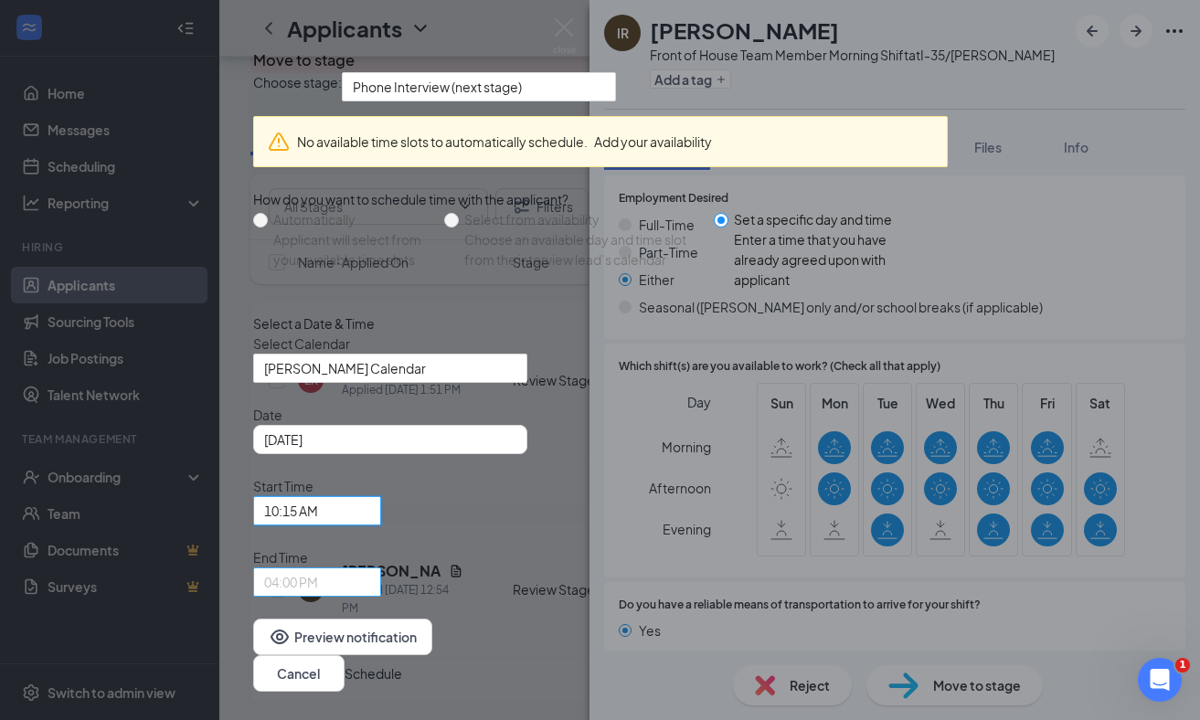
click at [318, 568] on span "04:00 PM" at bounding box center [291, 581] width 54 height 27
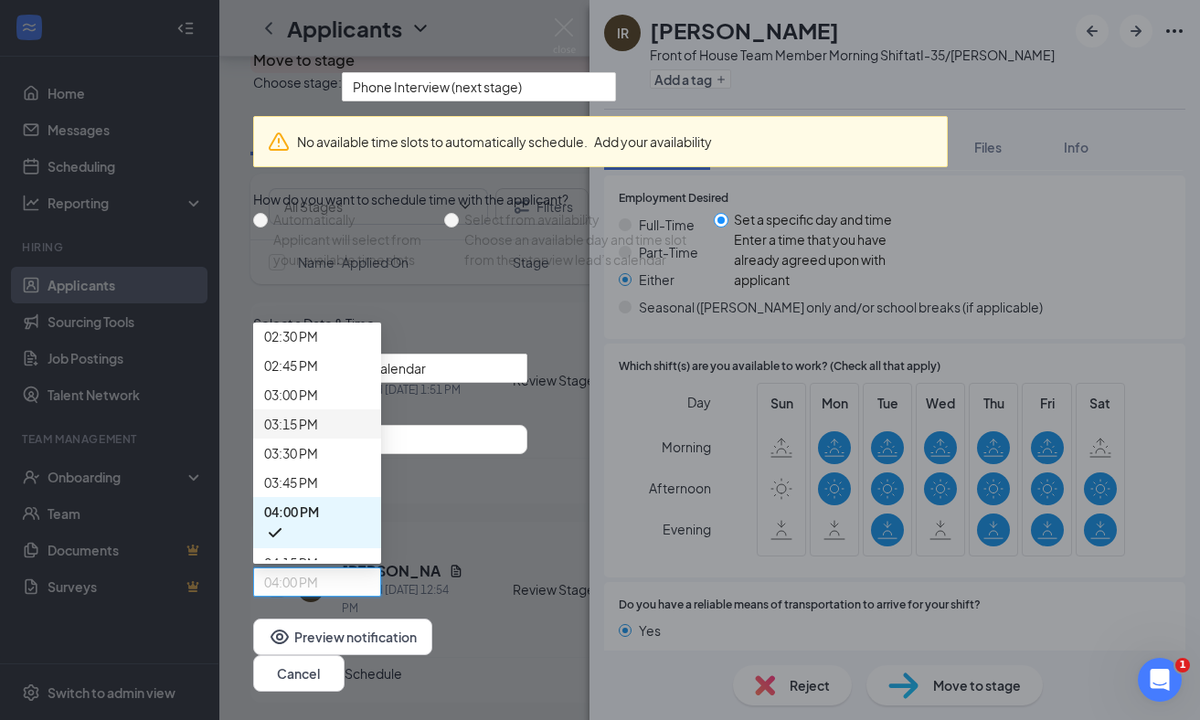
scroll to position [1700, 0]
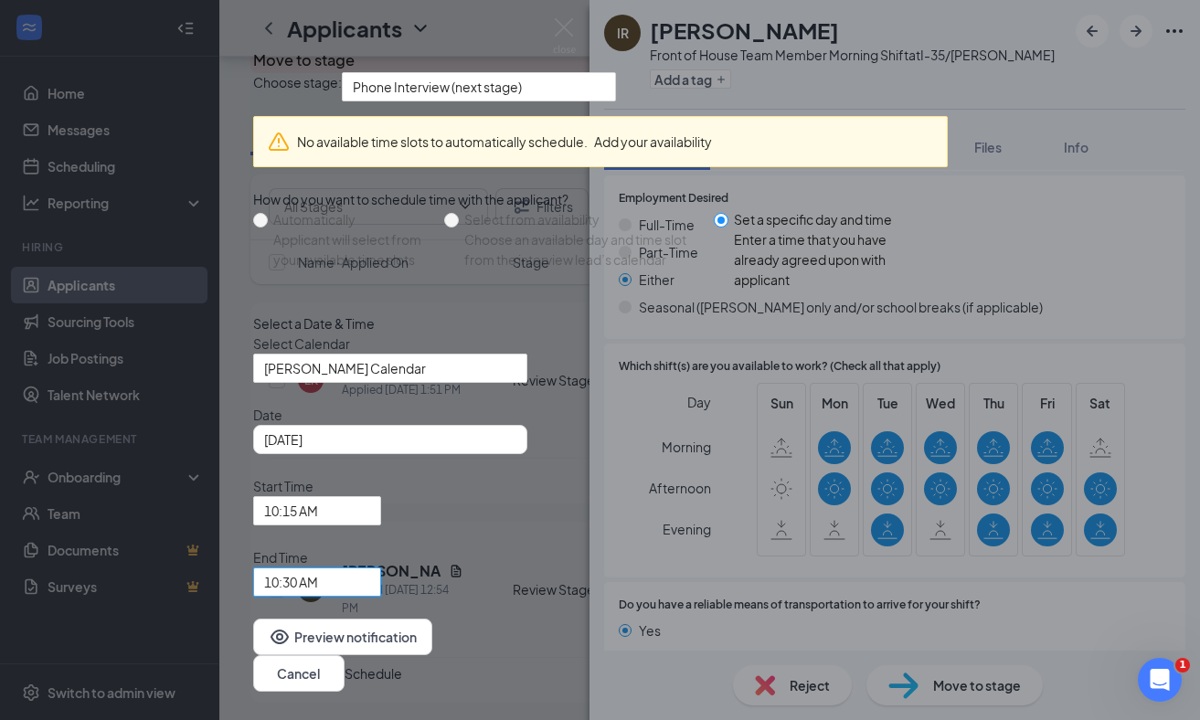
scroll to position [43, 0]
click at [402, 664] on button "Schedule" at bounding box center [374, 674] width 58 height 20
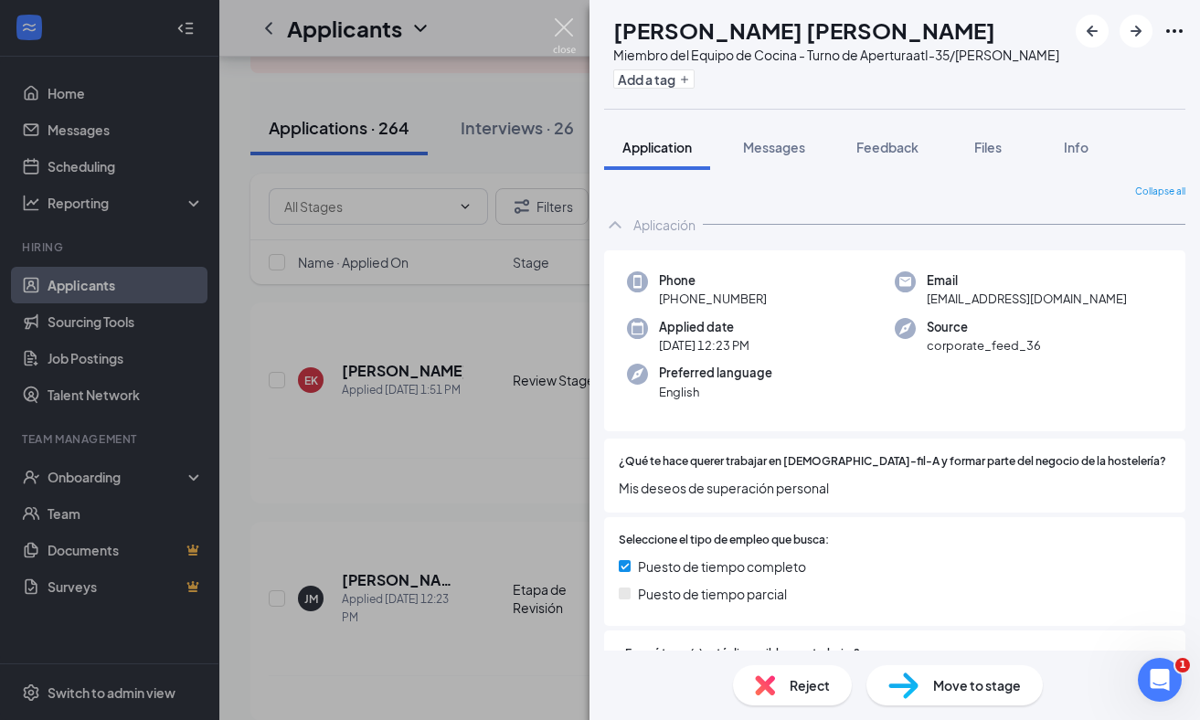
click at [569, 33] on img at bounding box center [564, 36] width 23 height 36
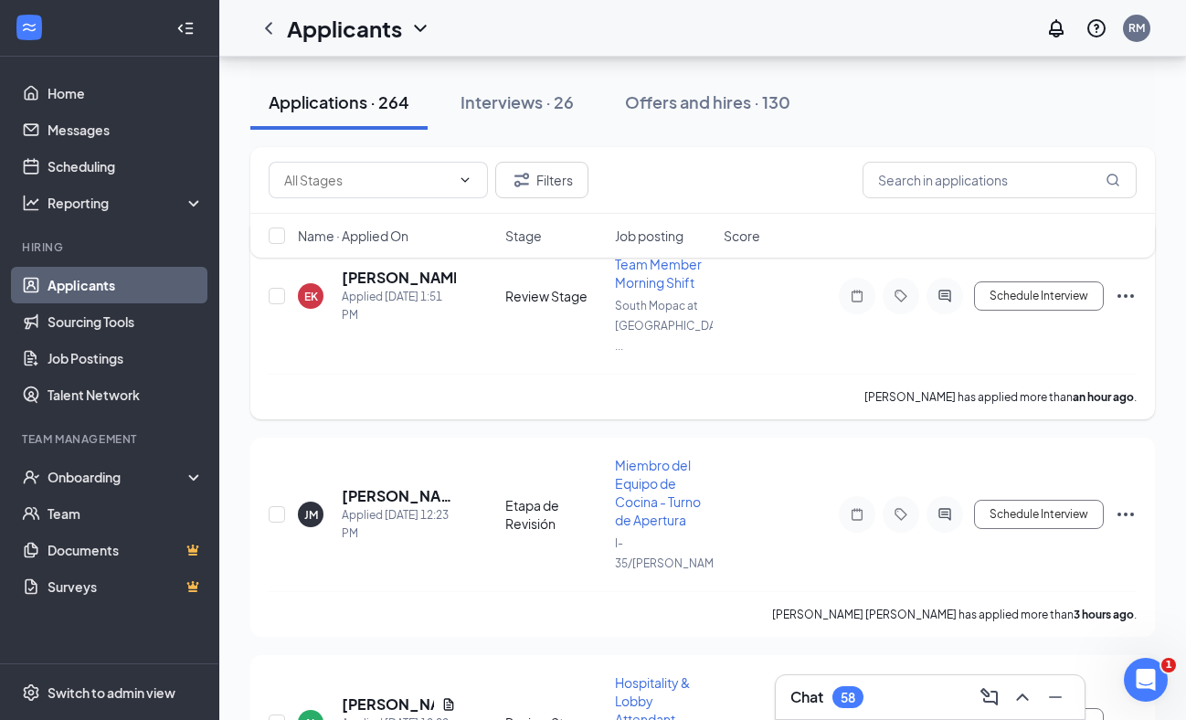
scroll to position [244, 0]
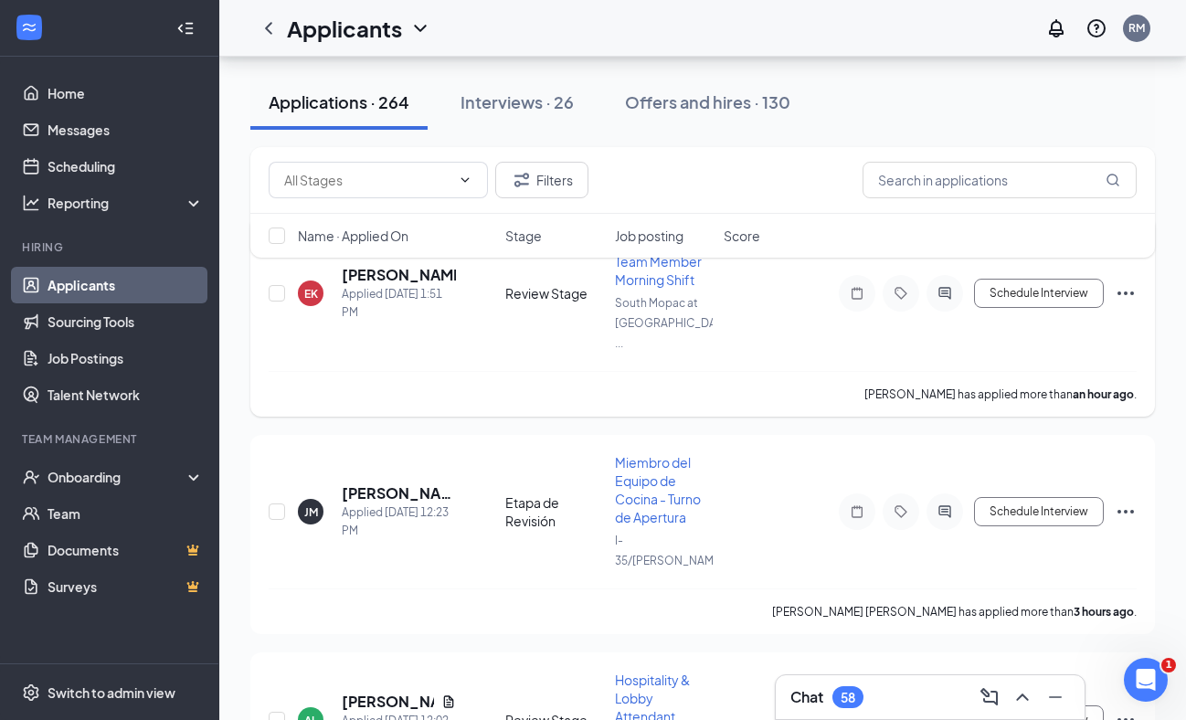
click at [511, 345] on div "EK Erek Krzysciak Applied Today 1:51 PM Review Stage Front of House Team Member…" at bounding box center [703, 302] width 868 height 137
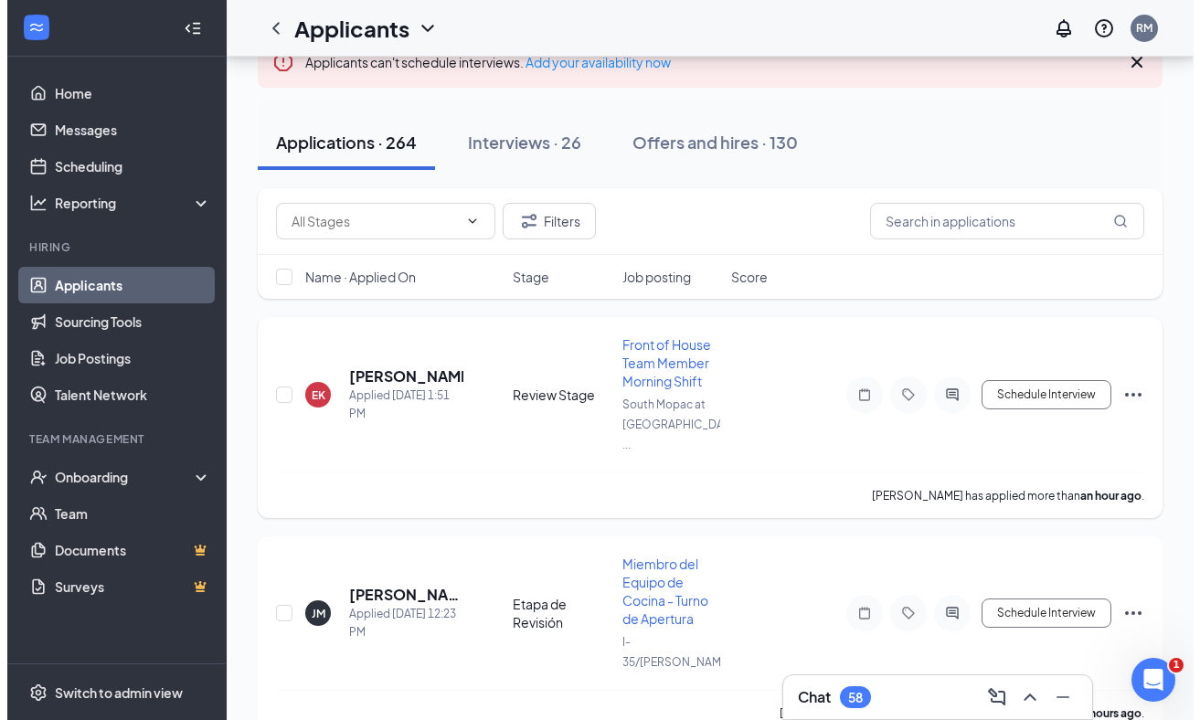
scroll to position [142, 0]
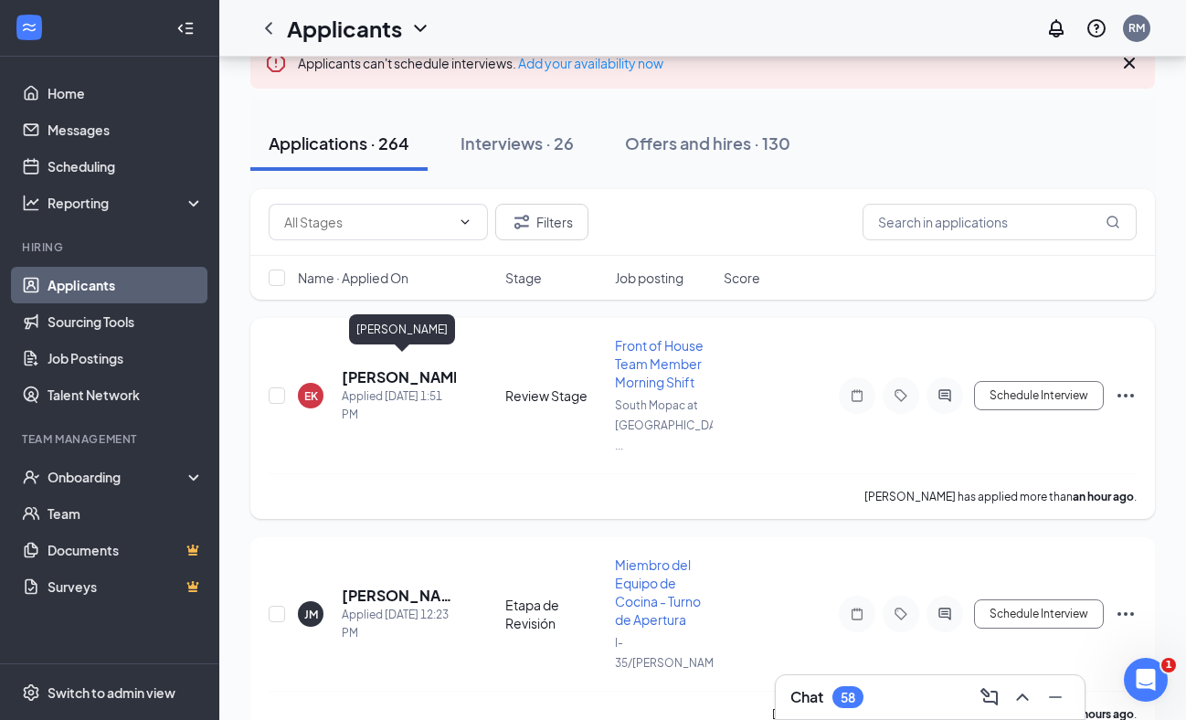
click at [412, 371] on h5 "[PERSON_NAME]" at bounding box center [399, 377] width 114 height 20
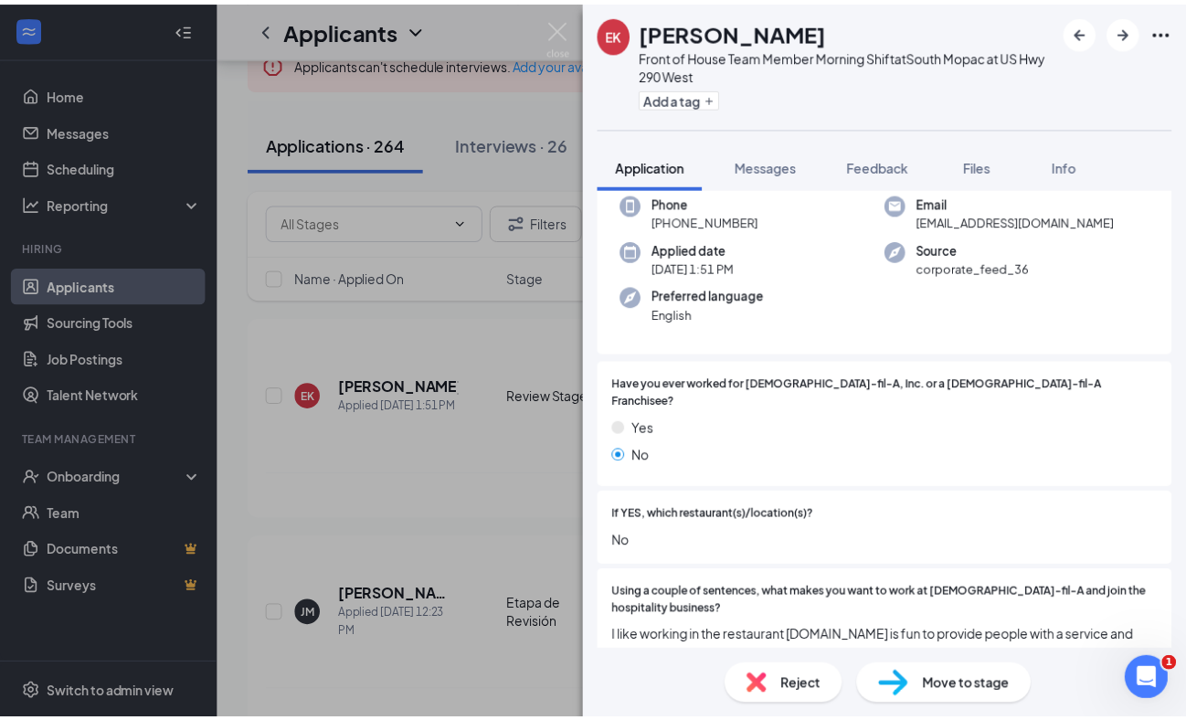
scroll to position [98, 0]
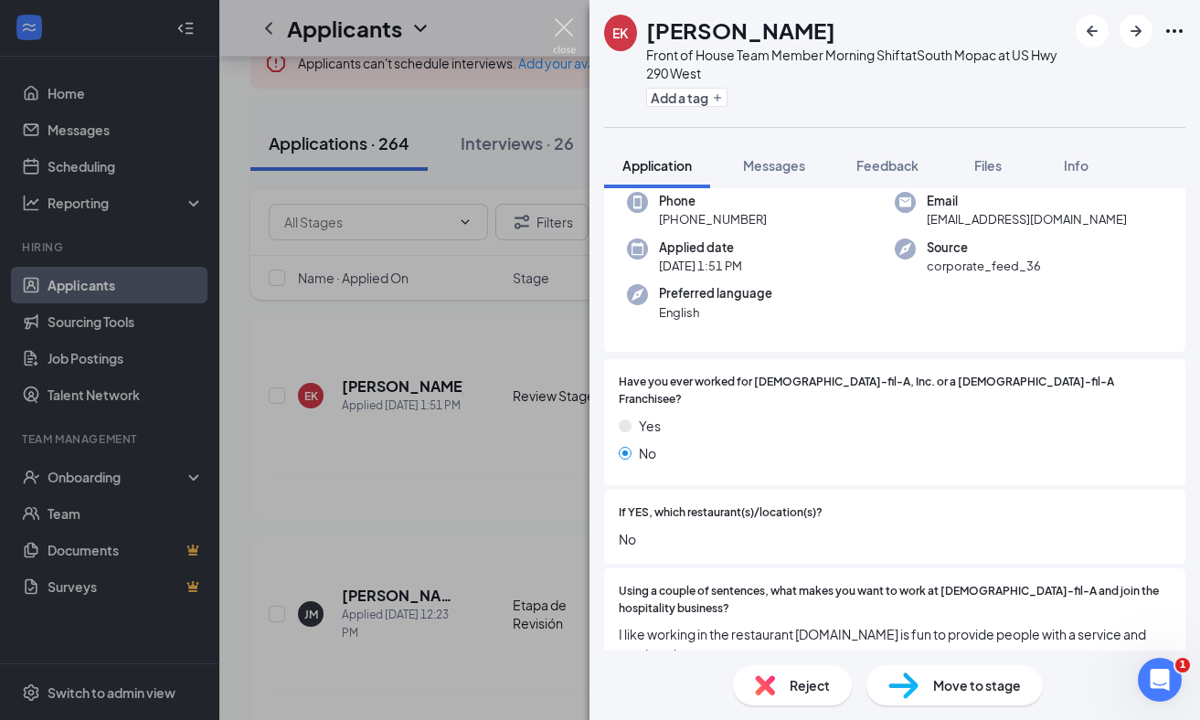
click at [571, 27] on img at bounding box center [564, 36] width 23 height 36
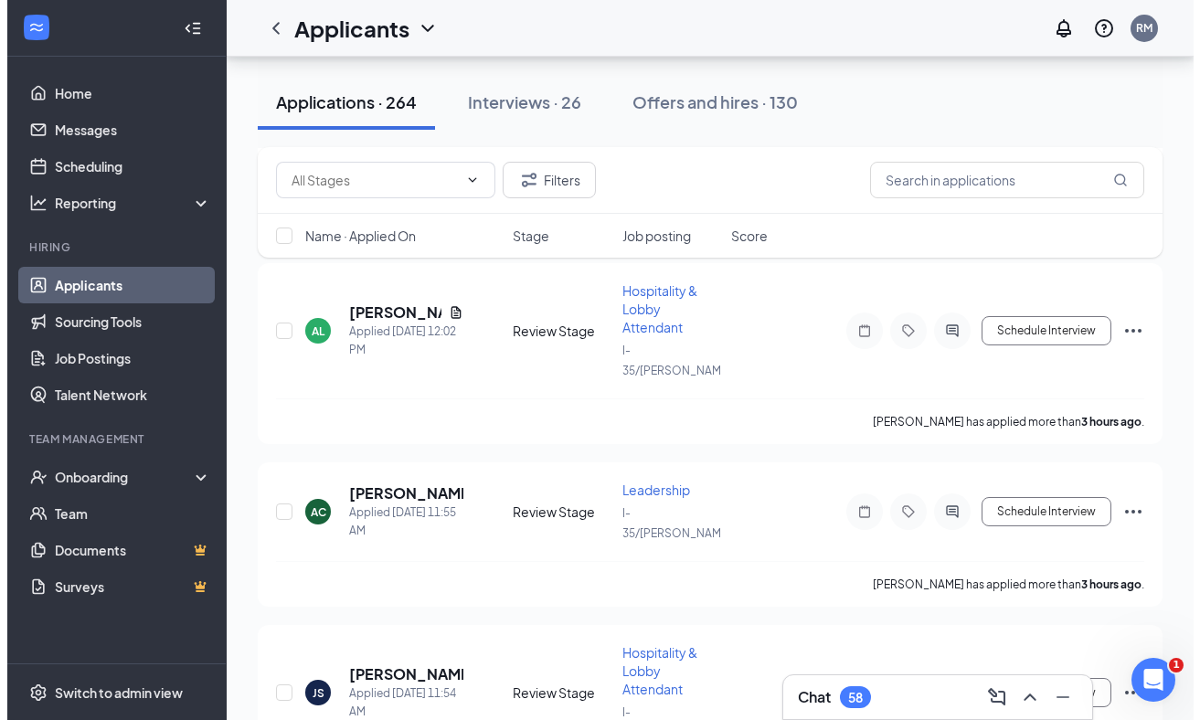
scroll to position [620, 0]
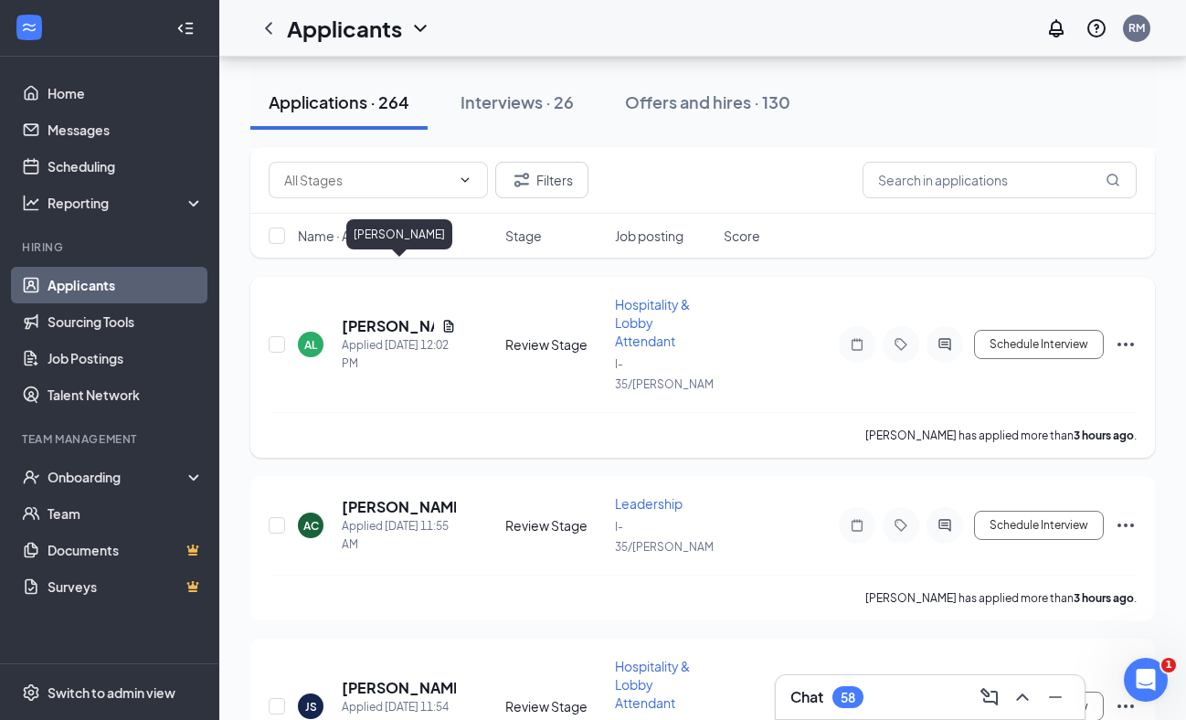
click at [385, 316] on h5 "[PERSON_NAME]" at bounding box center [388, 326] width 92 height 20
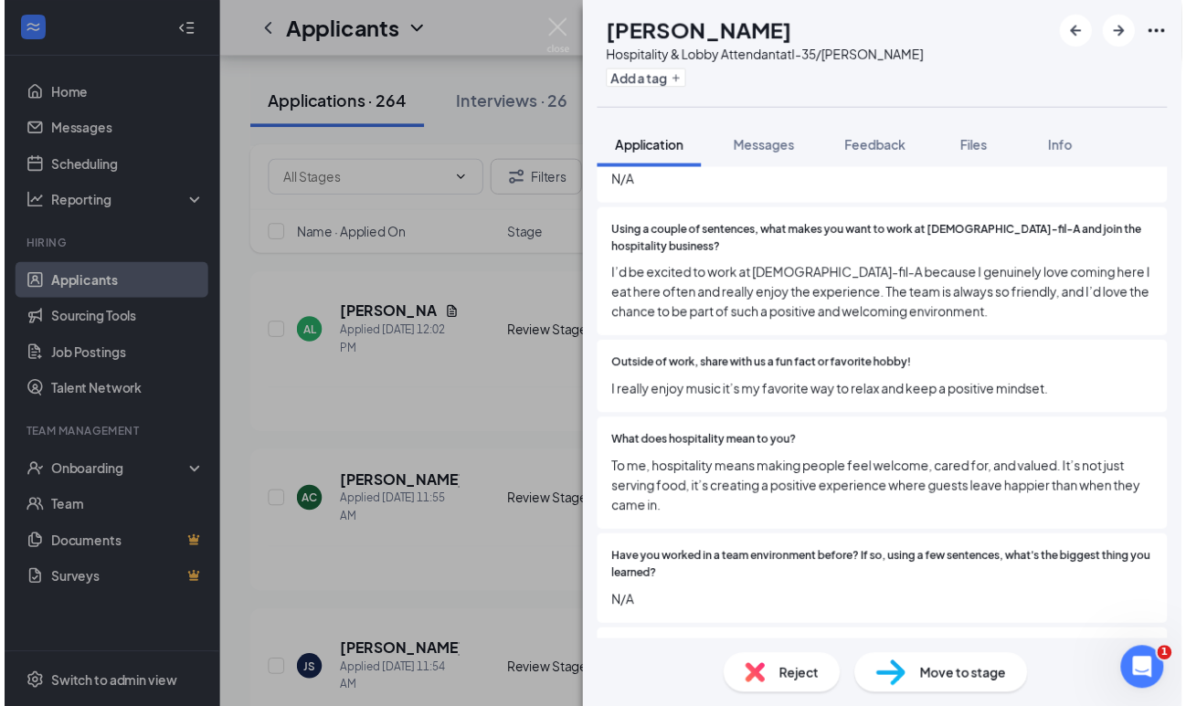
scroll to position [440, 0]
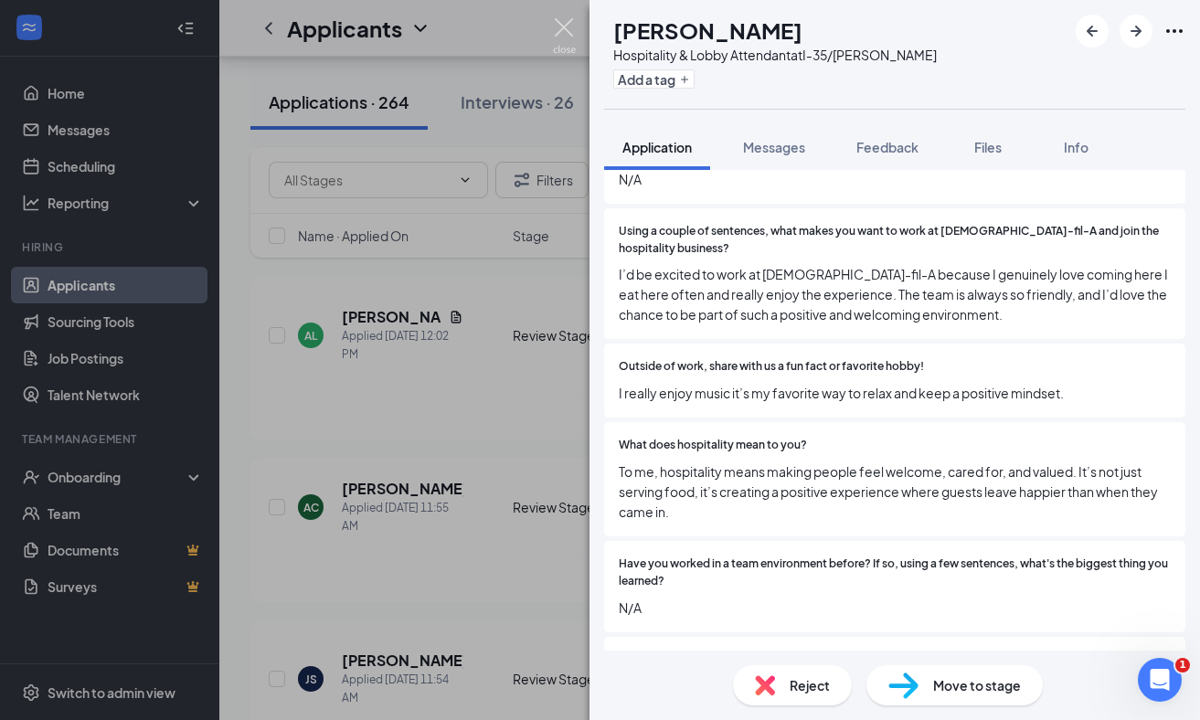
click at [572, 27] on img at bounding box center [564, 36] width 23 height 36
